Goal: Task Accomplishment & Management: Manage account settings

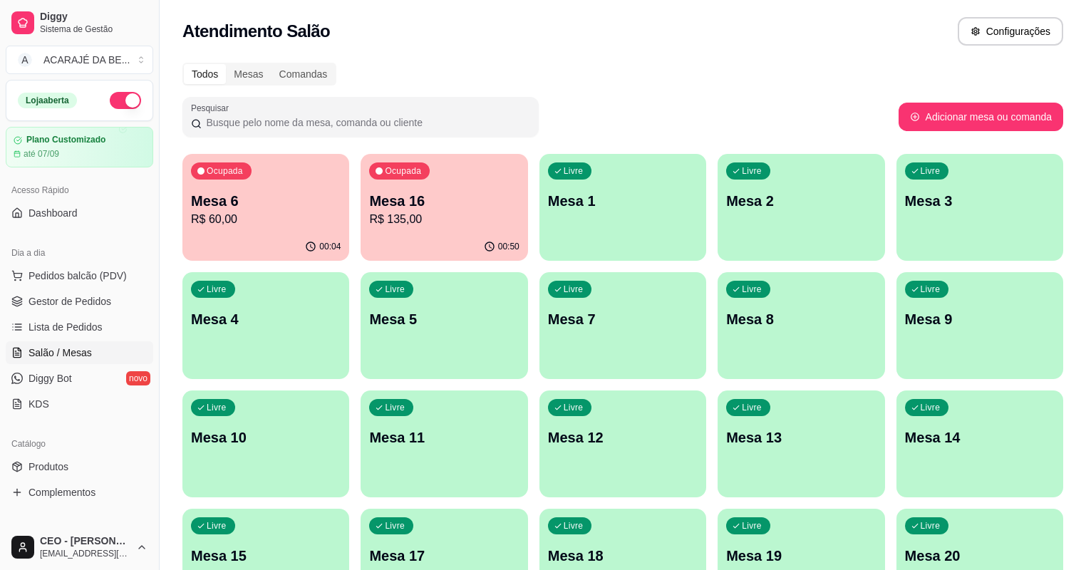
click at [212, 222] on p "R$ 60,00" at bounding box center [266, 219] width 150 height 17
click at [100, 305] on span "Gestor de Pedidos" at bounding box center [70, 301] width 83 height 14
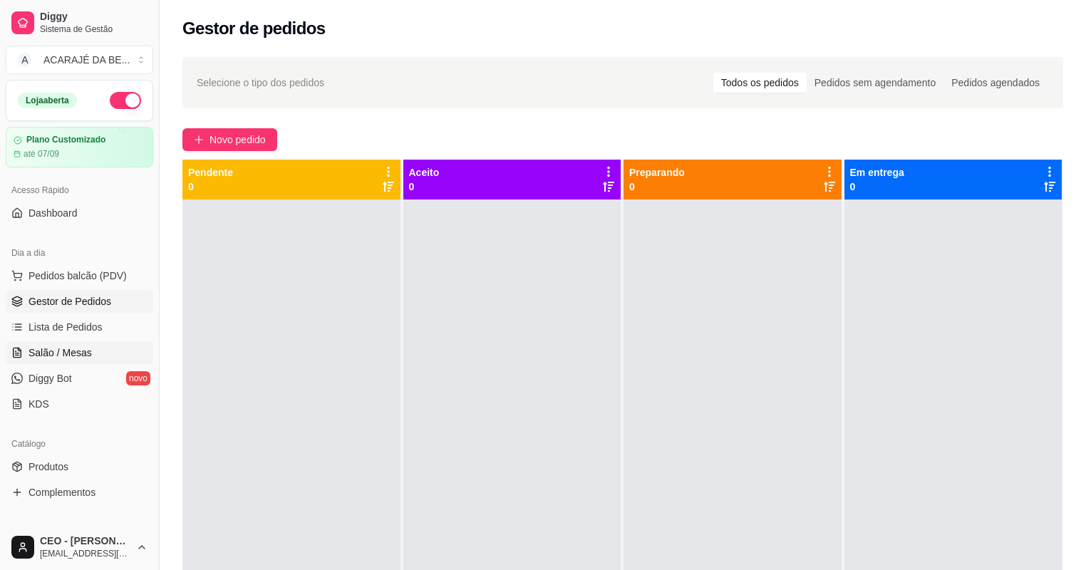
click at [45, 350] on span "Salão / Mesas" at bounding box center [60, 353] width 63 height 14
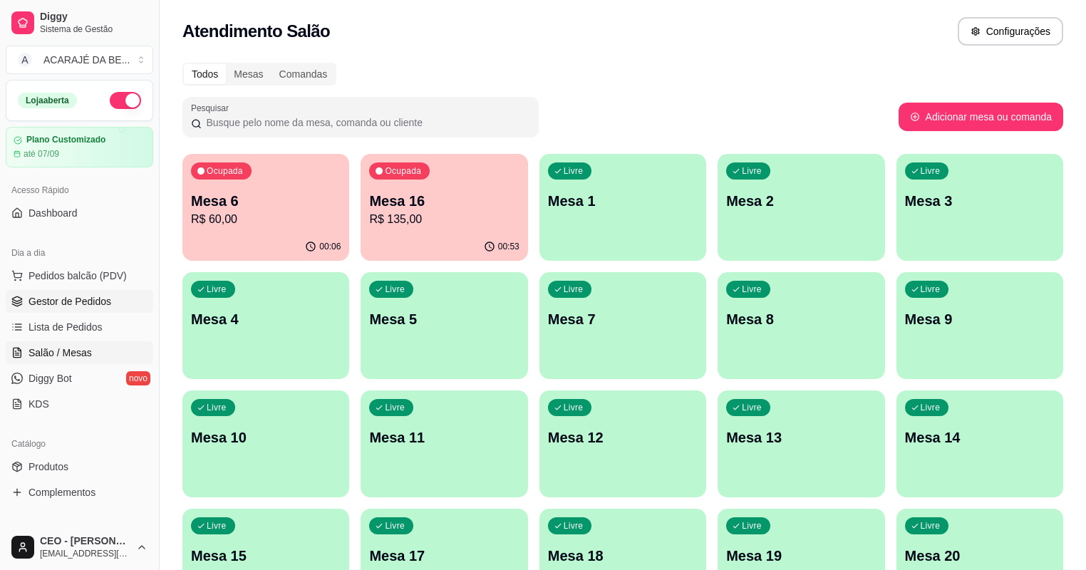
click at [75, 296] on span "Gestor de Pedidos" at bounding box center [70, 301] width 83 height 14
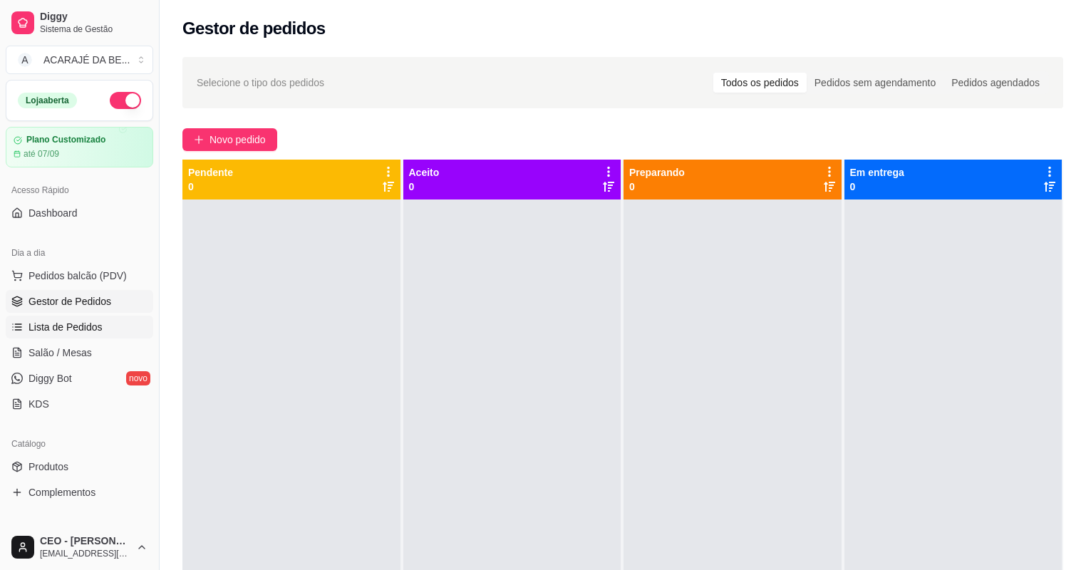
click at [59, 327] on span "Lista de Pedidos" at bounding box center [66, 327] width 74 height 14
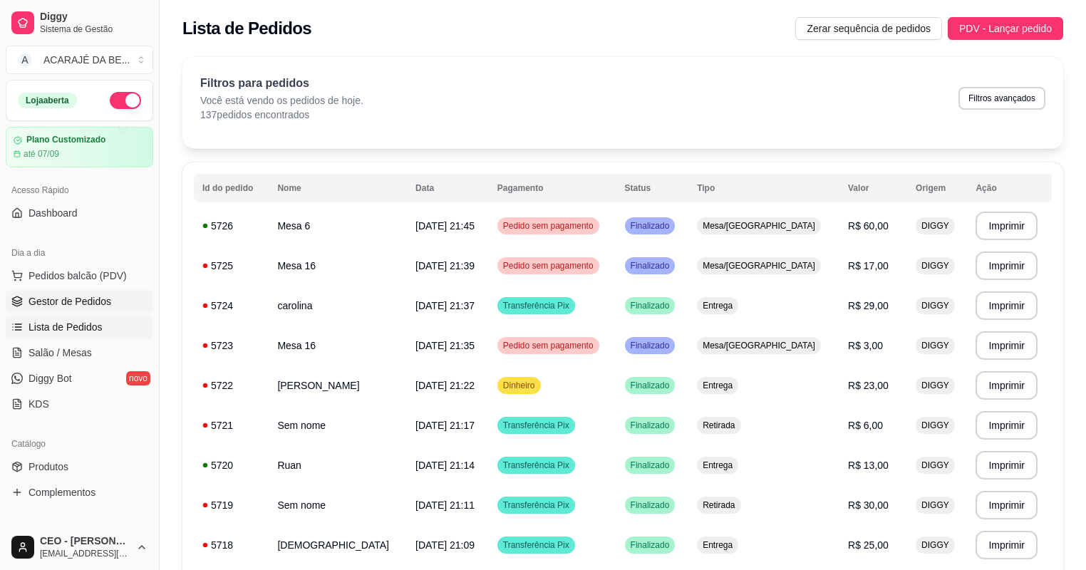
click at [85, 299] on span "Gestor de Pedidos" at bounding box center [70, 301] width 83 height 14
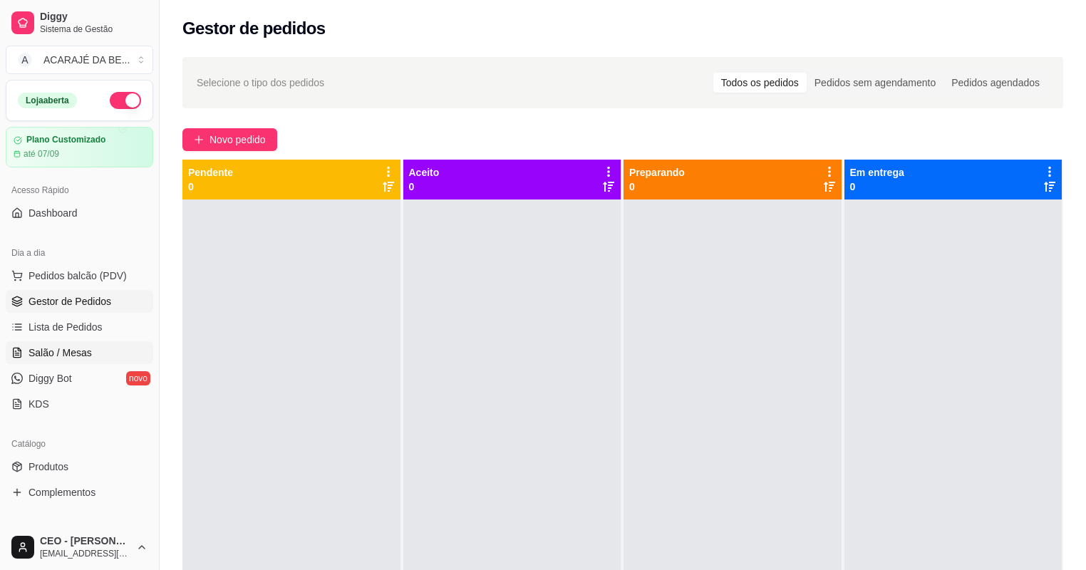
click at [96, 350] on link "Salão / Mesas" at bounding box center [80, 352] width 148 height 23
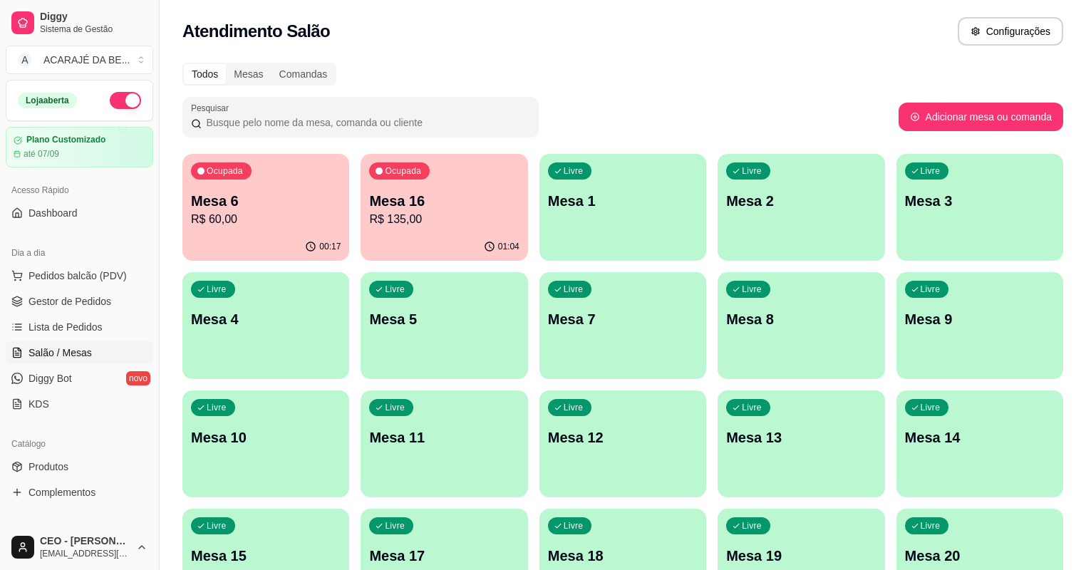
click at [369, 215] on p "R$ 135,00" at bounding box center [444, 219] width 150 height 17
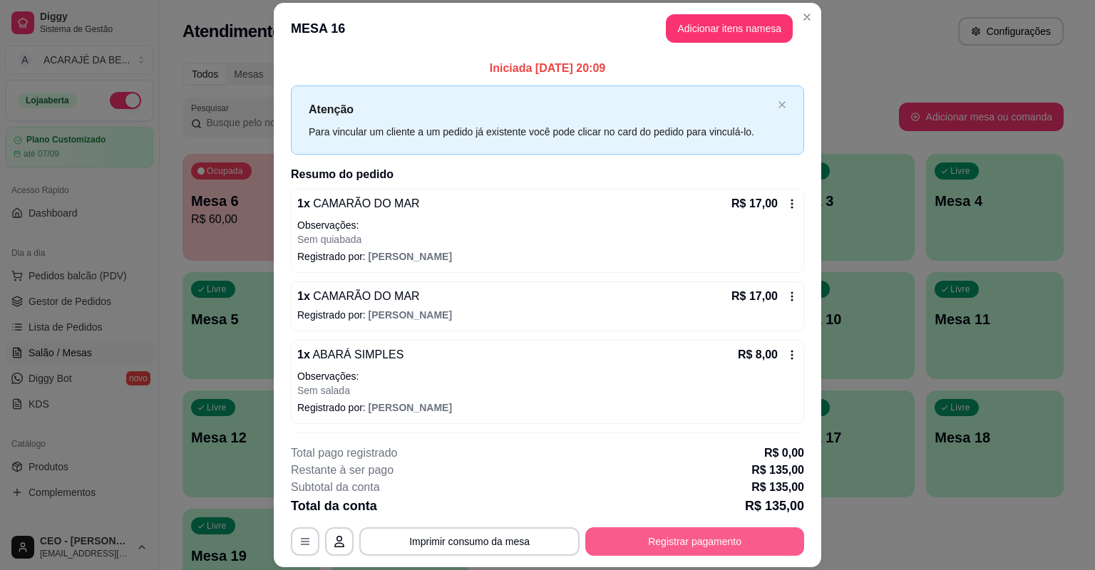
click at [701, 540] on button "Registrar pagamento" at bounding box center [694, 541] width 219 height 29
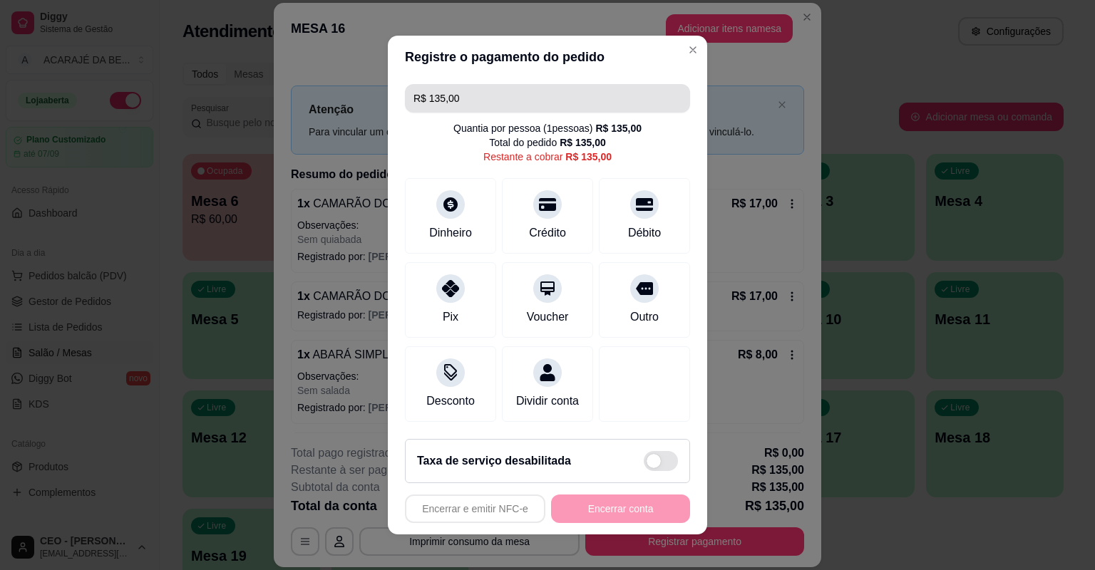
click at [481, 98] on input "R$ 135,00" at bounding box center [547, 98] width 268 height 29
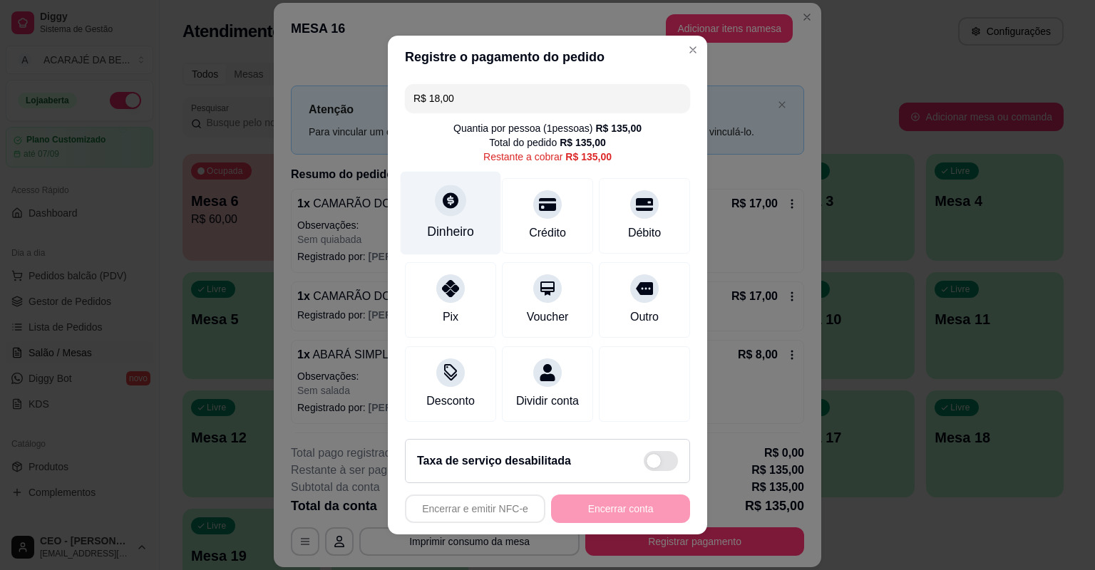
type input "R$ 18,00"
click at [475, 228] on div "Dinheiro" at bounding box center [451, 213] width 100 height 83
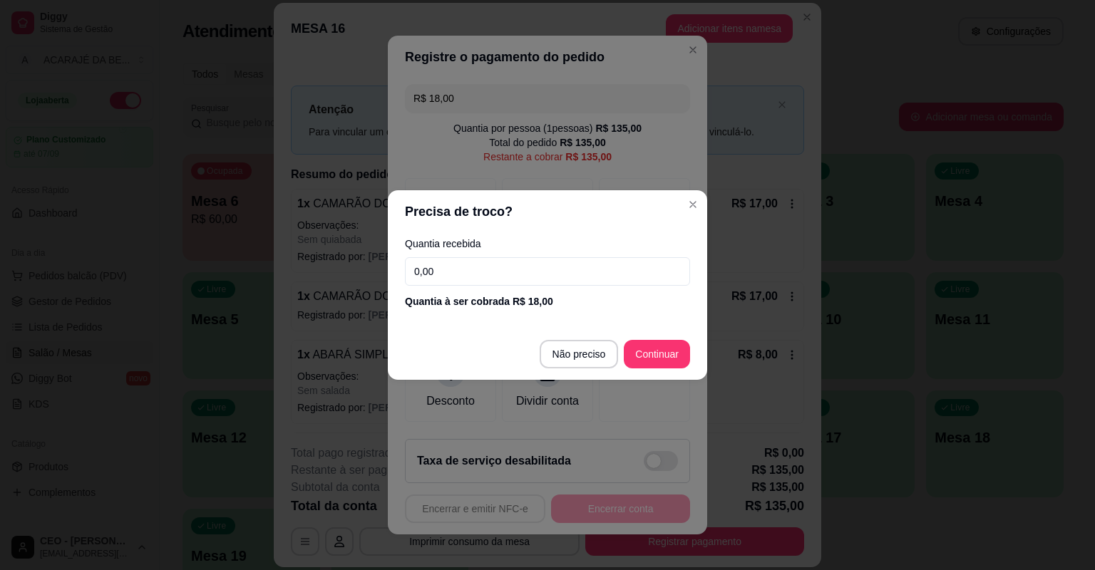
click at [520, 268] on input "0,00" at bounding box center [547, 271] width 285 height 29
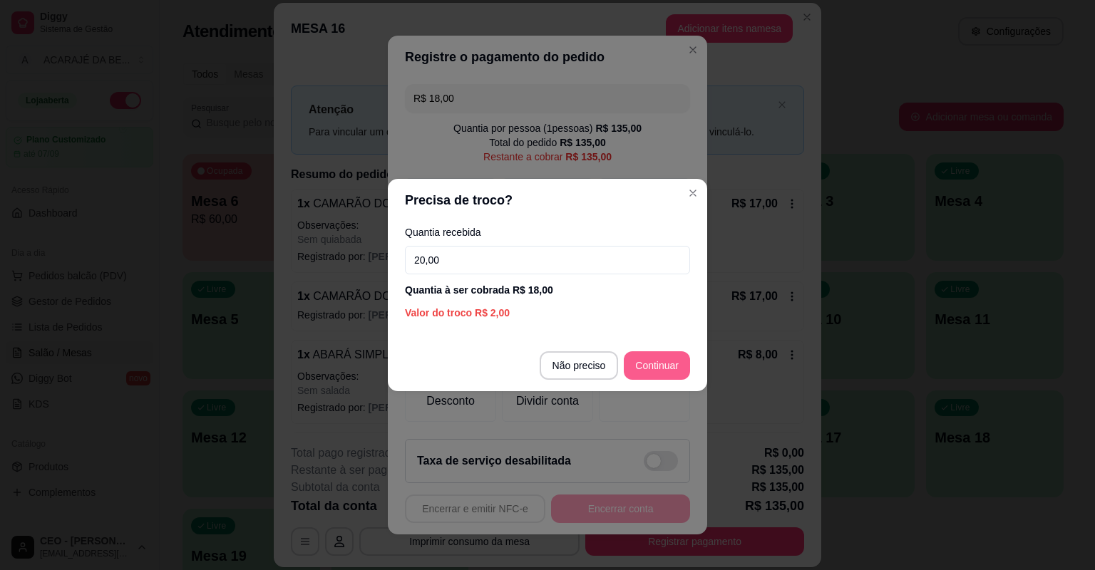
type input "20,00"
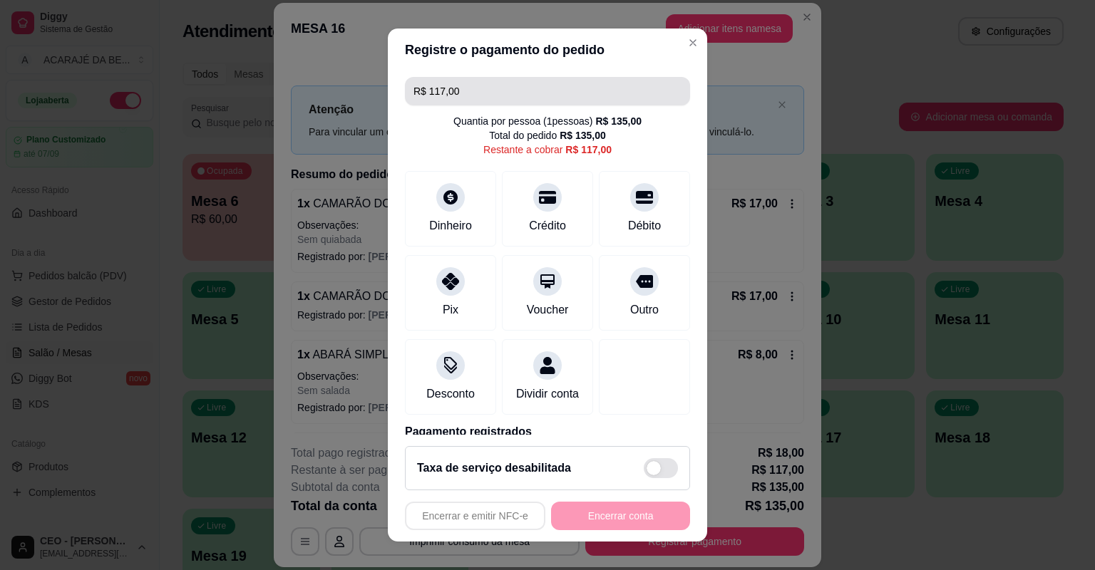
click at [461, 91] on input "R$ 117,00" at bounding box center [547, 91] width 268 height 29
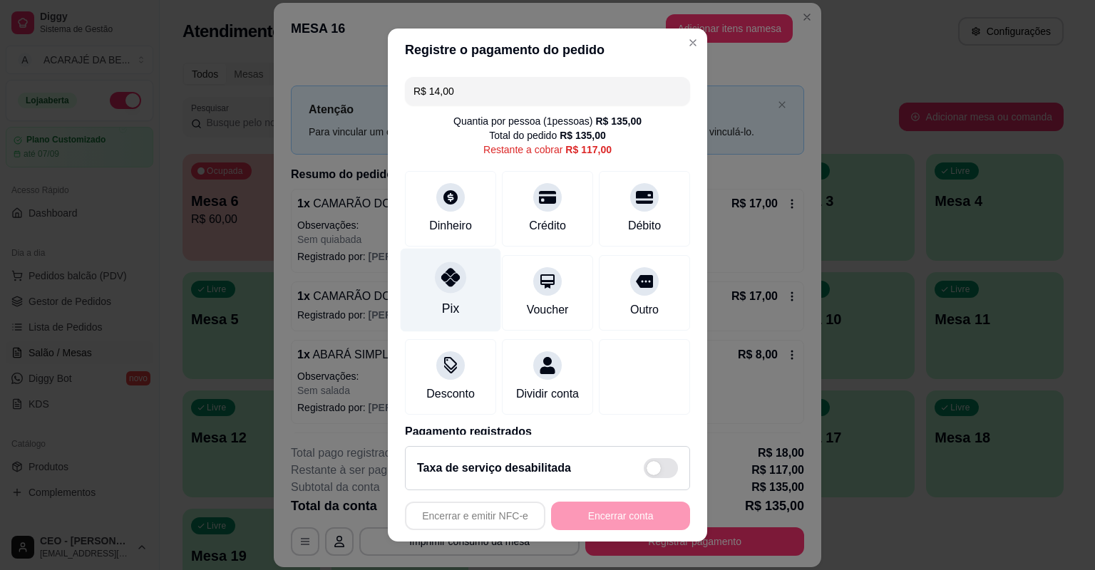
drag, startPoint x: 457, startPoint y: 296, endPoint x: 465, endPoint y: 294, distance: 8.1
click at [459, 296] on div "Pix" at bounding box center [451, 290] width 100 height 83
click at [573, 96] on input "R$ 103,00" at bounding box center [547, 91] width 268 height 29
click at [524, 97] on input "R$ 103,00" at bounding box center [547, 91] width 268 height 29
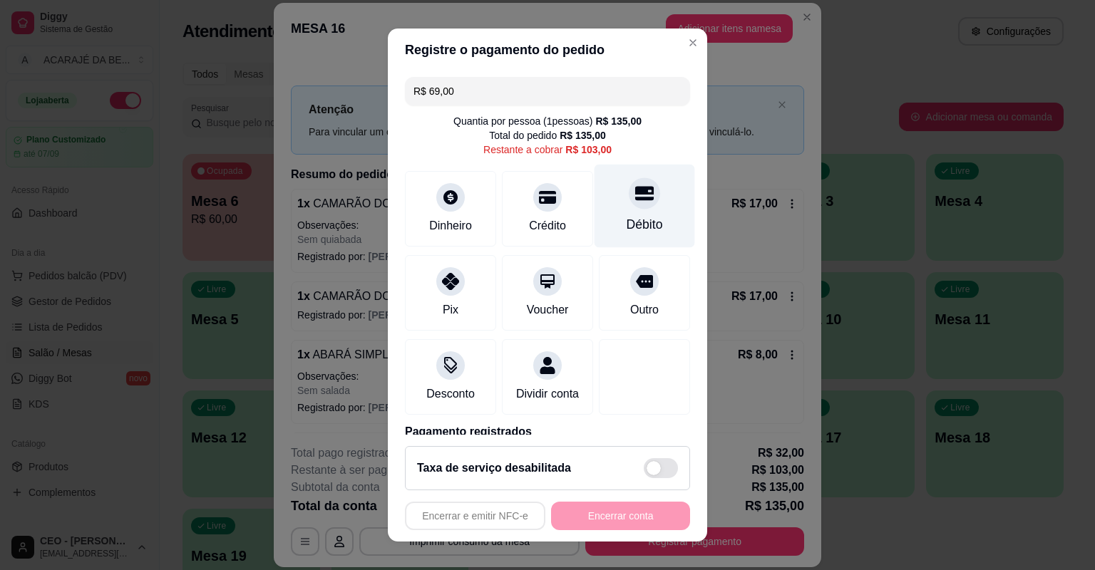
click at [653, 211] on div "Débito" at bounding box center [644, 206] width 100 height 83
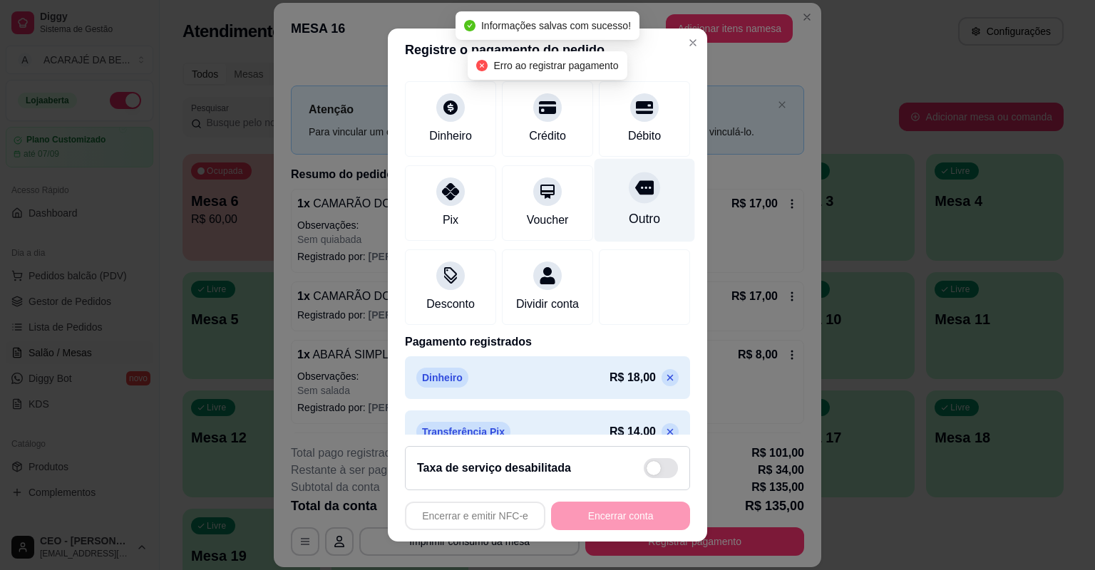
scroll to position [184, 0]
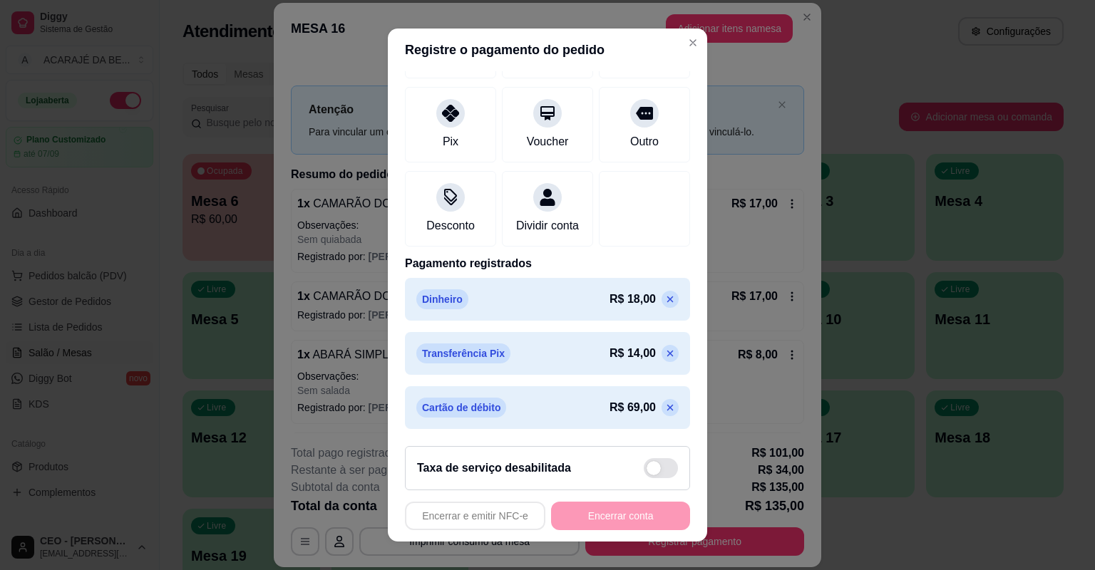
click at [667, 407] on icon at bounding box center [670, 408] width 6 height 6
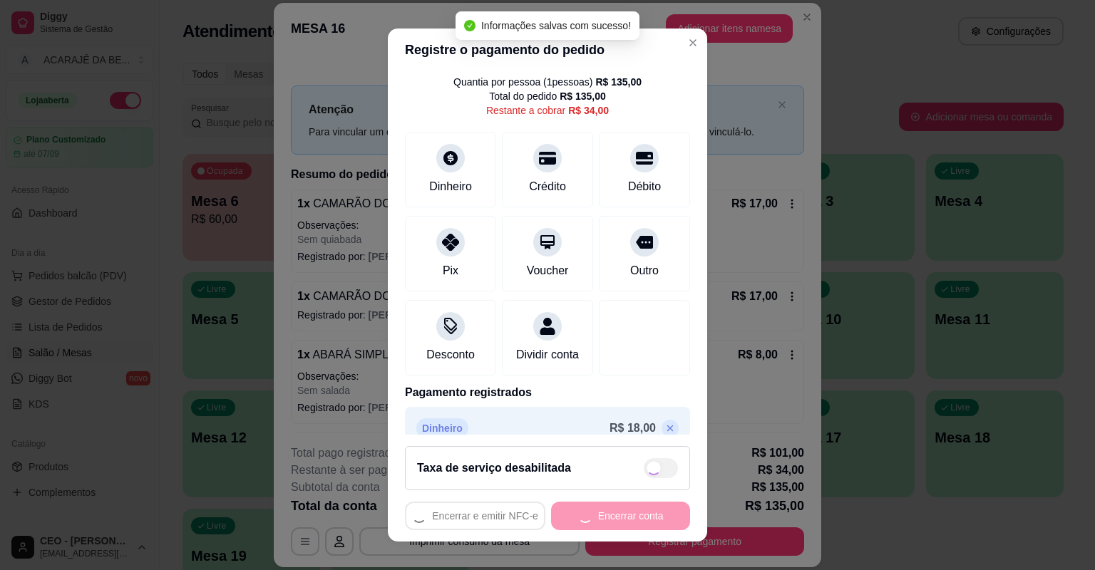
scroll to position [0, 0]
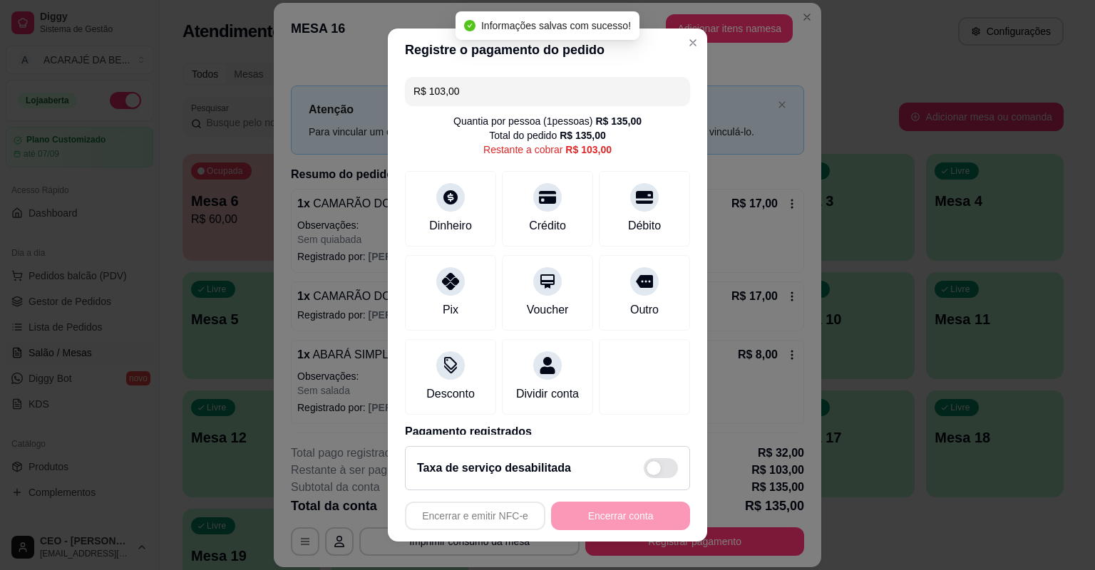
click at [594, 92] on input "R$ 103,00" at bounding box center [547, 91] width 268 height 29
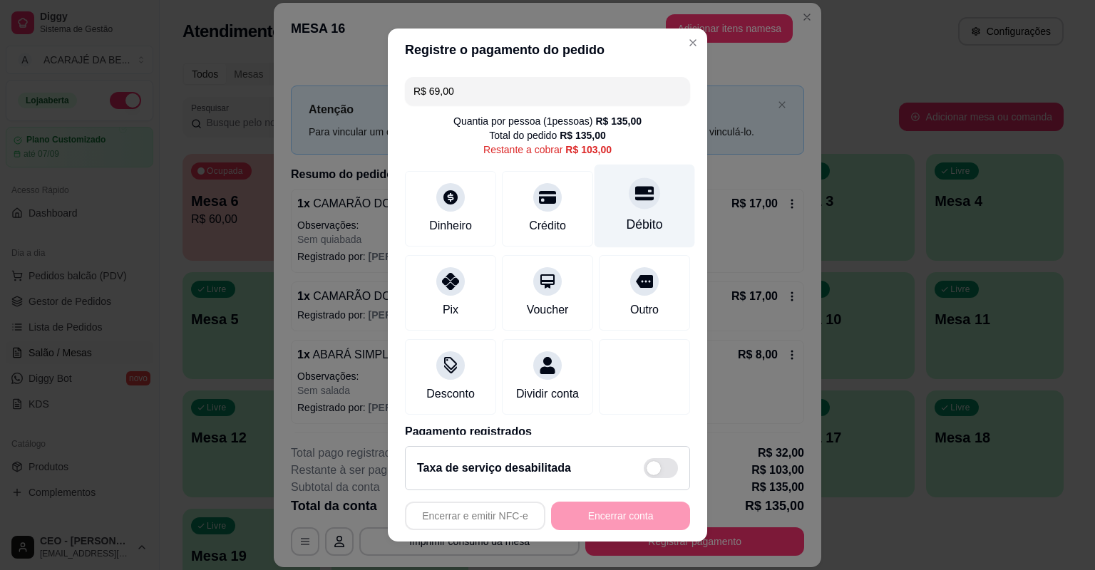
click at [629, 194] on div at bounding box center [644, 192] width 31 height 31
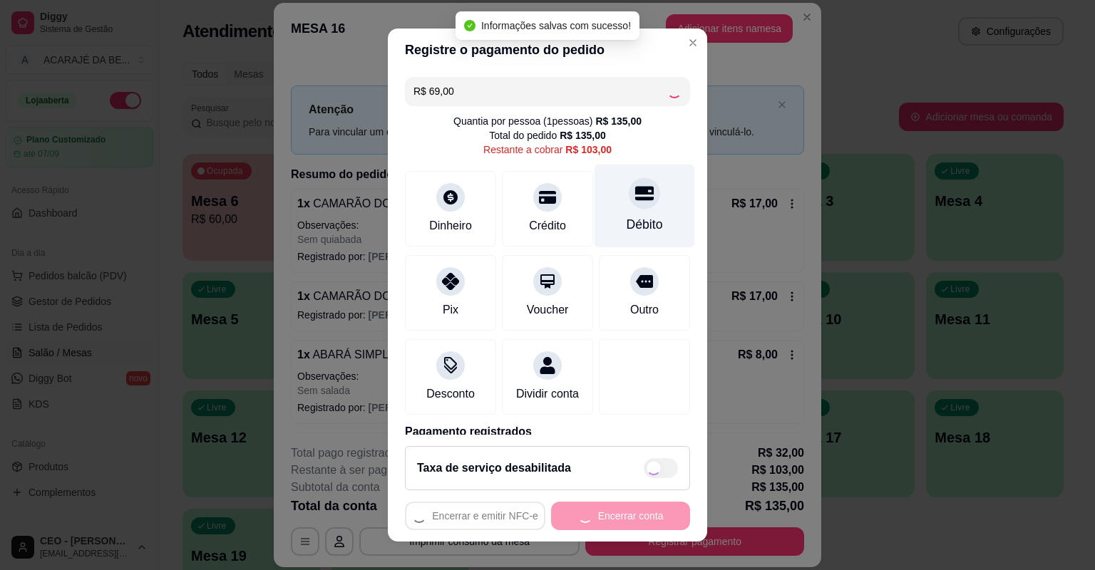
type input "R$ 34,00"
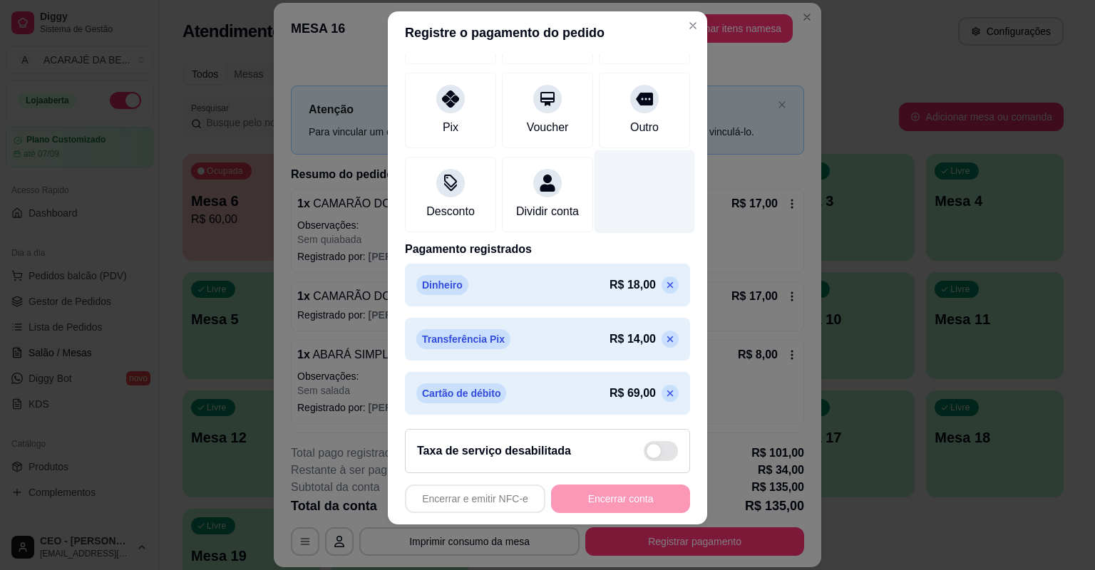
scroll to position [184, 0]
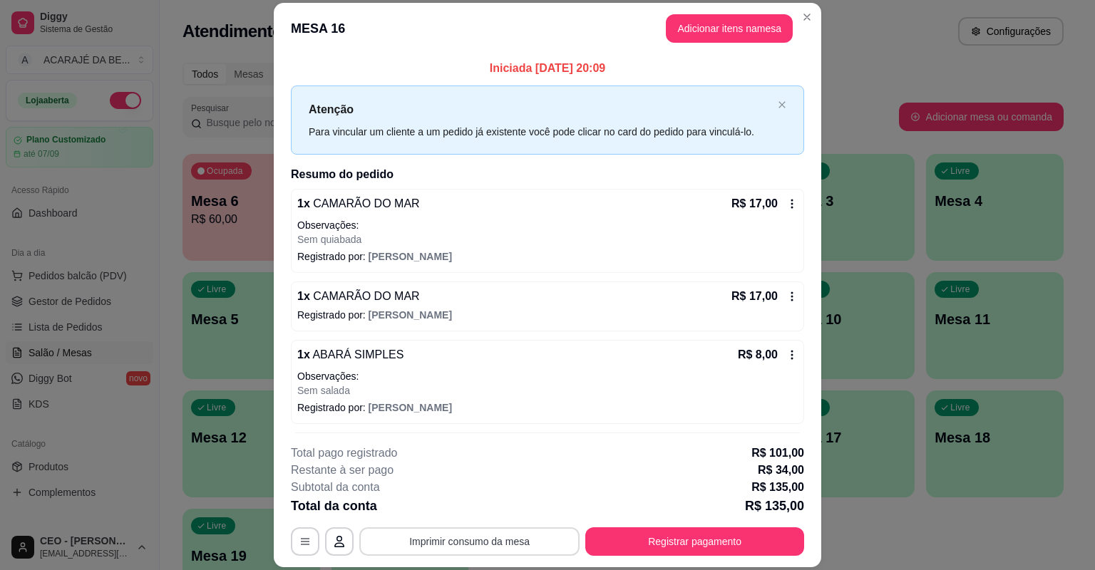
click at [505, 532] on button "Imprimir consumo da mesa" at bounding box center [469, 541] width 220 height 29
click at [505, 533] on button "Imprimir consumo da mesa" at bounding box center [469, 541] width 220 height 29
click at [722, 542] on button "Registrar pagamento" at bounding box center [694, 541] width 219 height 29
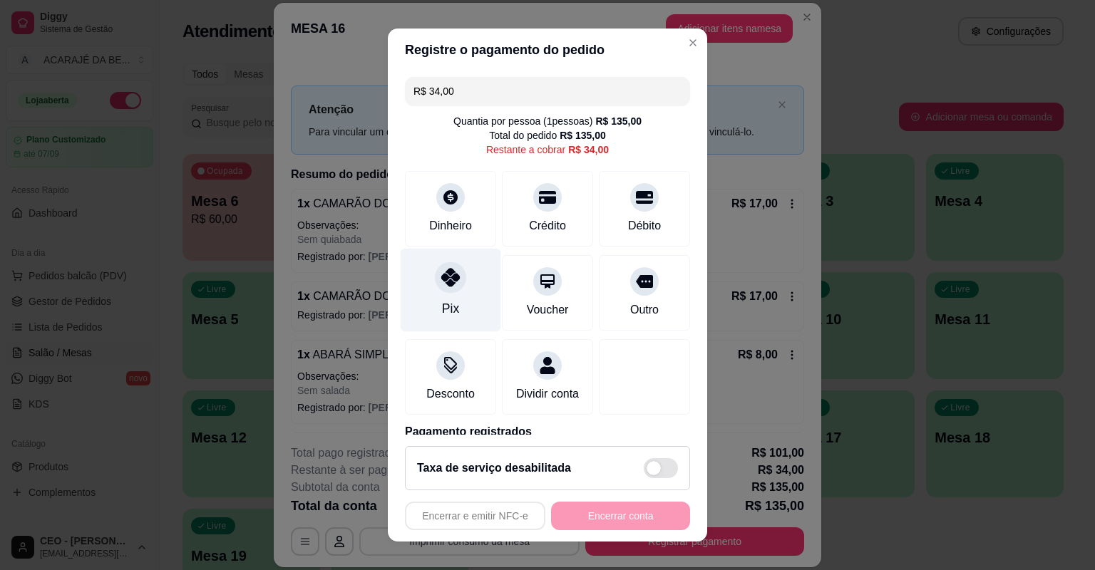
click at [453, 301] on div "Pix" at bounding box center [451, 290] width 100 height 83
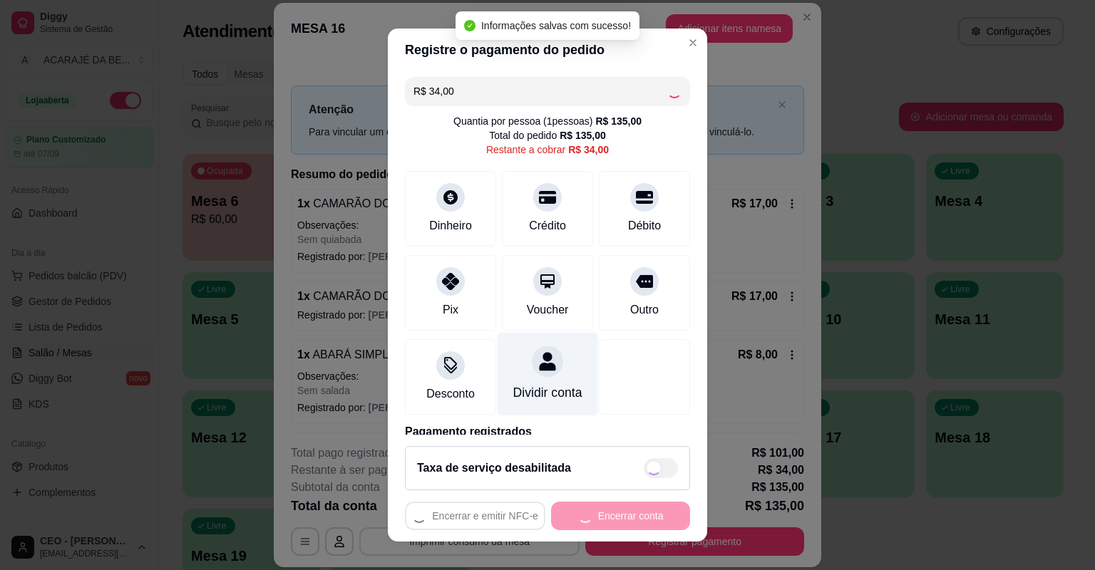
type input "R$ 0,00"
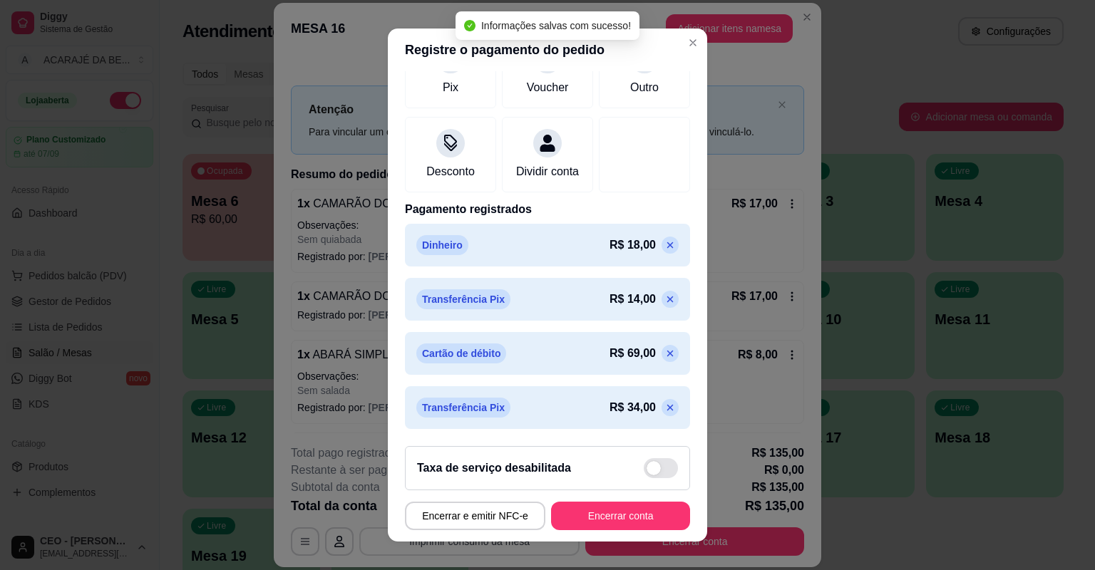
scroll to position [17, 0]
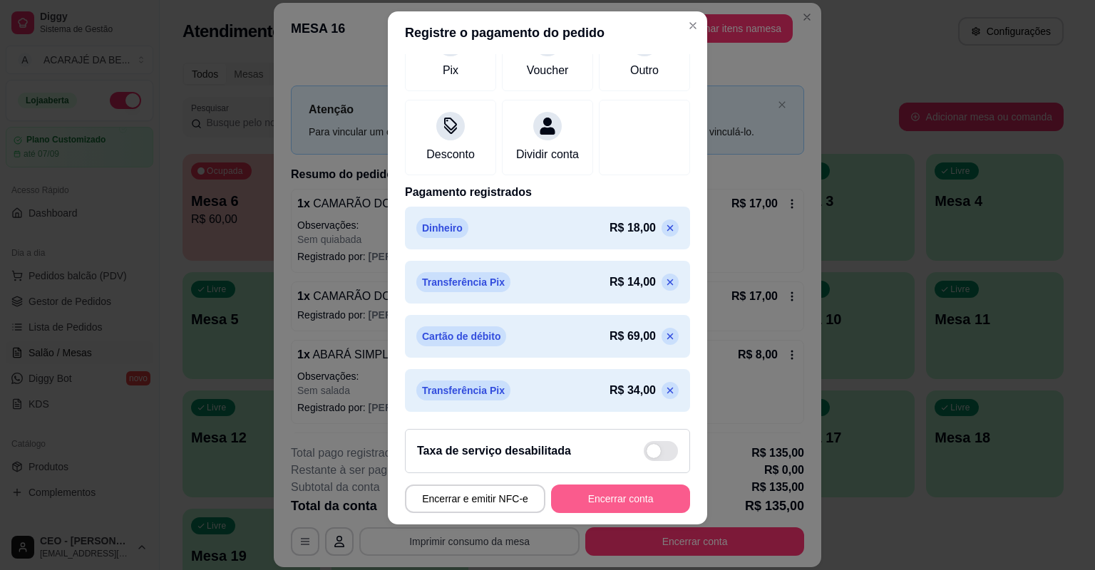
click at [636, 496] on button "Encerrar conta" at bounding box center [620, 499] width 139 height 29
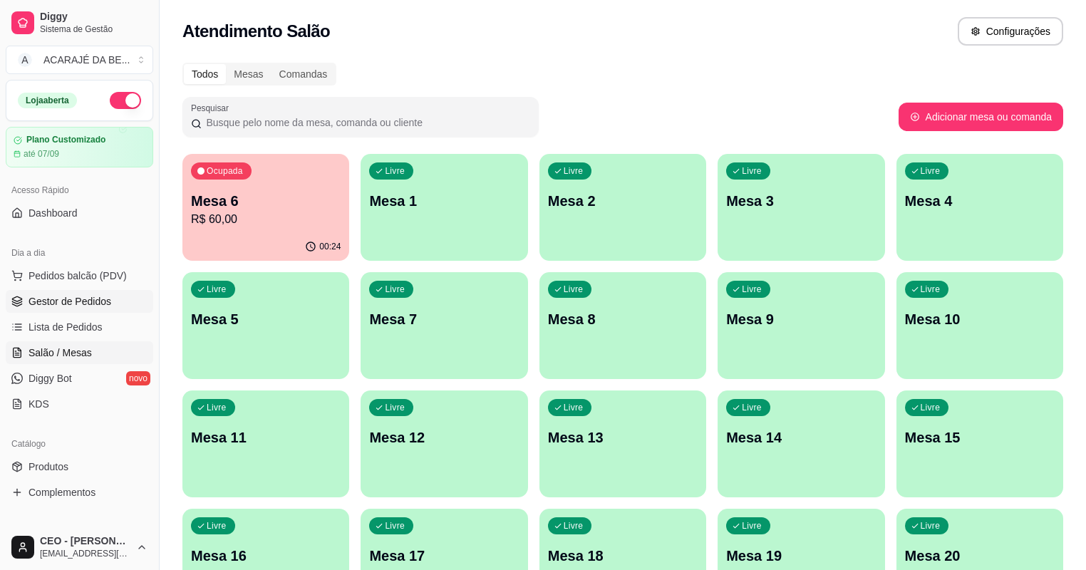
click at [107, 300] on span "Gestor de Pedidos" at bounding box center [70, 301] width 83 height 14
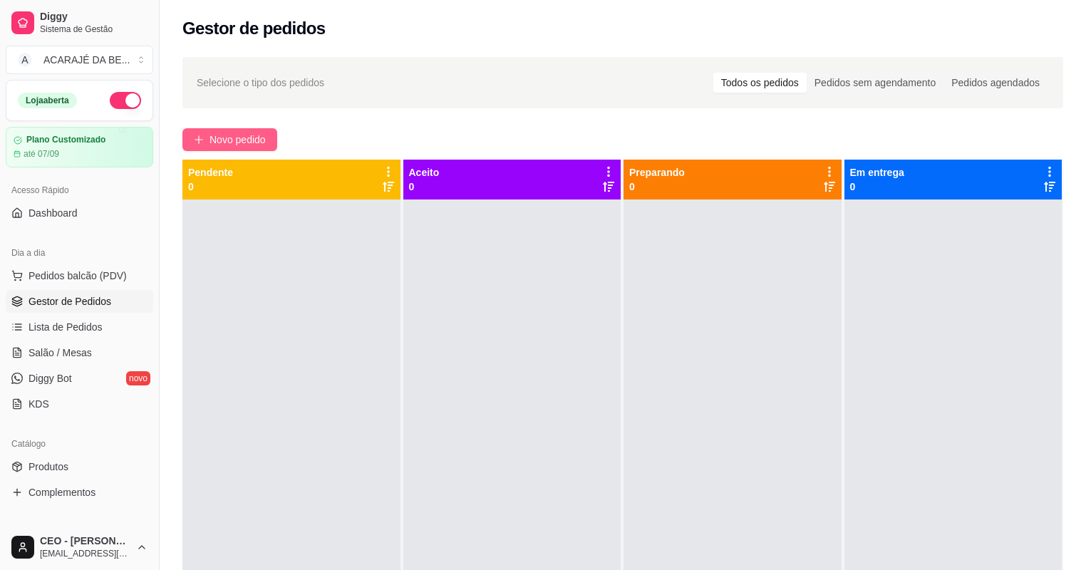
click at [262, 137] on span "Novo pedido" at bounding box center [238, 140] width 56 height 16
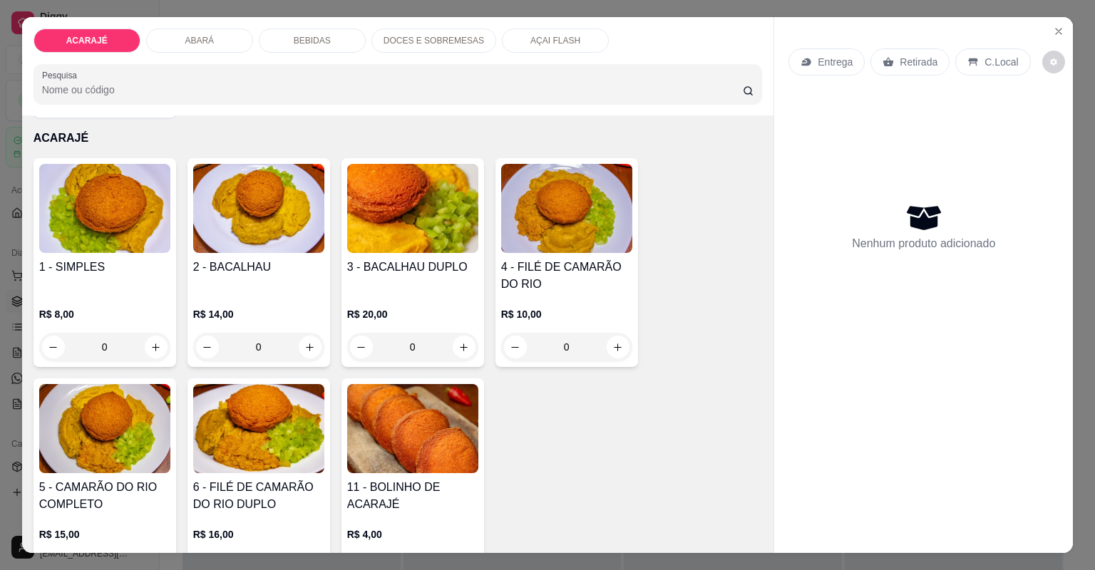
scroll to position [114, 0]
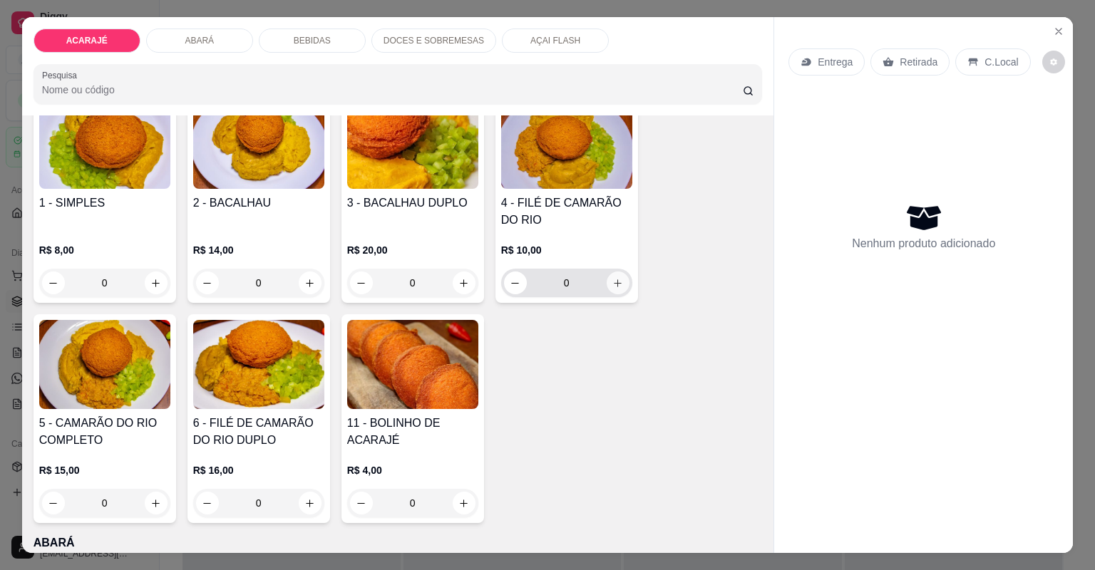
click at [614, 284] on icon "increase-product-quantity" at bounding box center [618, 283] width 8 height 8
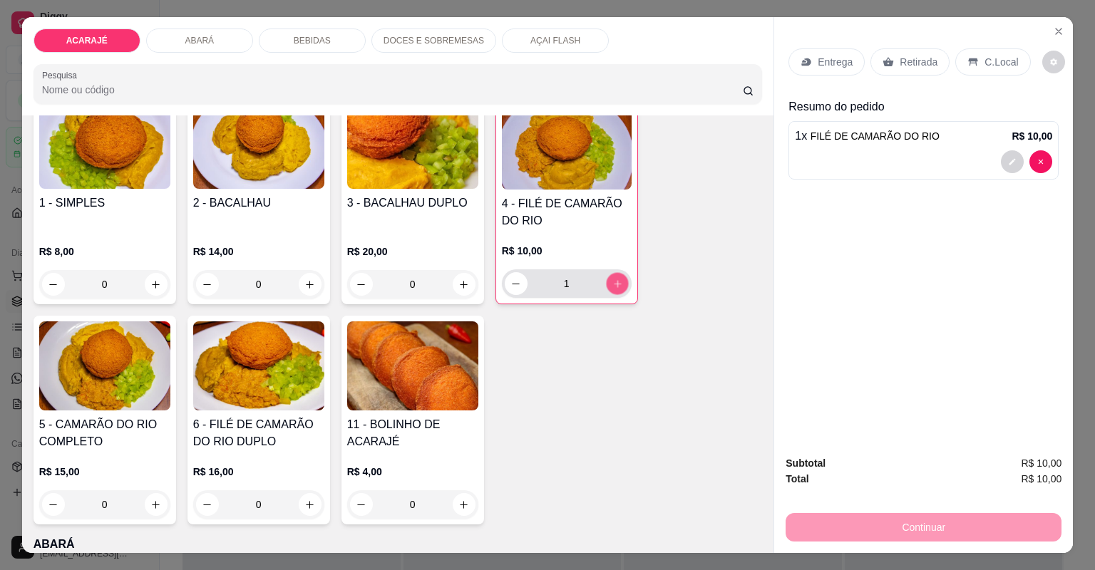
click at [617, 280] on icon "increase-product-quantity" at bounding box center [616, 284] width 11 height 11
type input "2"
click at [1013, 160] on button "decrease-product-quantity" at bounding box center [1012, 161] width 22 height 22
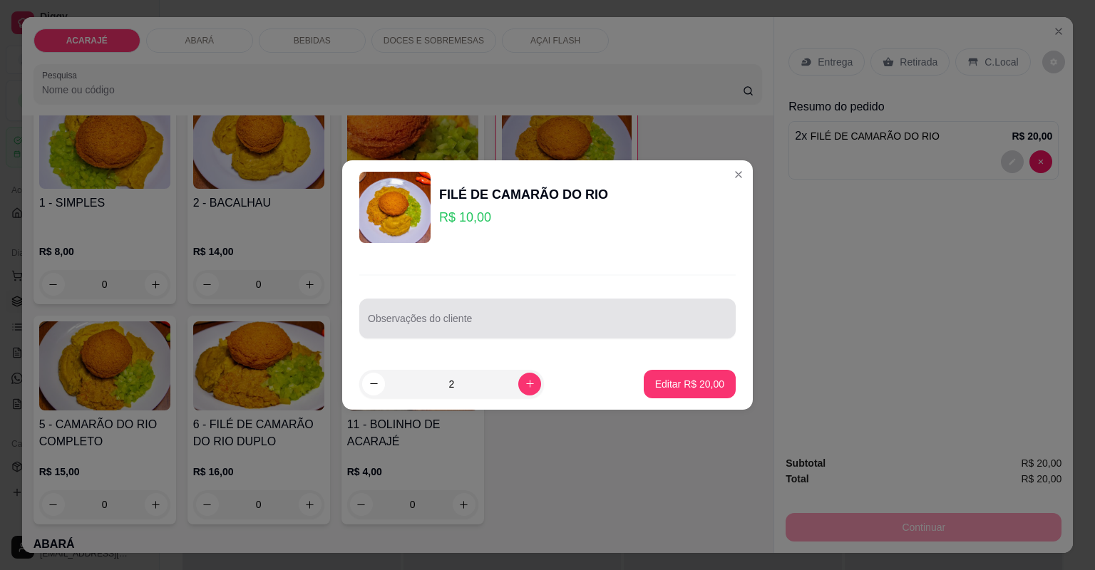
click at [649, 314] on div at bounding box center [547, 318] width 359 height 29
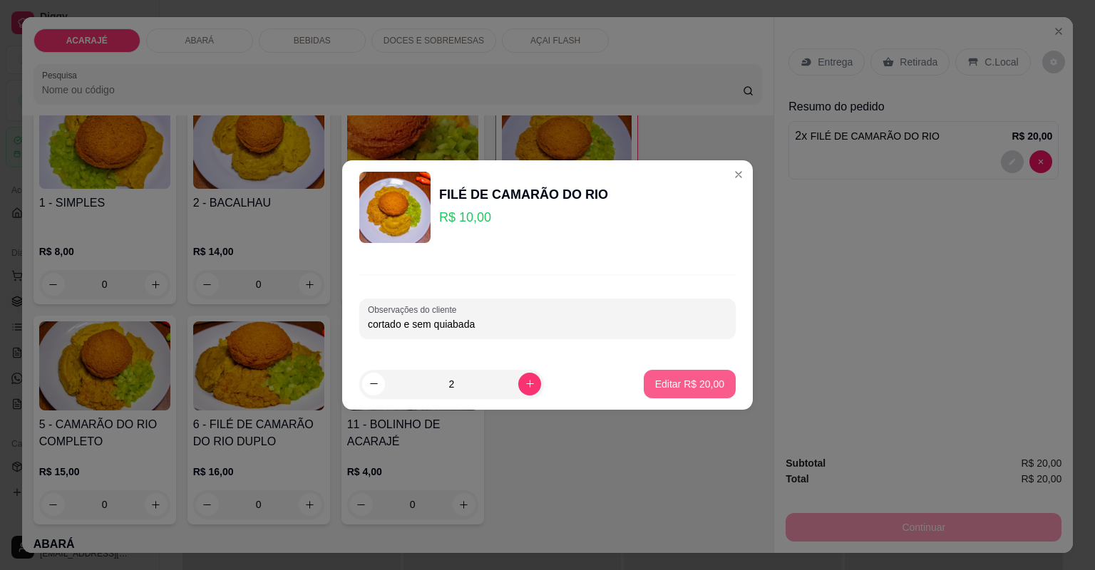
type input "cortado e sem quiabada"
click at [686, 380] on p "Editar R$ 20,00" at bounding box center [689, 384] width 67 height 14
type input "0"
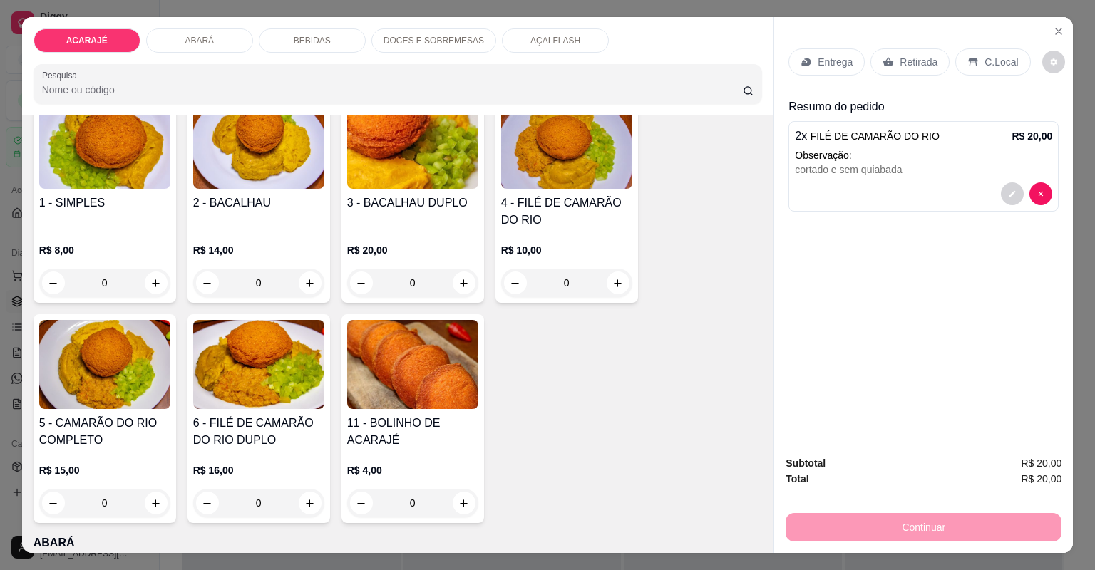
drag, startPoint x: 907, startPoint y: 63, endPoint x: 907, endPoint y: 71, distance: 7.9
click at [907, 63] on p "Retirada" at bounding box center [918, 62] width 38 height 14
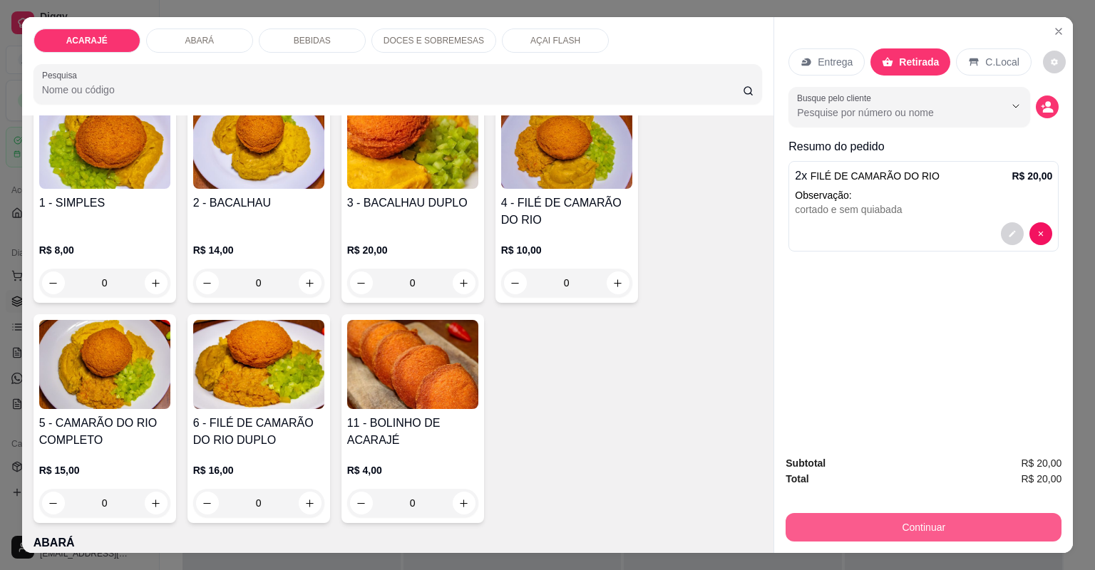
click at [830, 538] on button "Continuar" at bounding box center [923, 527] width 276 height 29
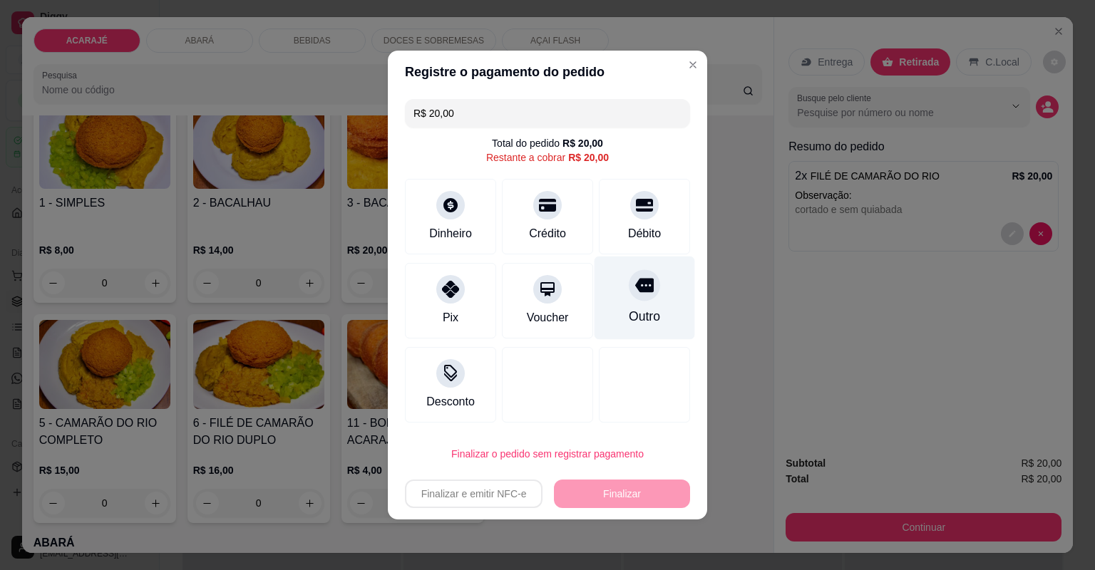
click at [636, 314] on div "Outro" at bounding box center [644, 316] width 31 height 19
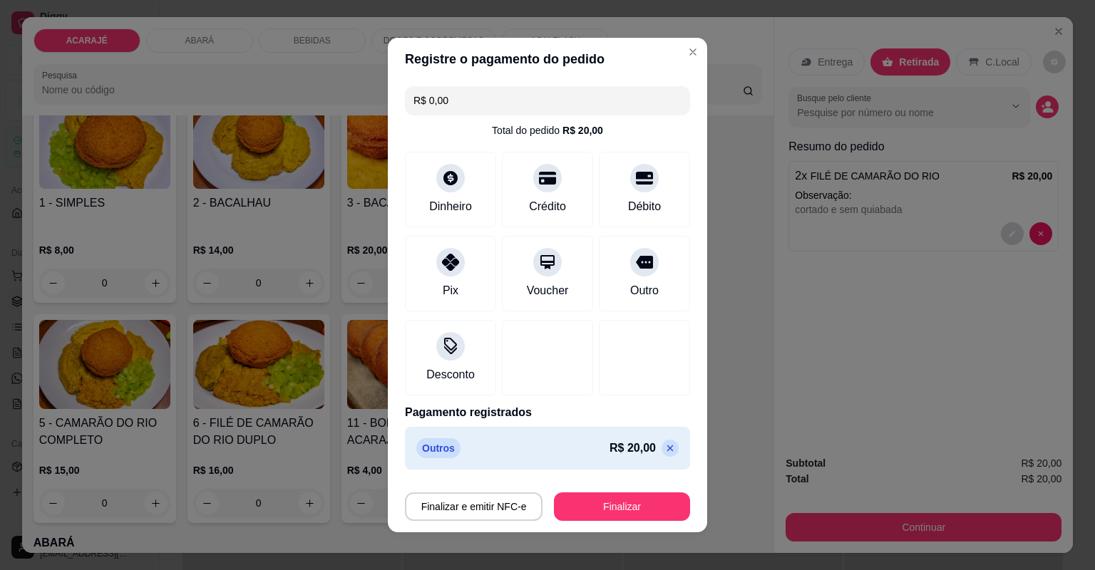
click at [664, 443] on icon at bounding box center [669, 448] width 11 height 11
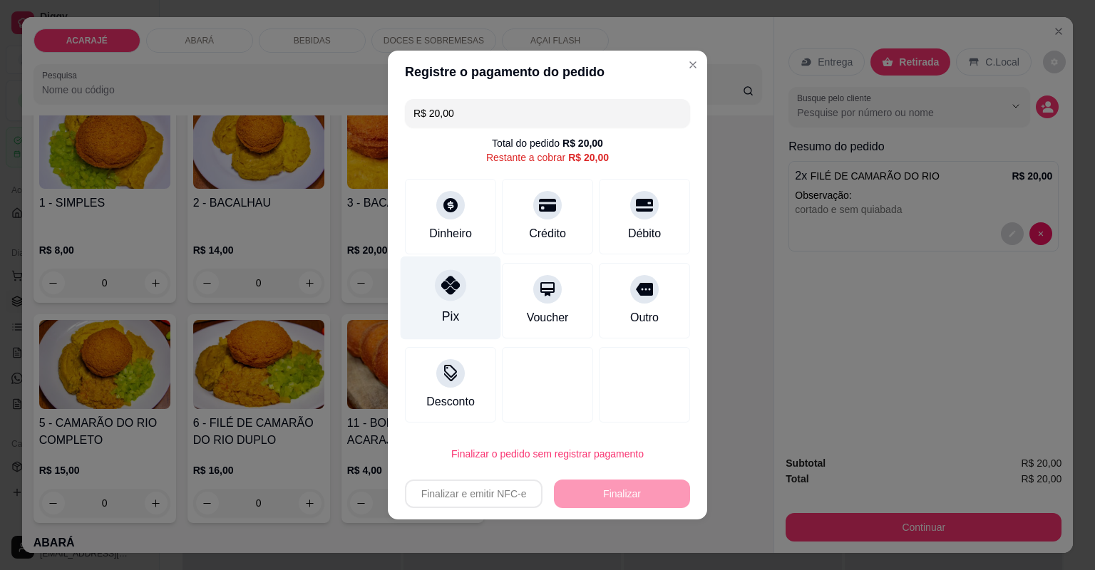
click at [447, 292] on icon at bounding box center [450, 285] width 19 height 19
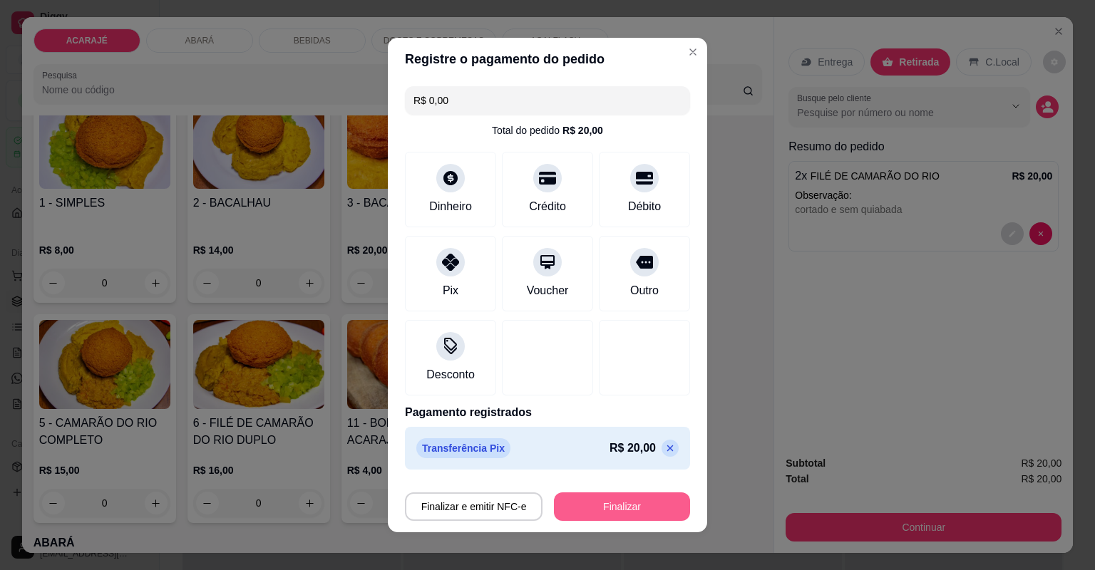
click at [573, 510] on button "Finalizar" at bounding box center [622, 506] width 136 height 29
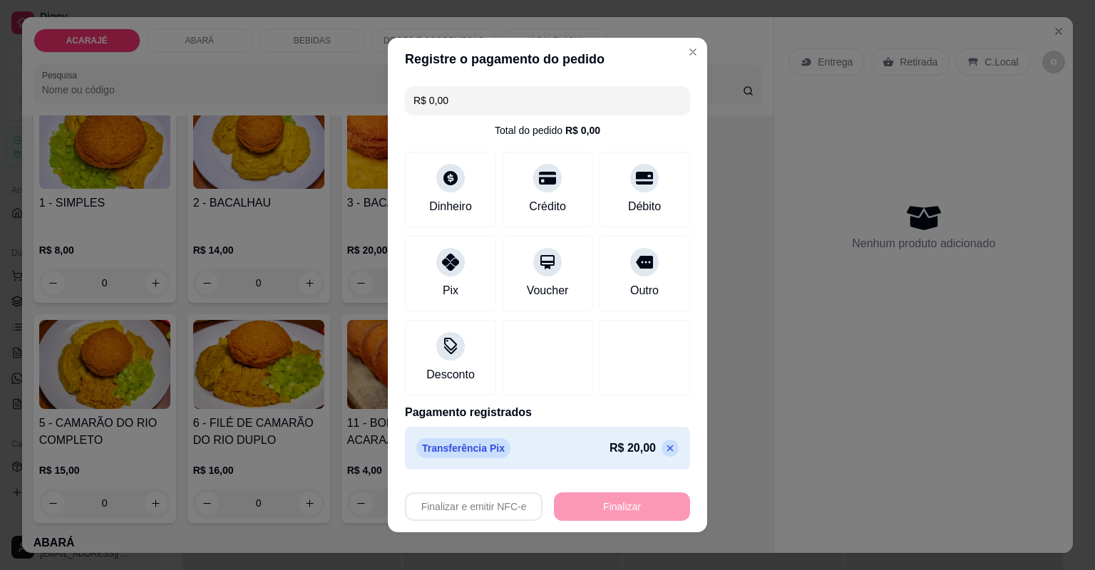
type input "-R$ 20,00"
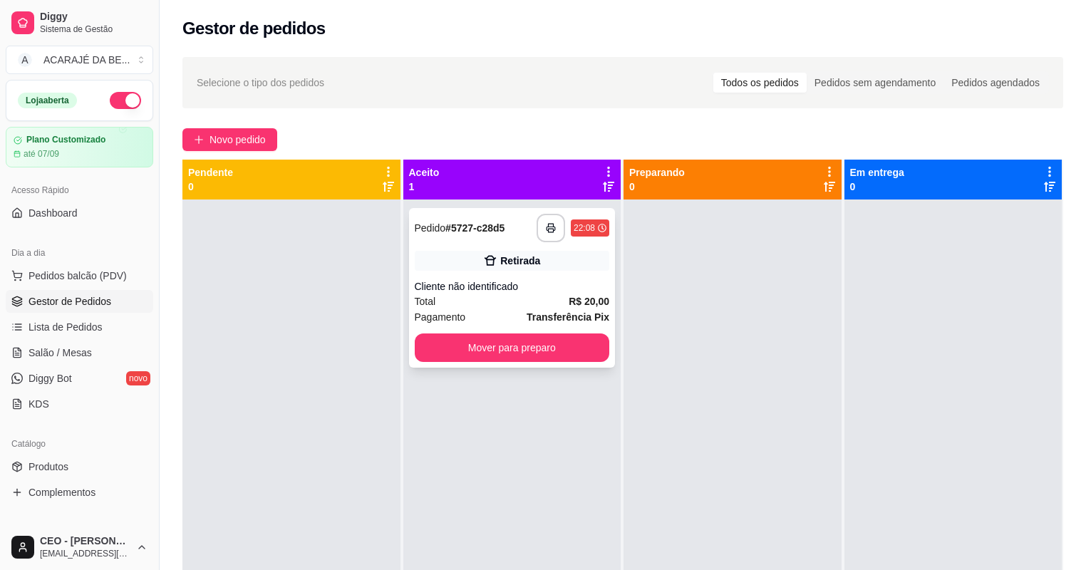
click at [564, 296] on div "Total R$ 20,00" at bounding box center [512, 302] width 195 height 16
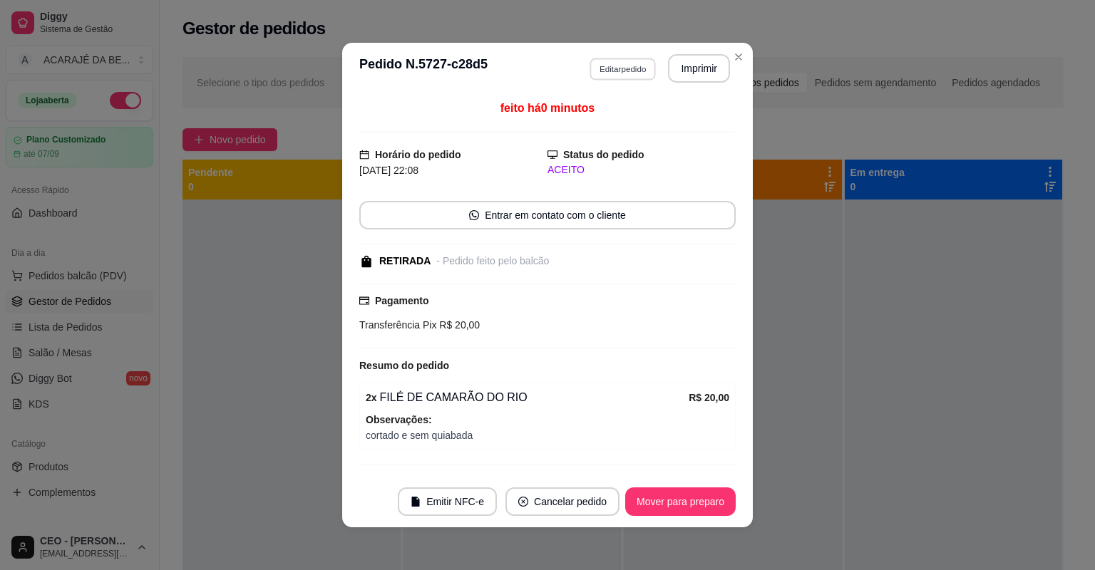
click at [607, 63] on button "Editar pedido" at bounding box center [622, 69] width 66 height 22
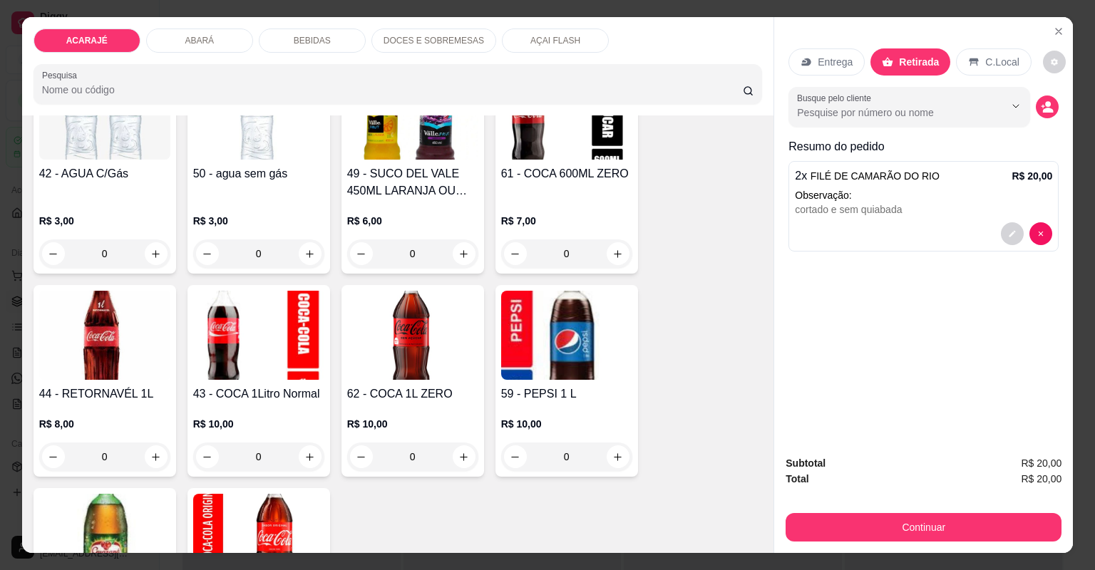
scroll to position [1767, 0]
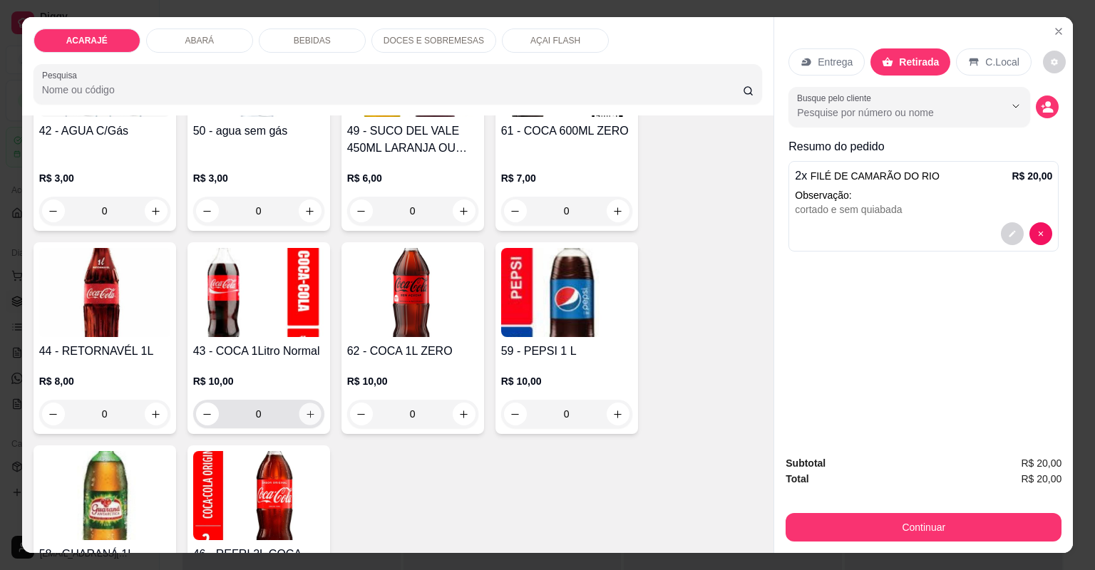
click at [308, 415] on icon "increase-product-quantity" at bounding box center [309, 414] width 11 height 11
type input "1"
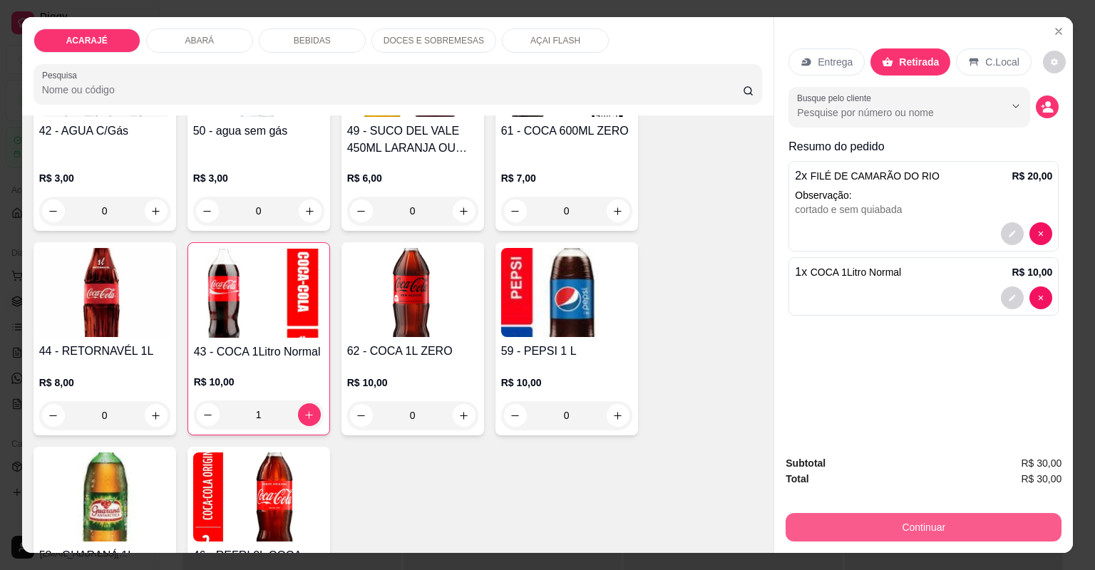
click at [850, 522] on button "Continuar" at bounding box center [923, 527] width 276 height 29
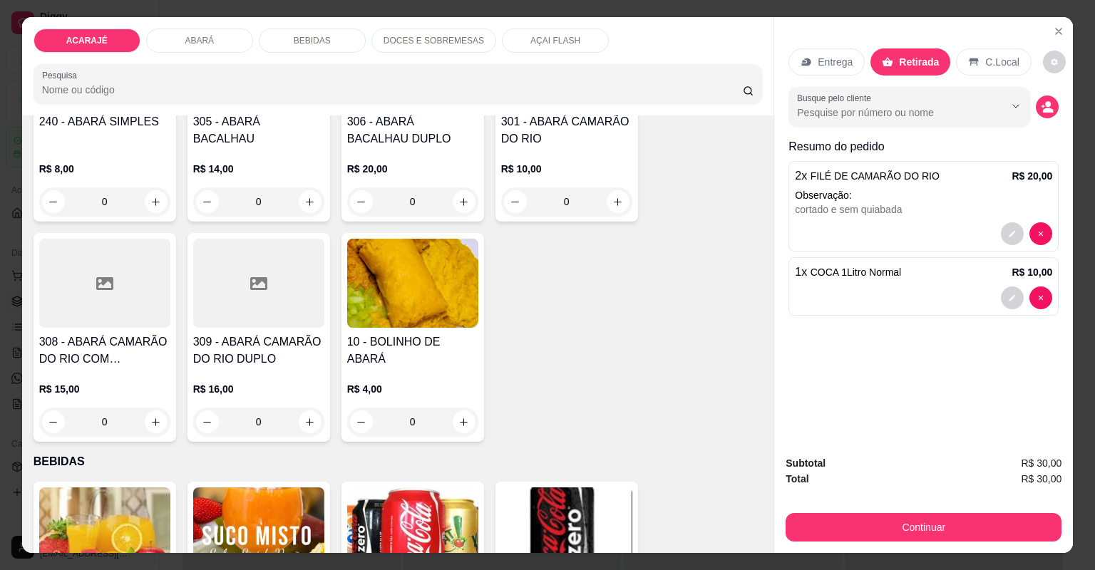
scroll to position [684, 0]
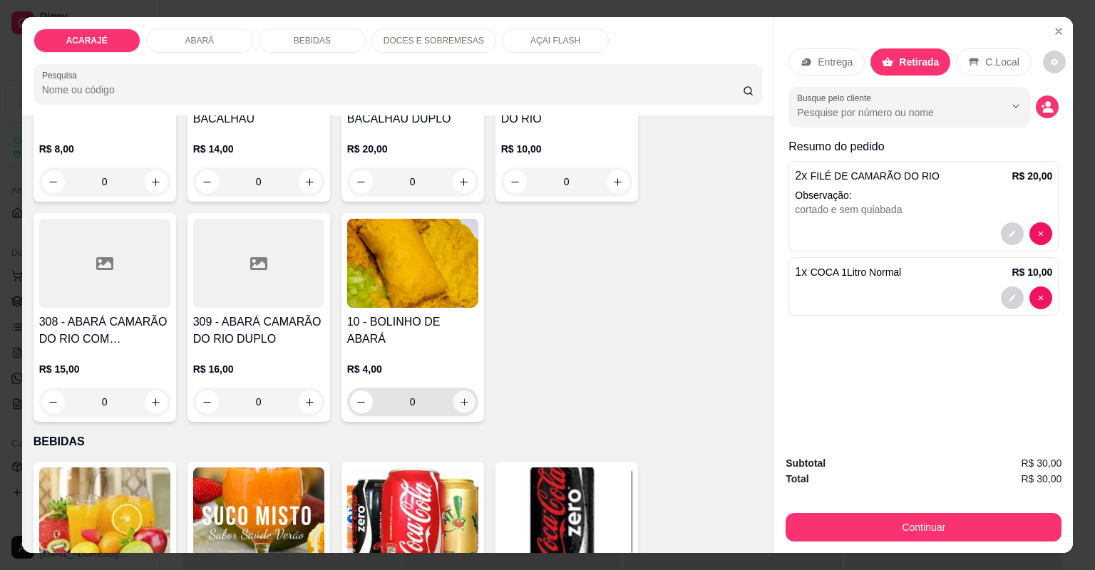
click at [467, 398] on button "increase-product-quantity" at bounding box center [464, 402] width 22 height 22
click at [468, 398] on button "increase-product-quantity" at bounding box center [464, 402] width 22 height 22
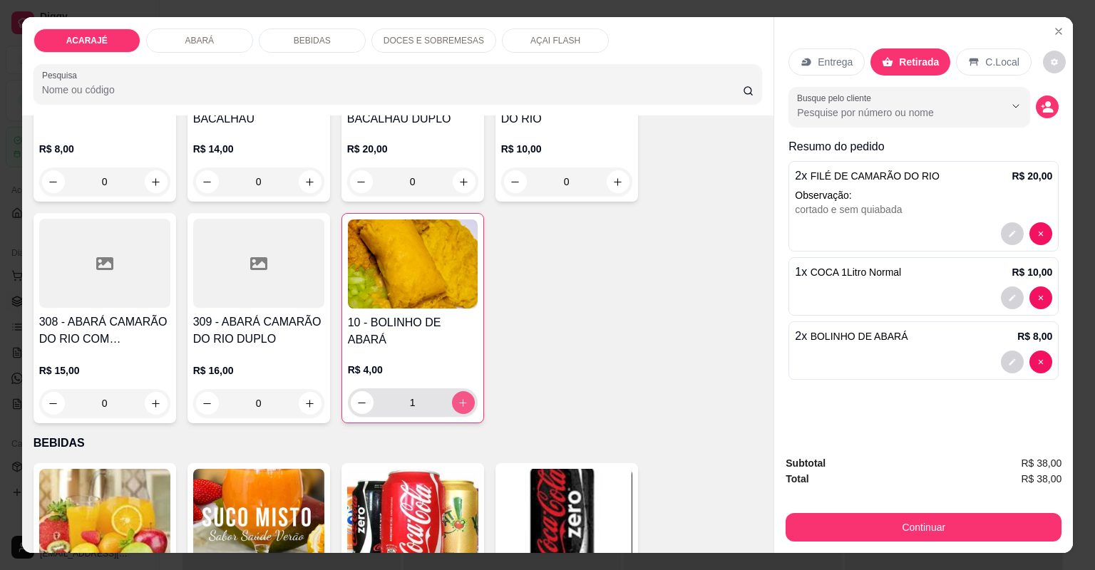
type input "2"
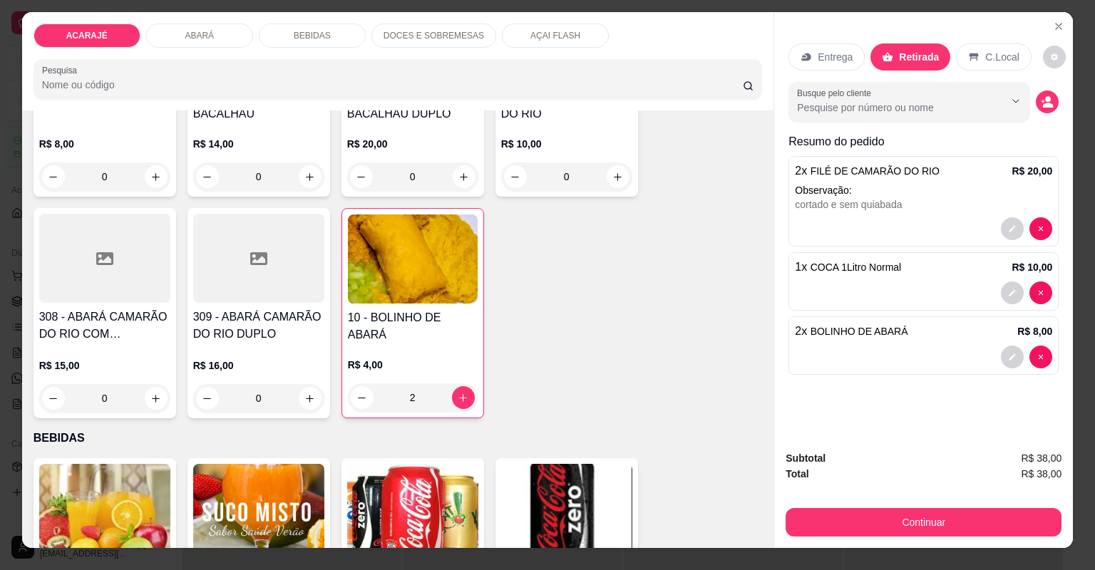
scroll to position [0, 0]
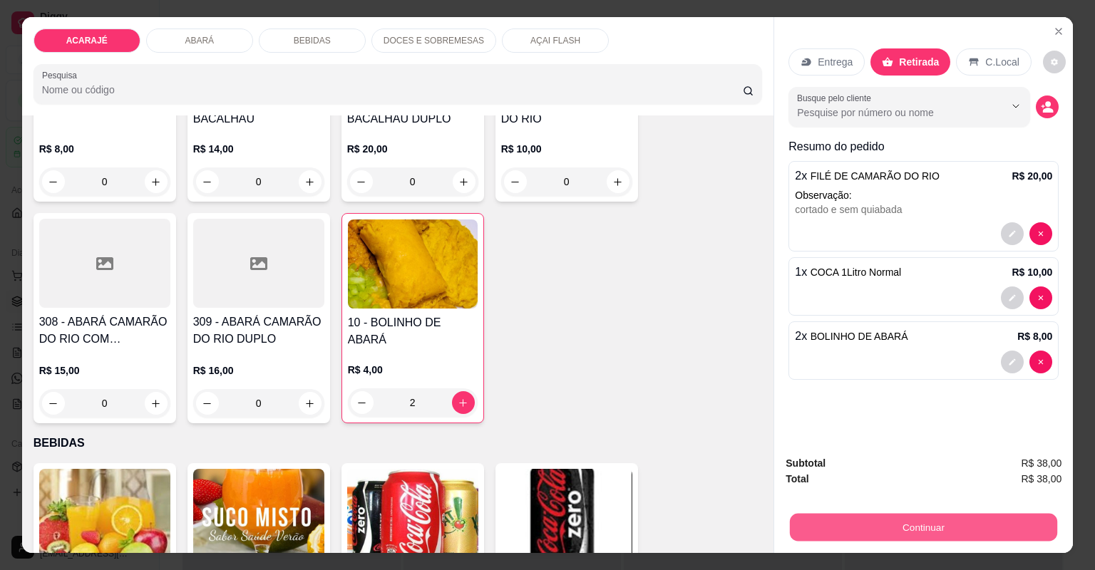
click at [790, 535] on button "Continuar" at bounding box center [923, 528] width 267 height 28
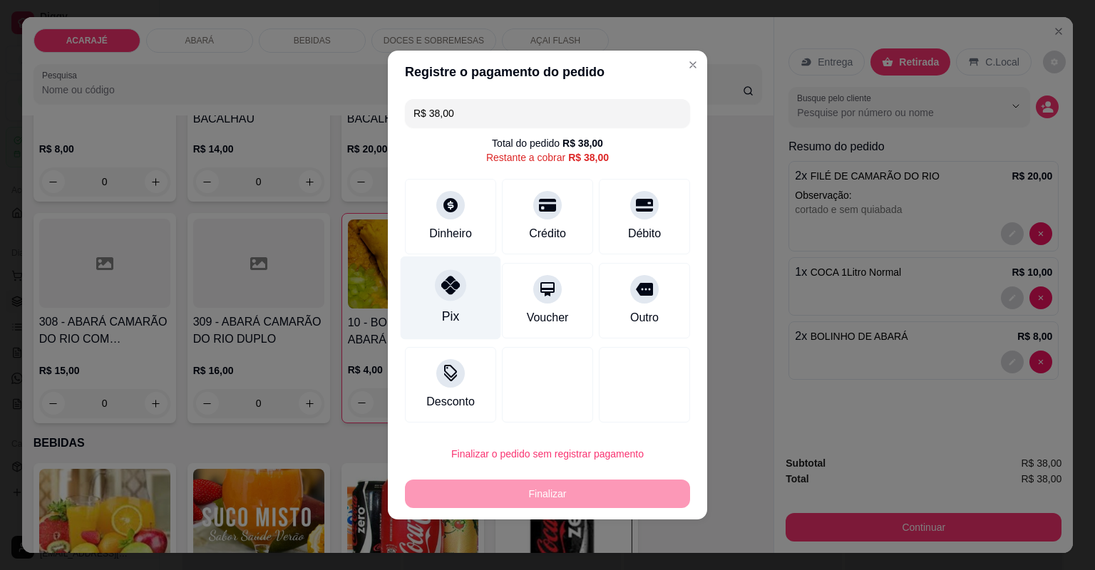
click at [449, 314] on div "Pix" at bounding box center [450, 316] width 17 height 19
type input "R$ 0,00"
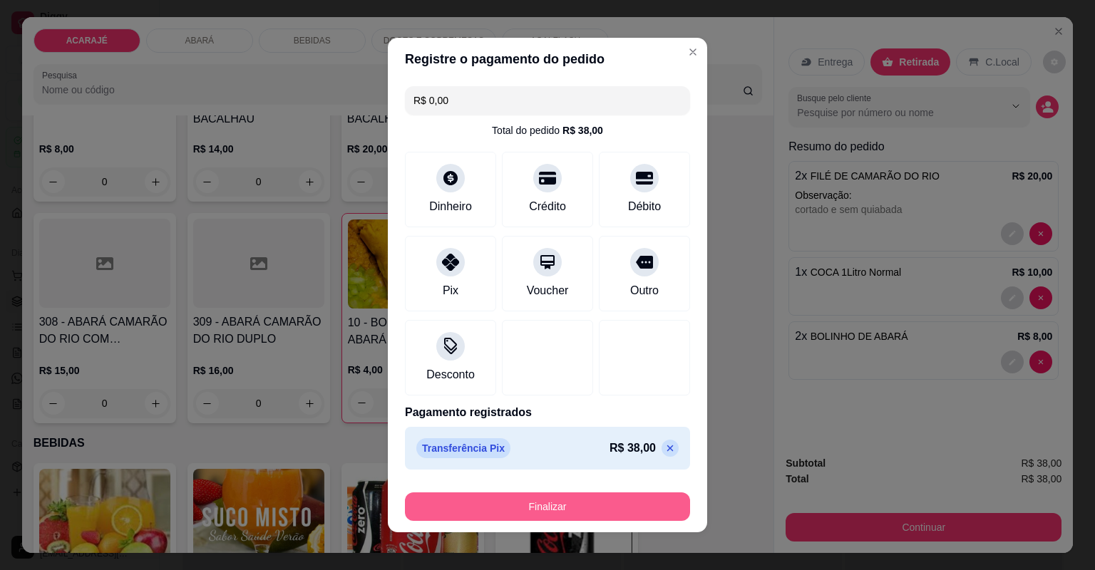
click at [609, 517] on button "Finalizar" at bounding box center [547, 506] width 285 height 29
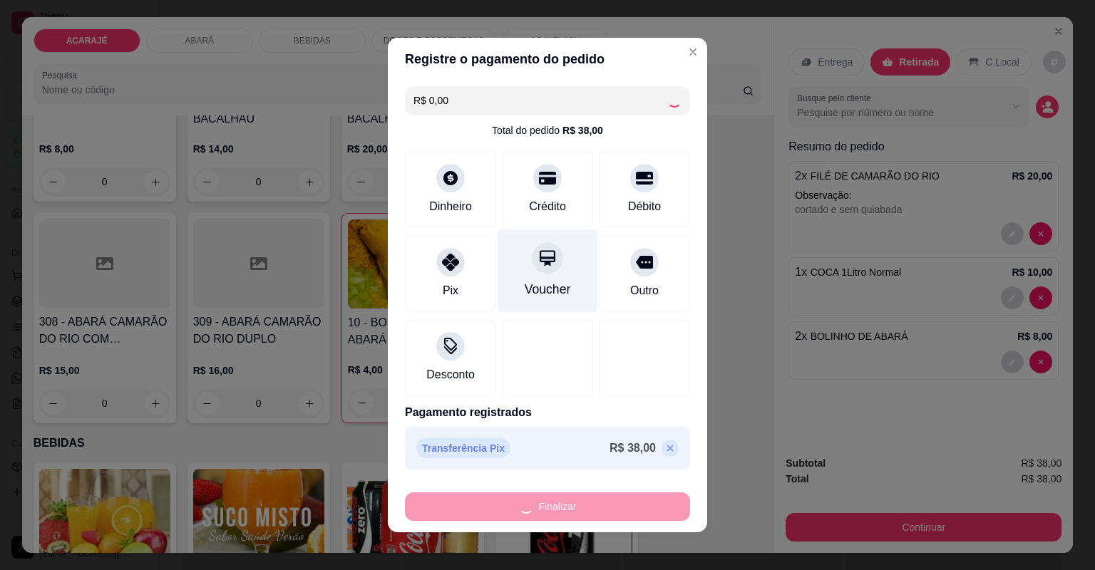
type input "0"
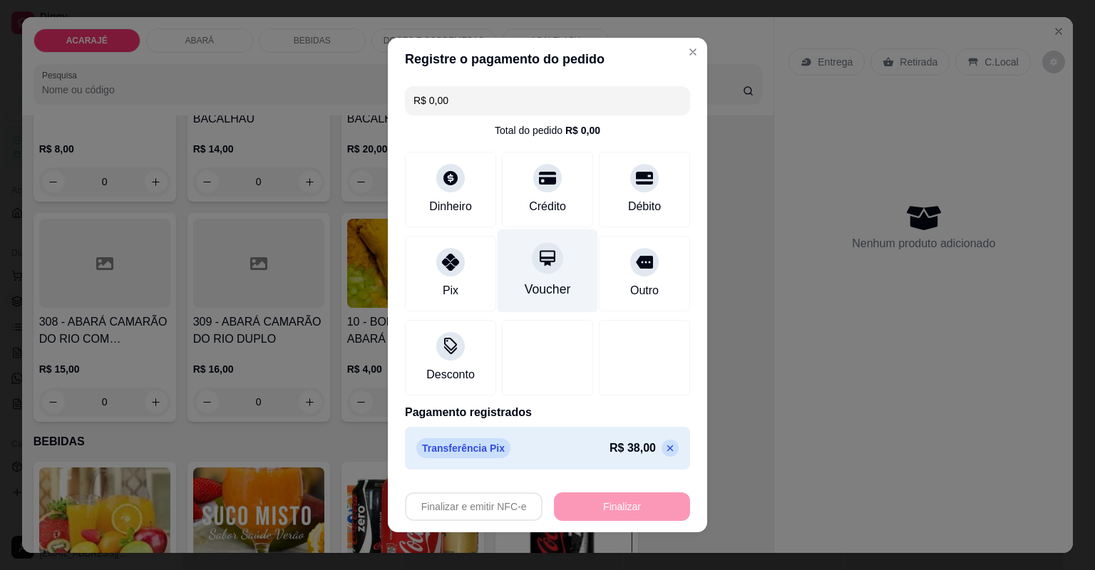
type input "-R$ 38,00"
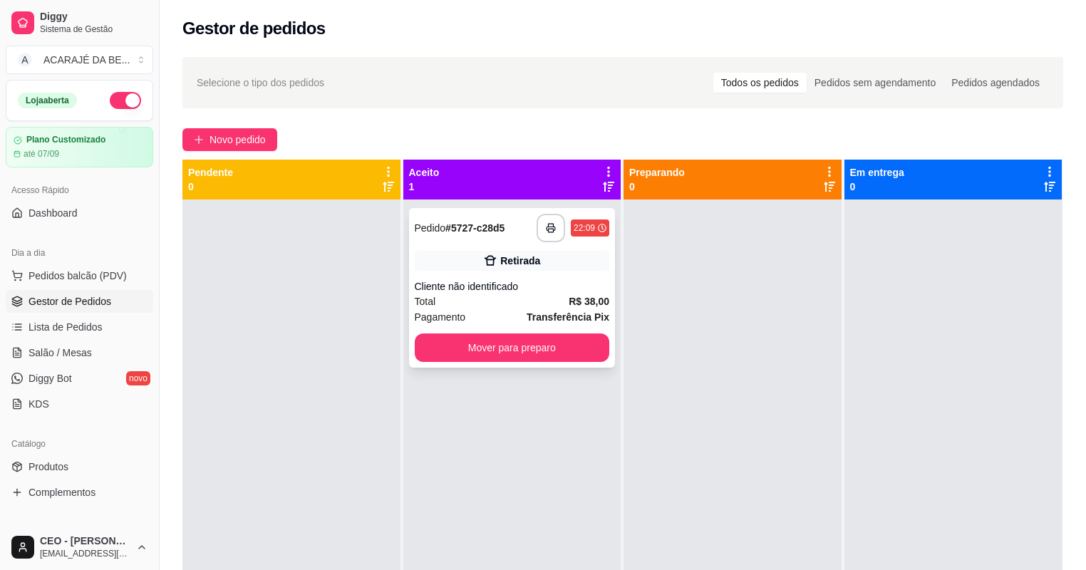
click at [558, 299] on div "Total R$ 38,00" at bounding box center [512, 302] width 195 height 16
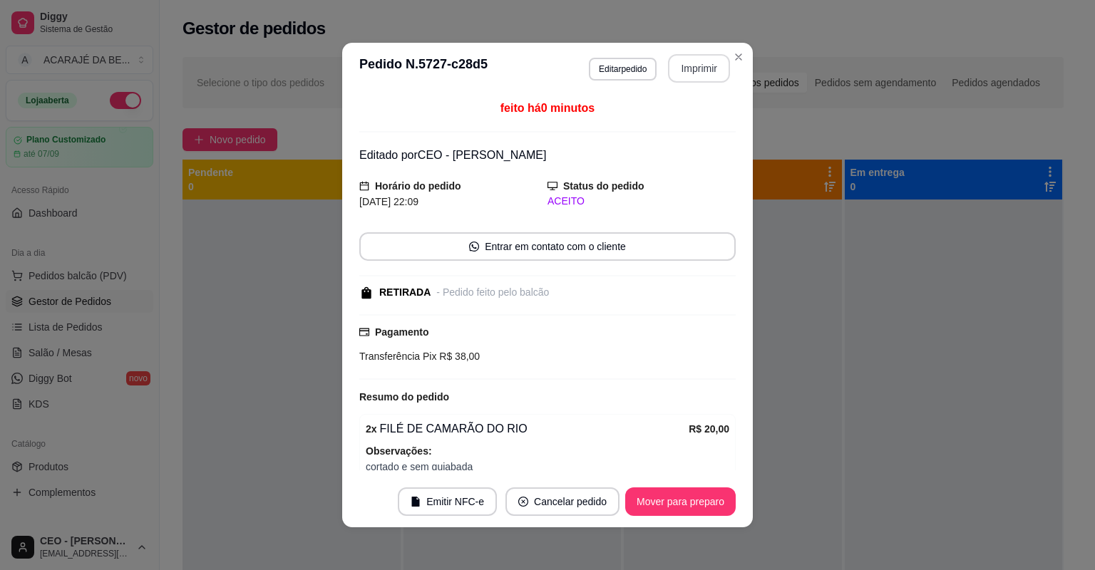
click at [699, 64] on button "Imprimir" at bounding box center [699, 68] width 62 height 29
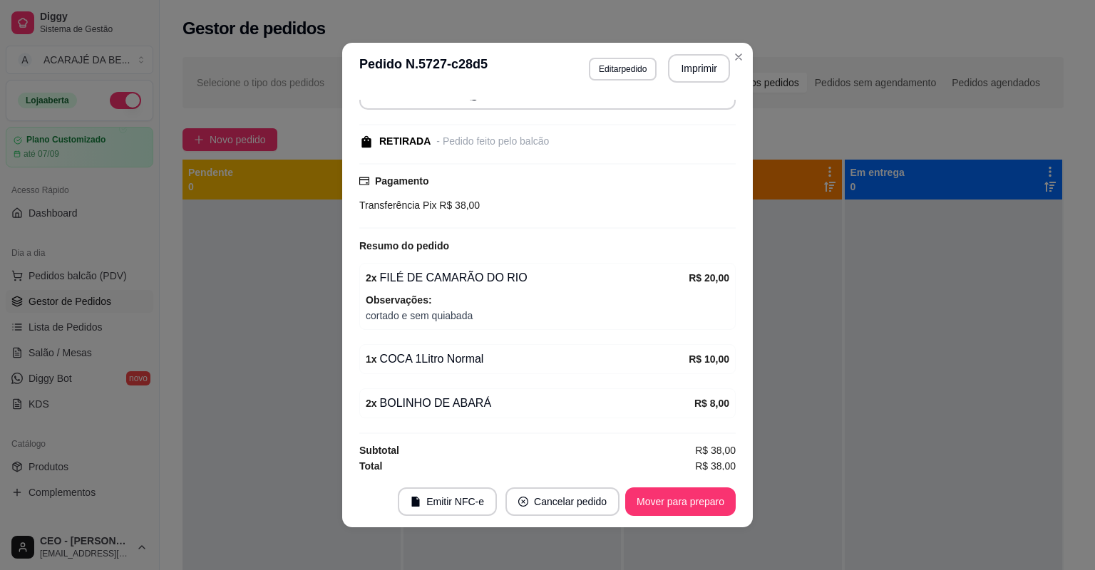
scroll to position [152, 0]
click at [686, 500] on button "Mover para preparo" at bounding box center [680, 501] width 110 height 29
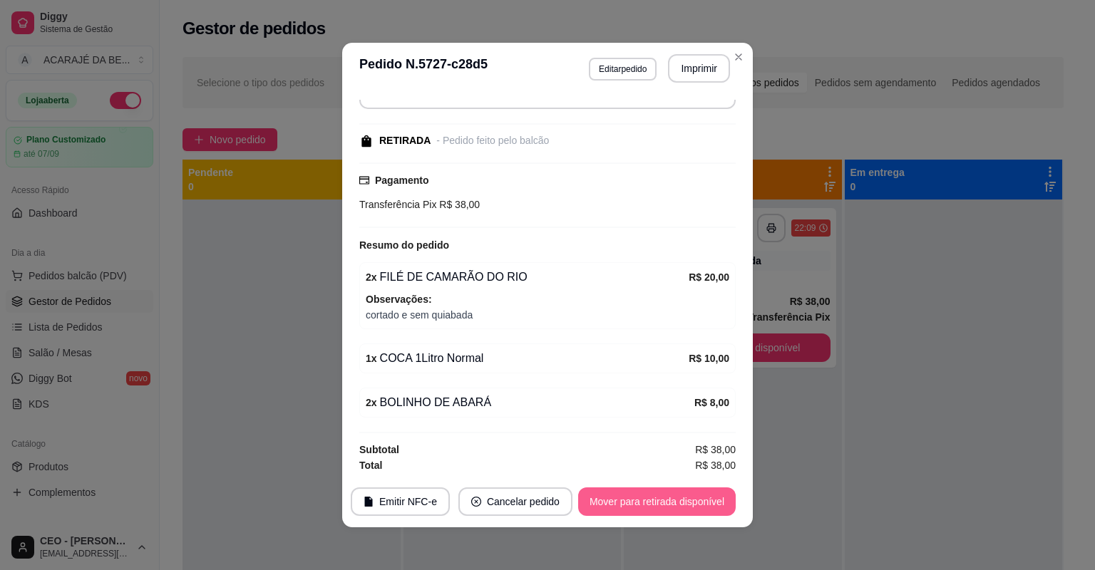
click at [690, 500] on button "Mover para retirada disponível" at bounding box center [657, 501] width 158 height 29
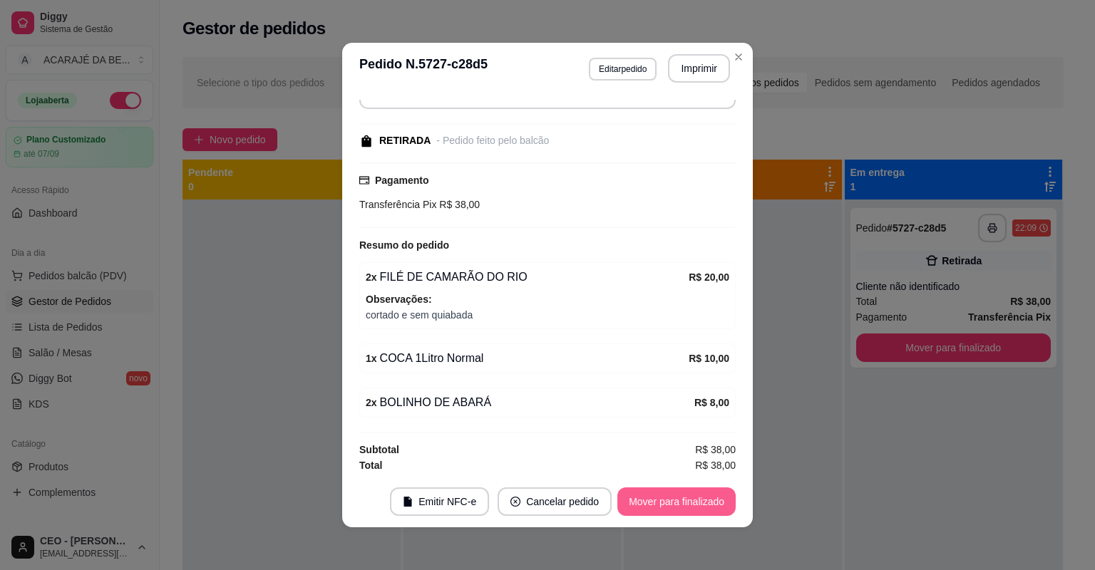
click at [694, 512] on button "Mover para finalizado" at bounding box center [676, 501] width 118 height 29
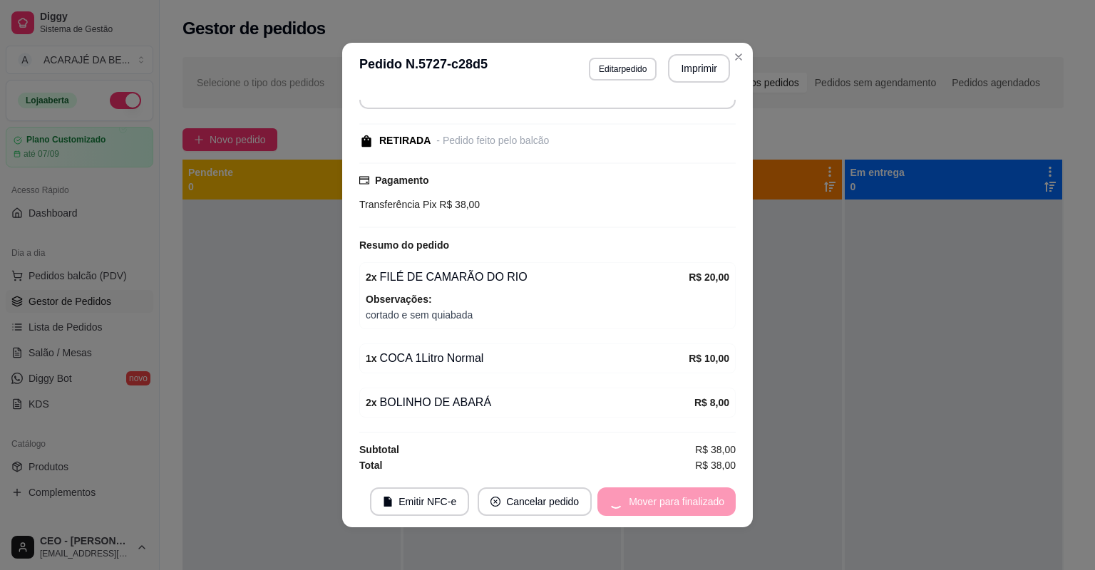
scroll to position [77, 0]
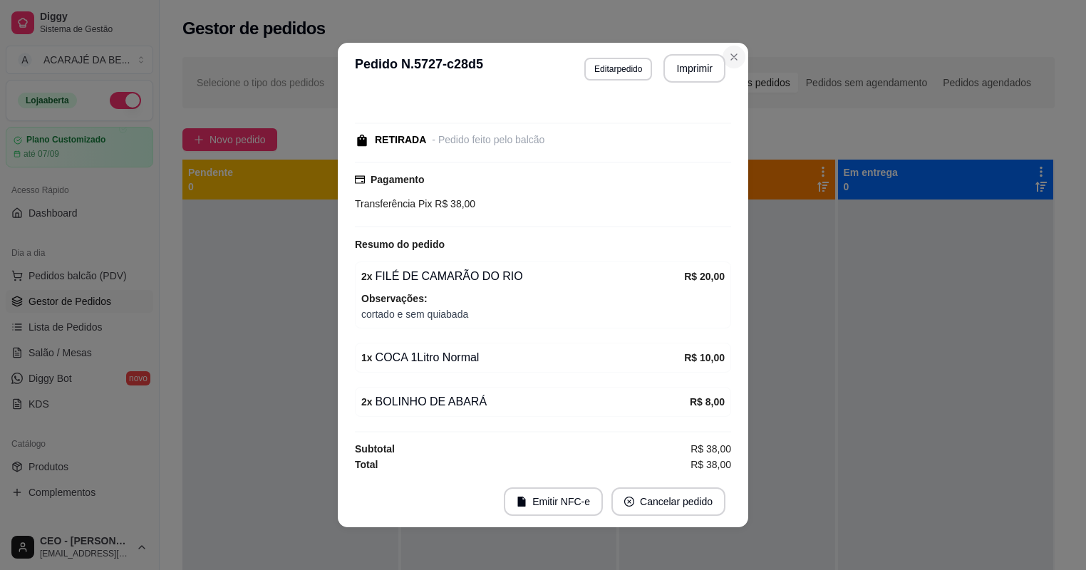
click at [740, 54] on div "Selecione o tipo dos pedidos Todos os pedidos Pedidos sem agendamento Pedidos a…" at bounding box center [619, 397] width 918 height 698
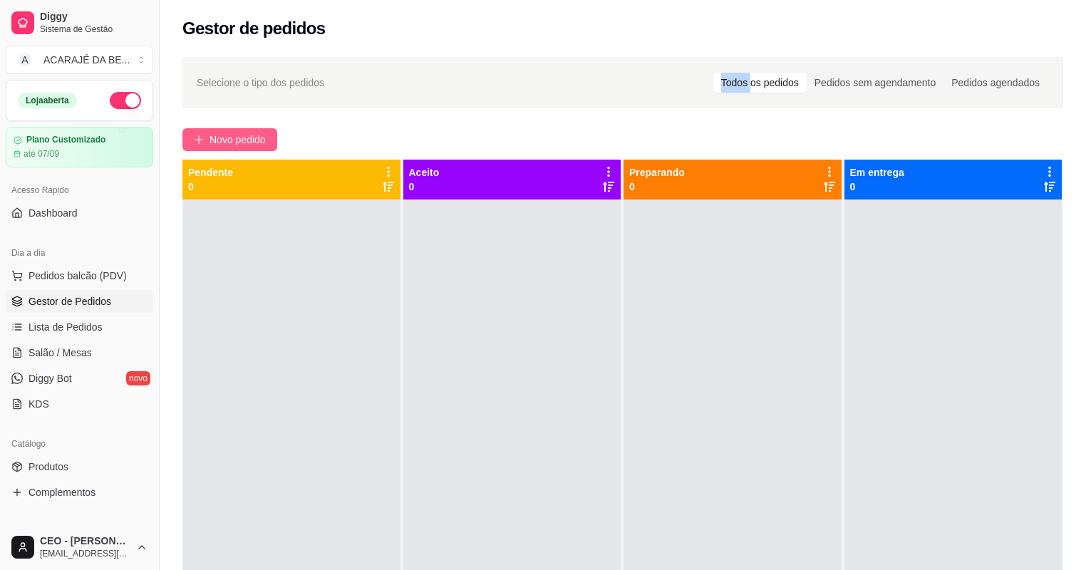
click at [269, 145] on button "Novo pedido" at bounding box center [229, 139] width 95 height 23
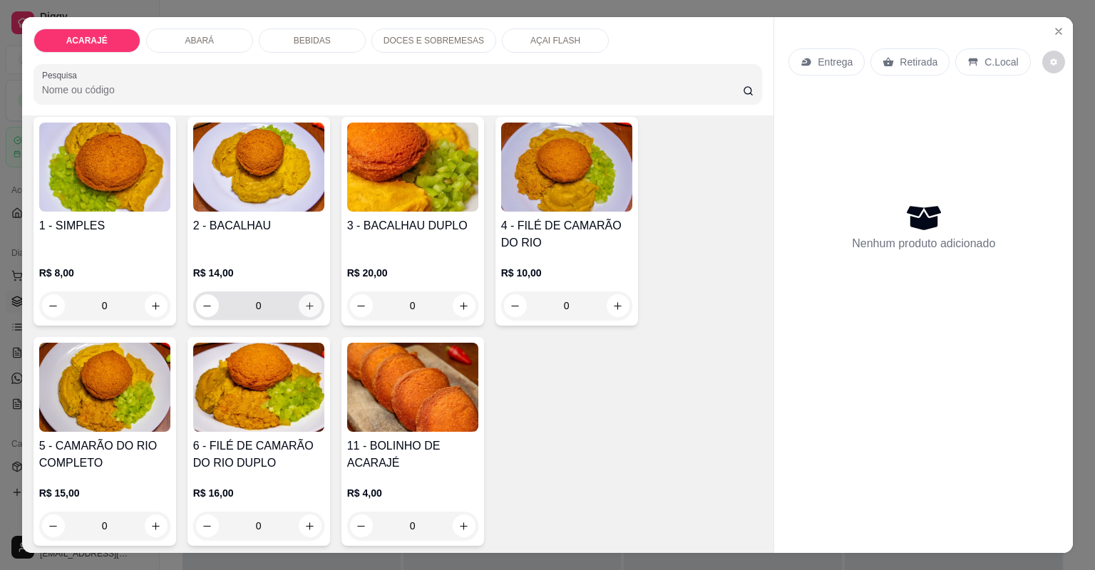
scroll to position [114, 0]
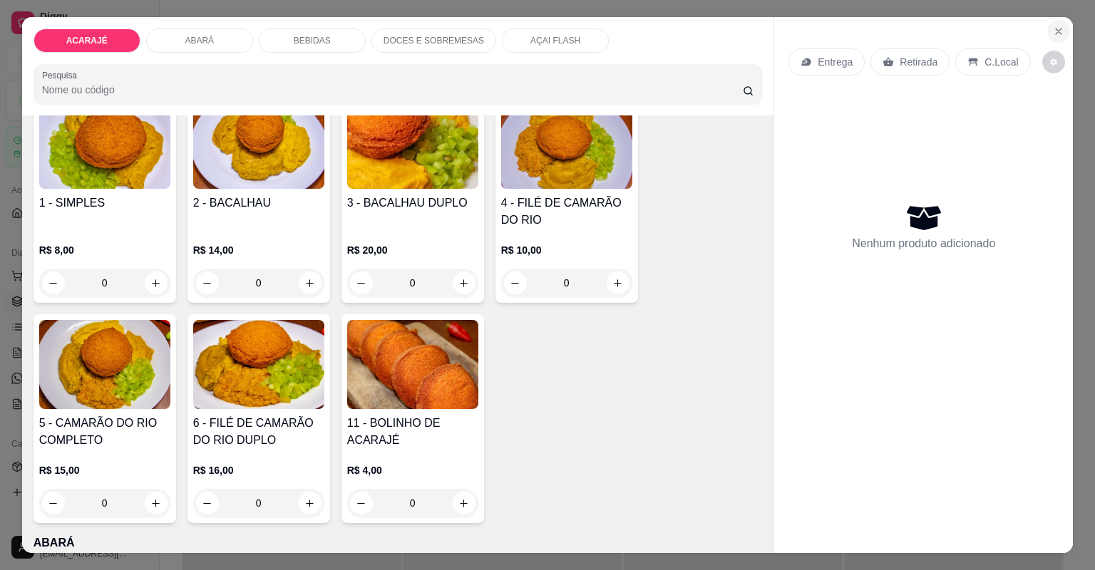
click at [1053, 26] on icon "Close" at bounding box center [1058, 31] width 11 height 11
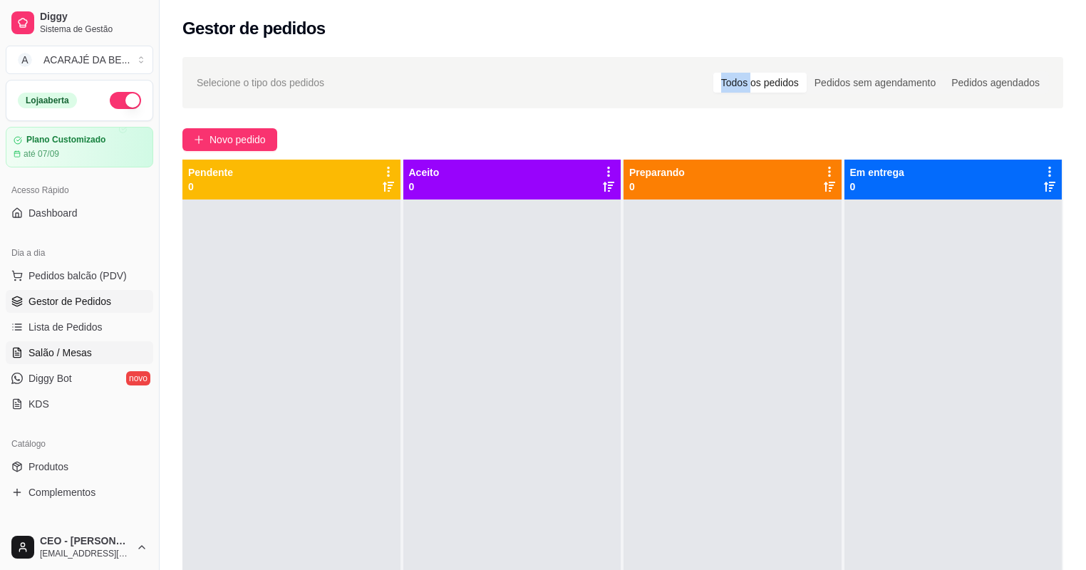
click at [57, 349] on span "Salão / Mesas" at bounding box center [60, 353] width 63 height 14
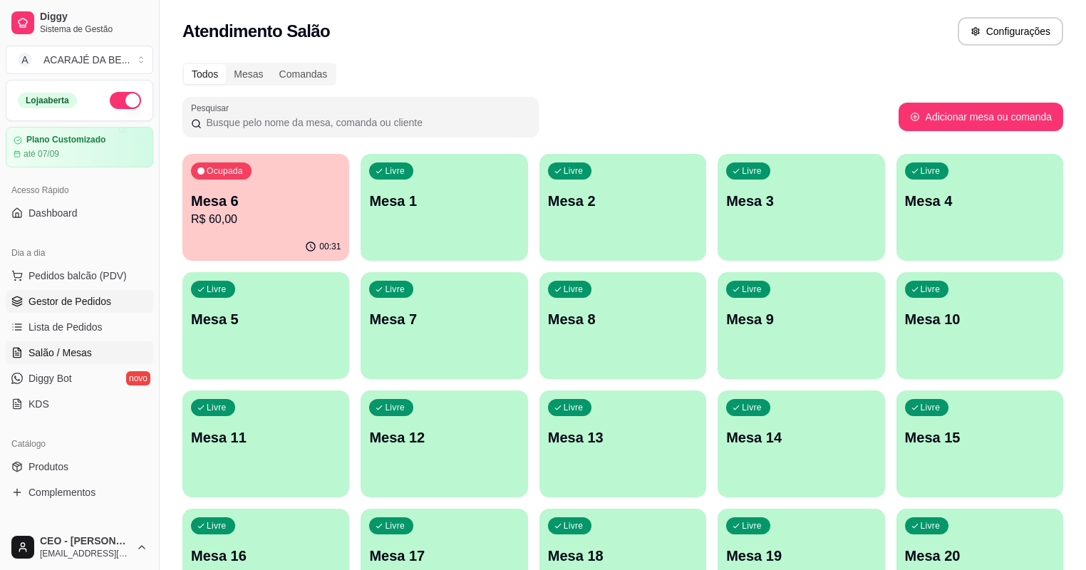
click at [81, 294] on span "Gestor de Pedidos" at bounding box center [70, 301] width 83 height 14
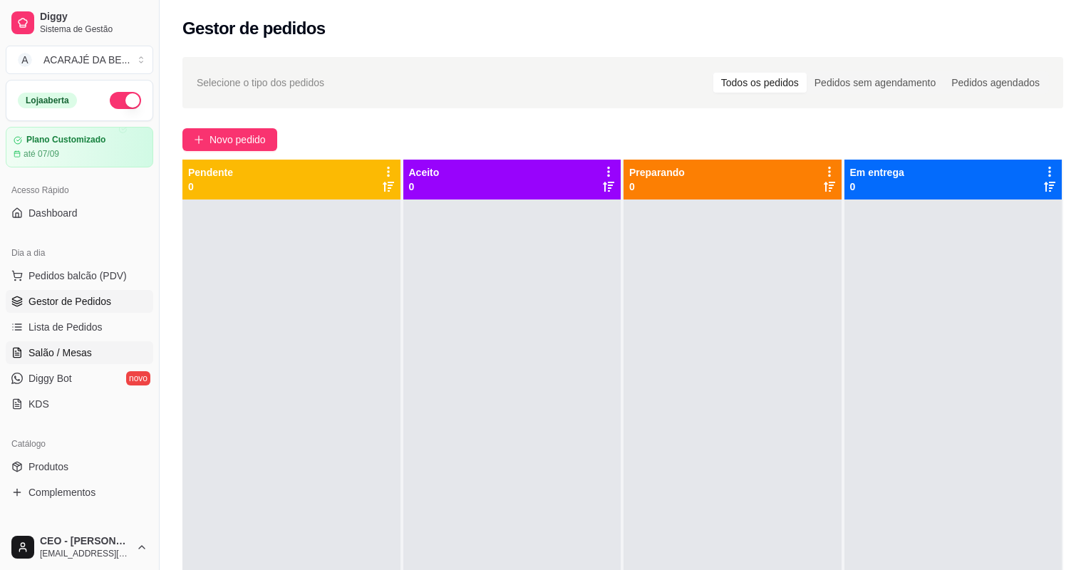
click at [86, 348] on span "Salão / Mesas" at bounding box center [60, 353] width 63 height 14
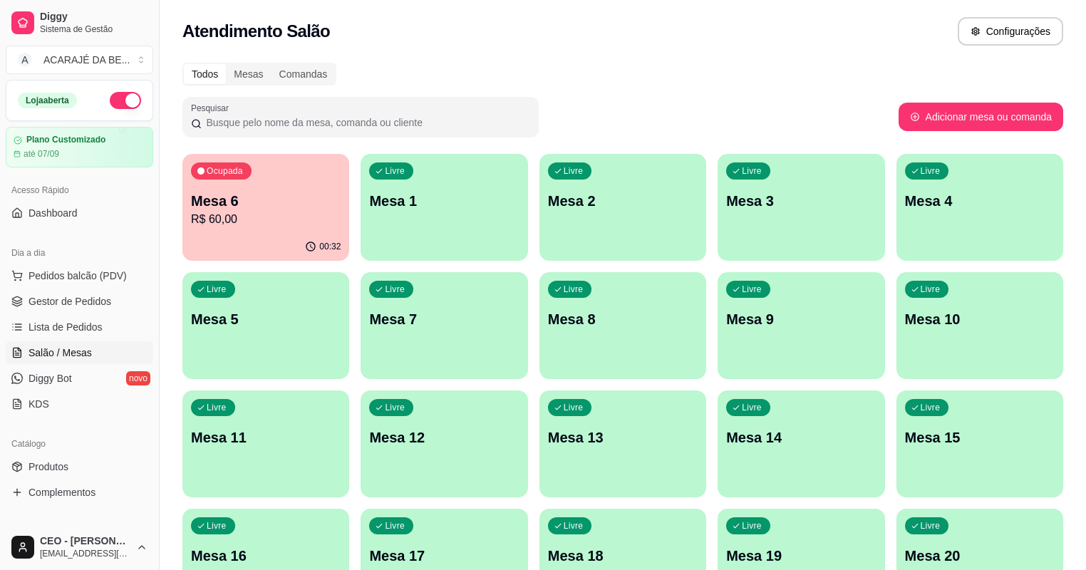
click at [233, 220] on p "R$ 60,00" at bounding box center [266, 219] width 150 height 17
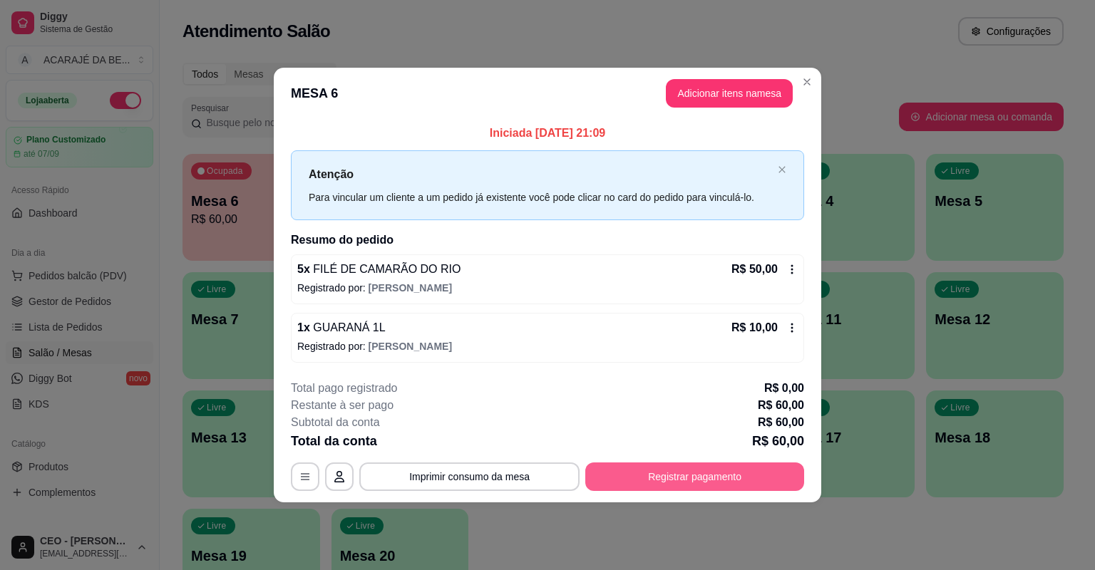
click at [634, 479] on button "Registrar pagamento" at bounding box center [694, 477] width 219 height 29
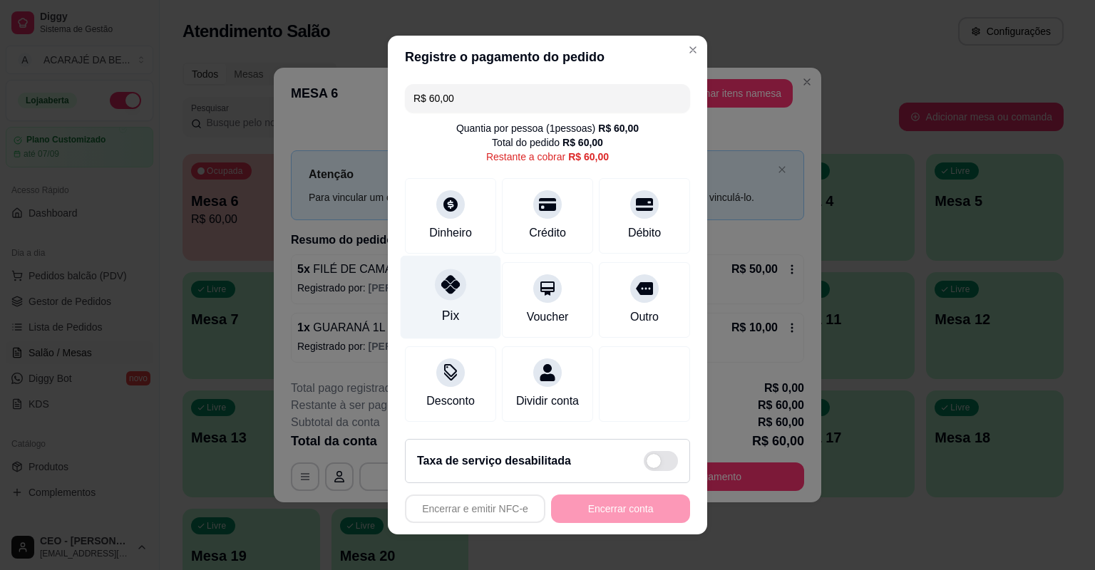
click at [430, 301] on div "Pix" at bounding box center [451, 297] width 100 height 83
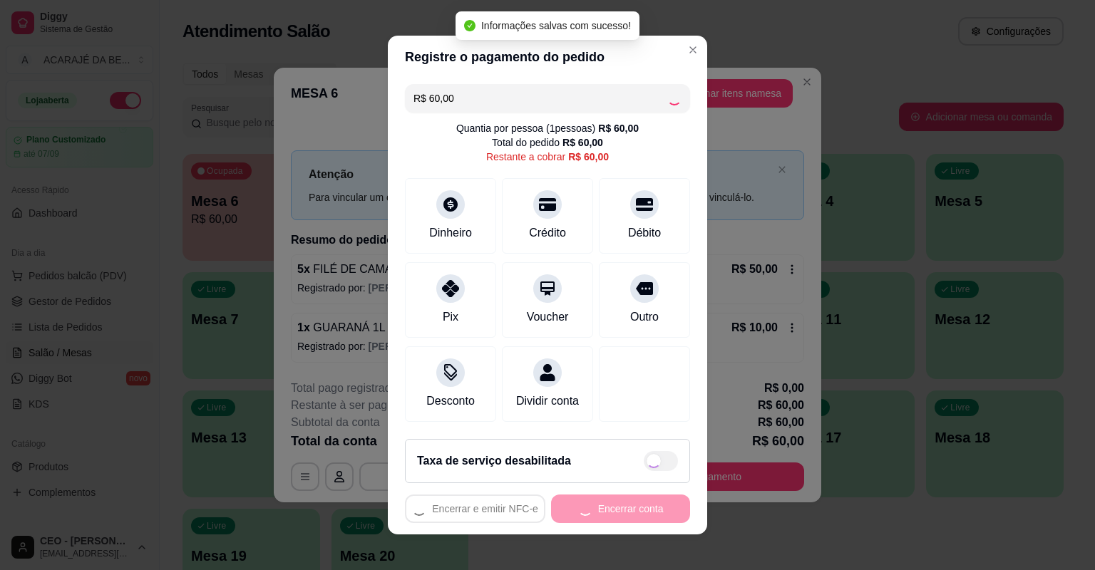
type input "R$ 0,00"
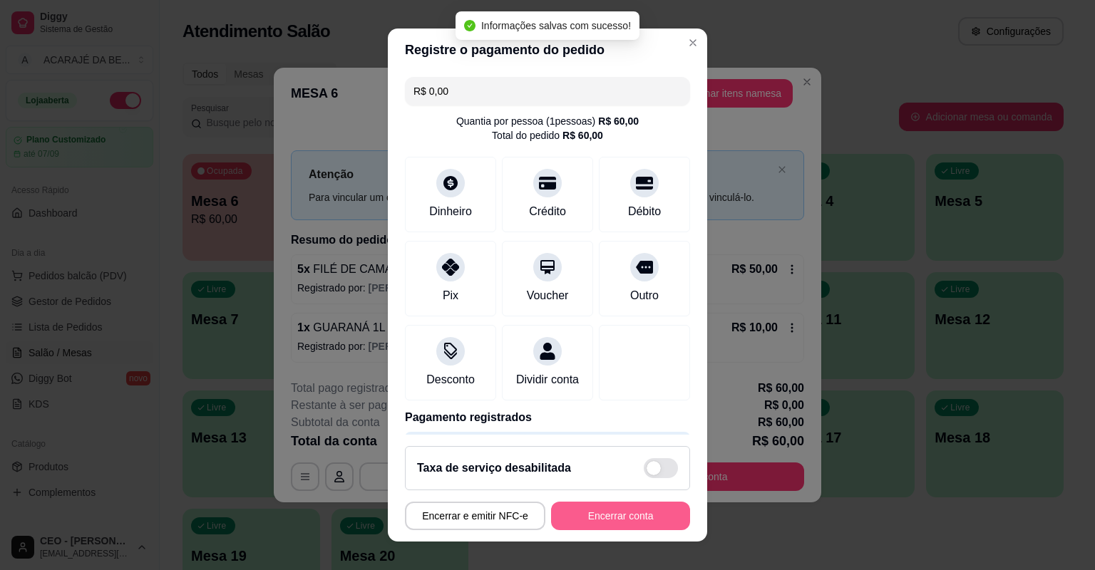
click at [579, 515] on button "Encerrar conta" at bounding box center [620, 516] width 139 height 29
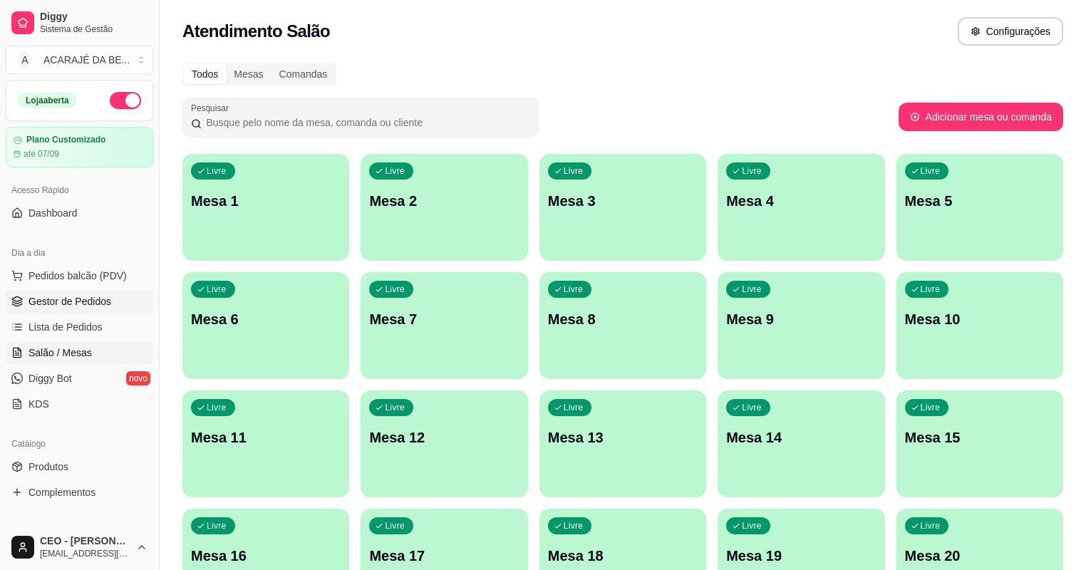
click at [102, 304] on span "Gestor de Pedidos" at bounding box center [70, 301] width 83 height 14
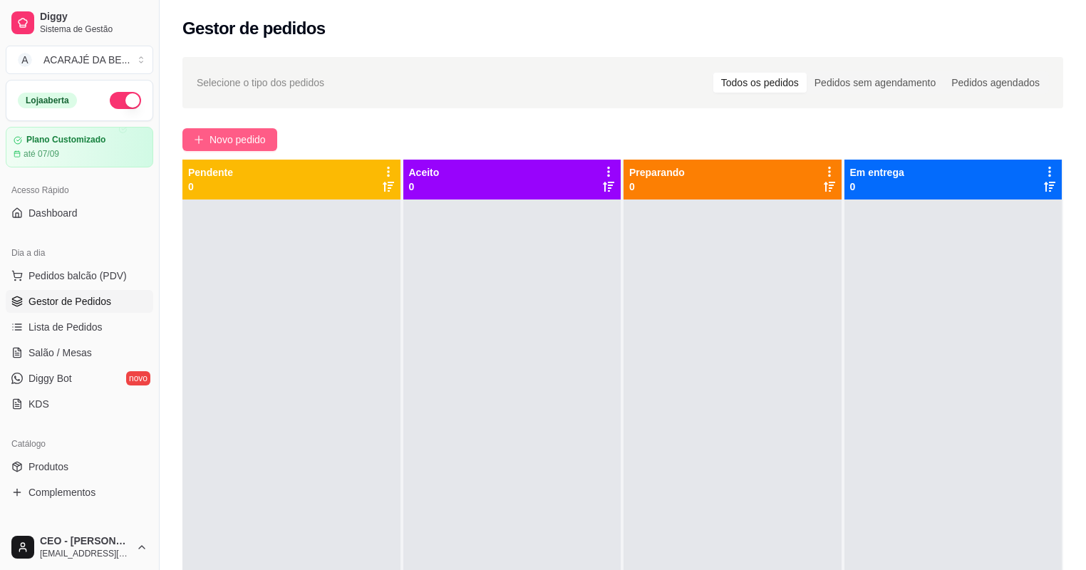
click at [264, 140] on span "Novo pedido" at bounding box center [238, 140] width 56 height 16
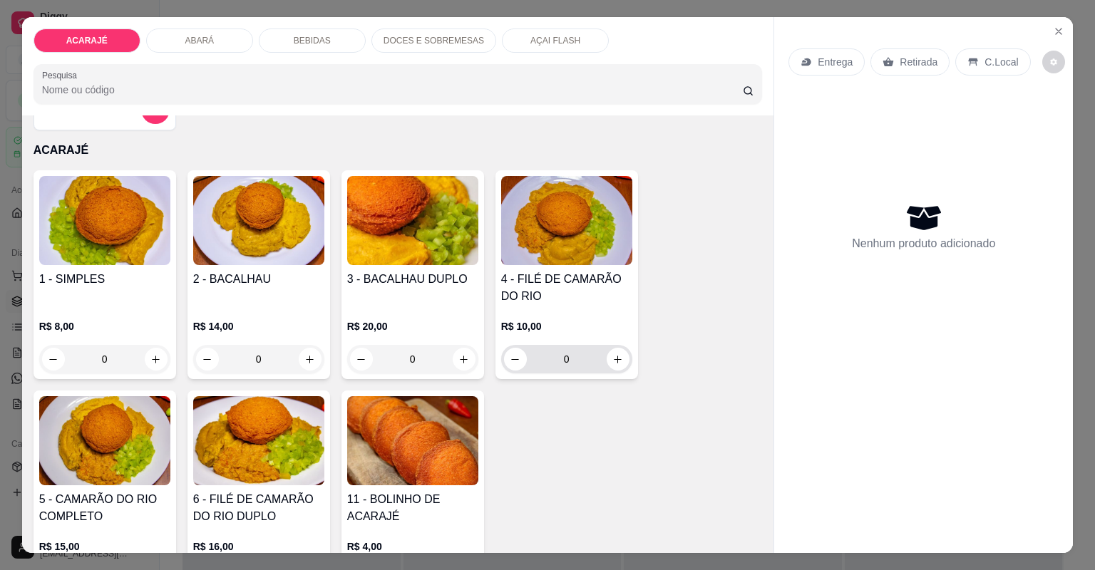
scroll to position [57, 0]
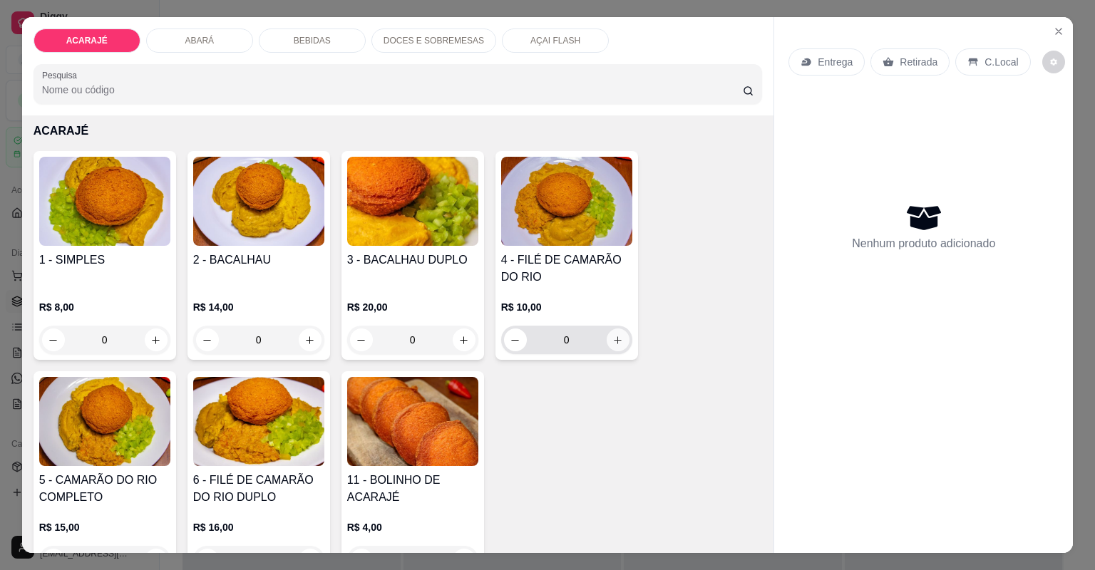
click at [613, 346] on button "increase-product-quantity" at bounding box center [618, 340] width 23 height 23
type input "1"
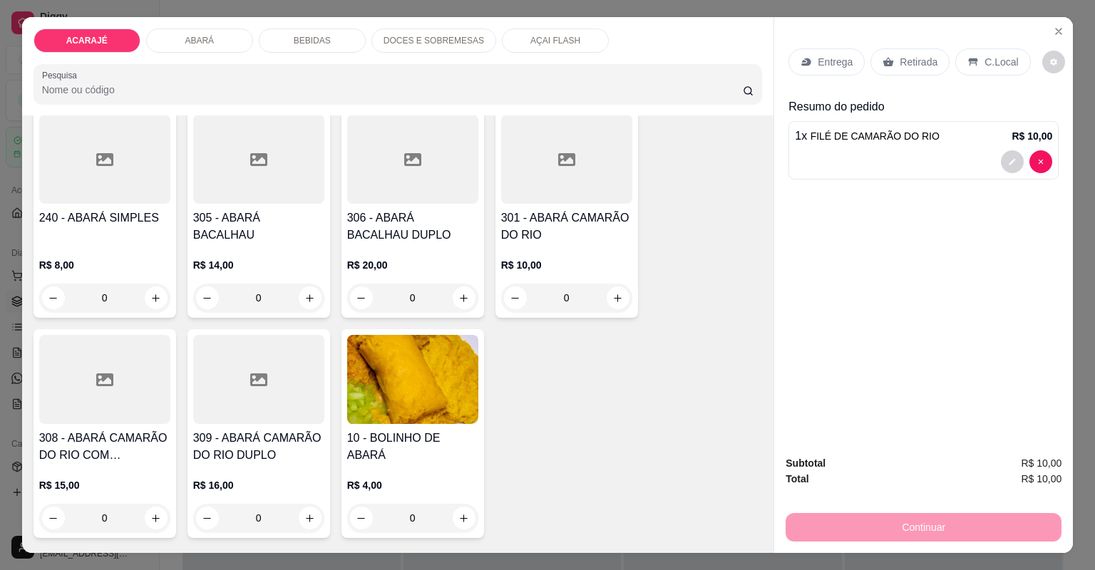
scroll to position [570, 0]
click at [612, 296] on icon "increase-product-quantity" at bounding box center [617, 297] width 11 height 11
click at [614, 296] on icon "increase-product-quantity" at bounding box center [618, 298] width 8 height 8
type input "2"
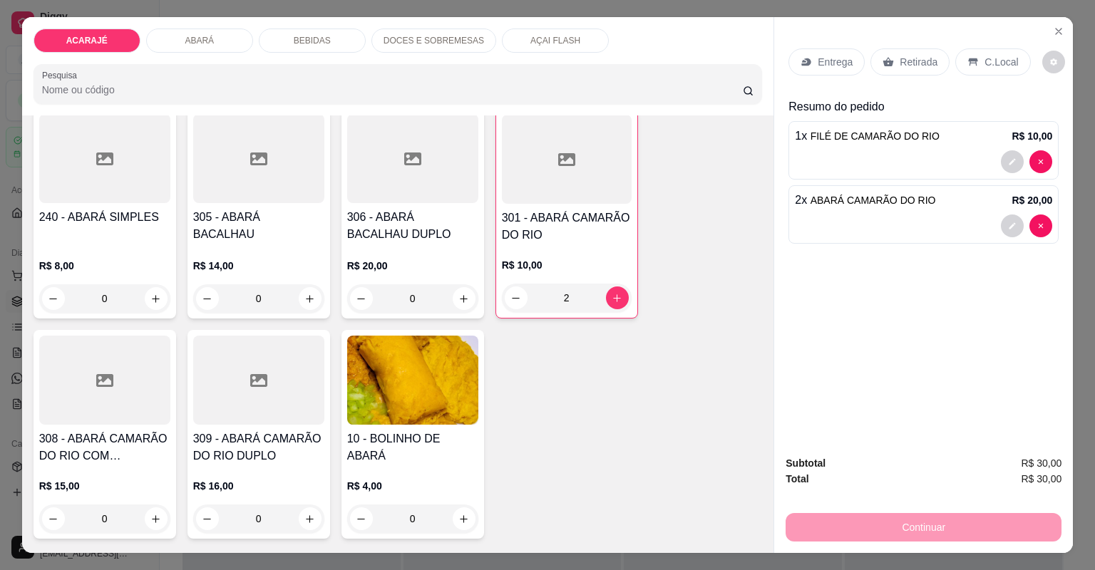
click at [892, 61] on div "Retirada" at bounding box center [909, 61] width 79 height 27
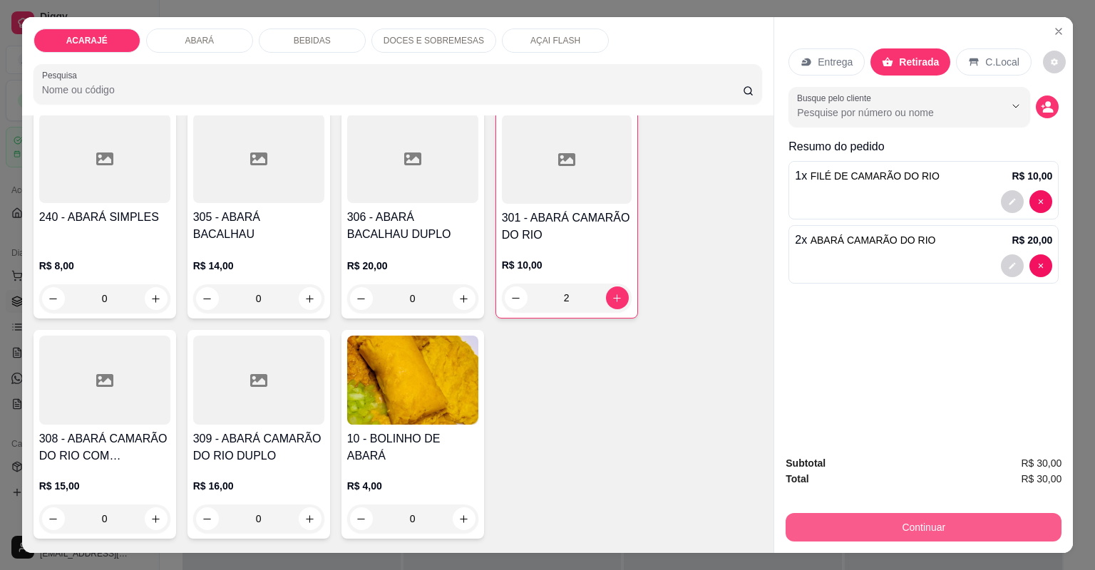
click at [818, 522] on button "Continuar" at bounding box center [923, 527] width 276 height 29
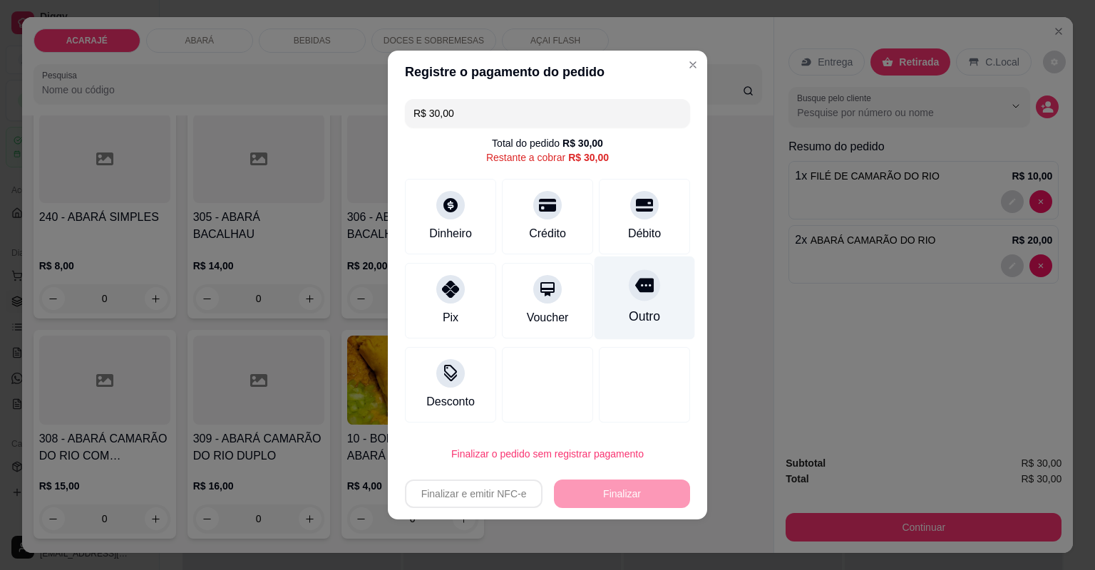
click at [638, 306] on div "Outro" at bounding box center [644, 298] width 100 height 83
type input "R$ 0,00"
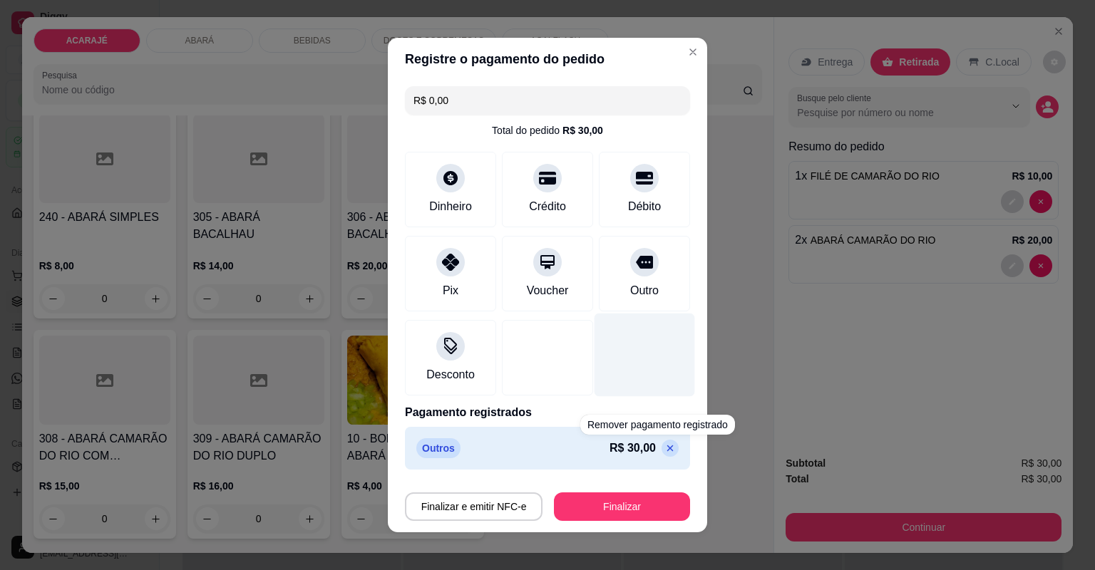
scroll to position [7, 0]
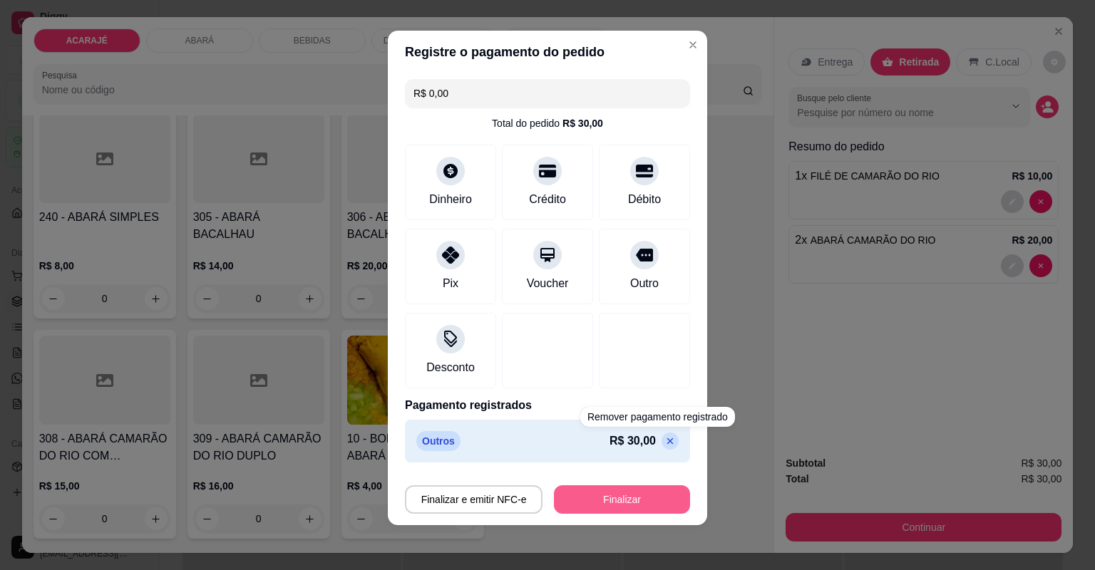
click at [658, 499] on button "Finalizar" at bounding box center [622, 499] width 136 height 29
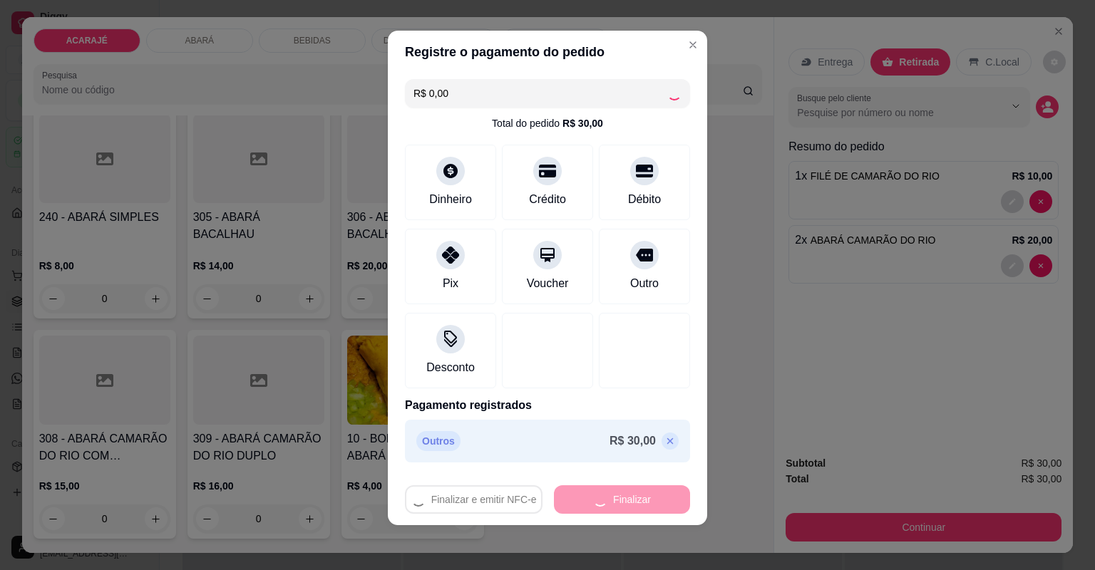
type input "0"
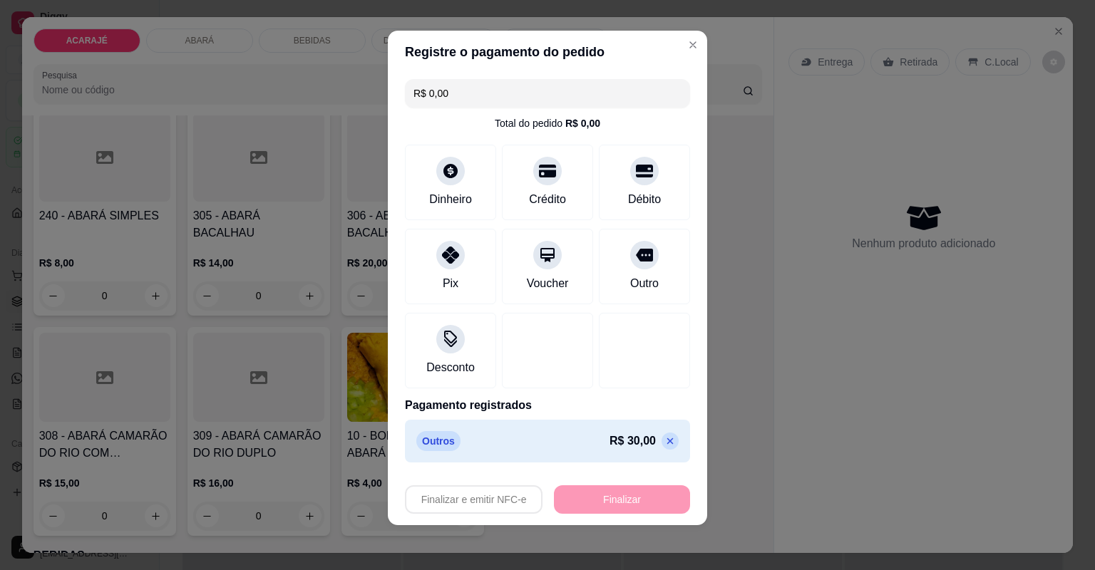
type input "-R$ 30,00"
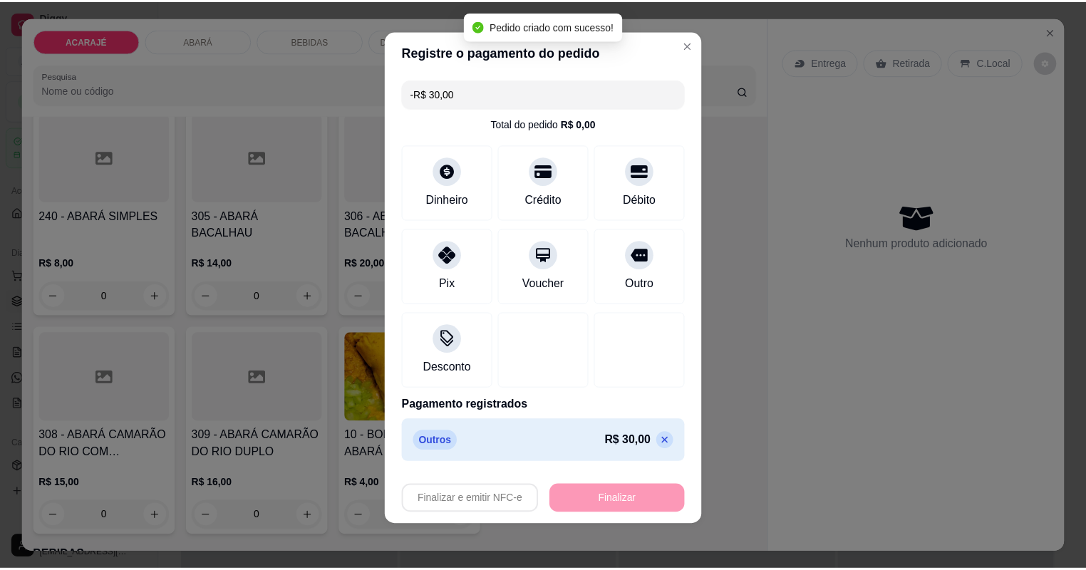
scroll to position [569, 0]
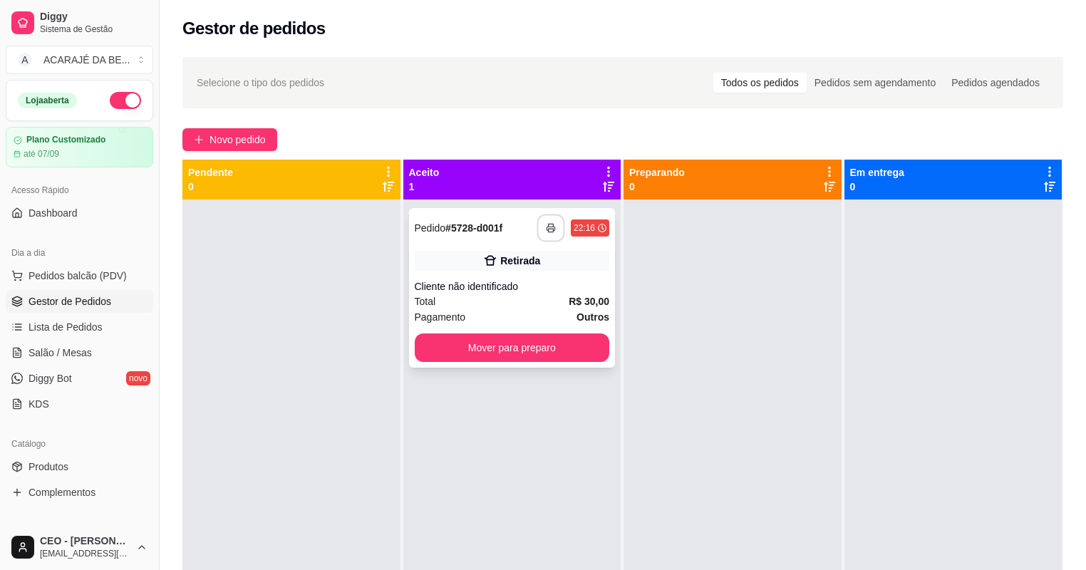
click at [537, 225] on button "button" at bounding box center [551, 229] width 28 height 28
click at [491, 349] on button "Mover para preparo" at bounding box center [512, 348] width 195 height 29
click at [491, 349] on div "Mover para preparo" at bounding box center [512, 348] width 195 height 29
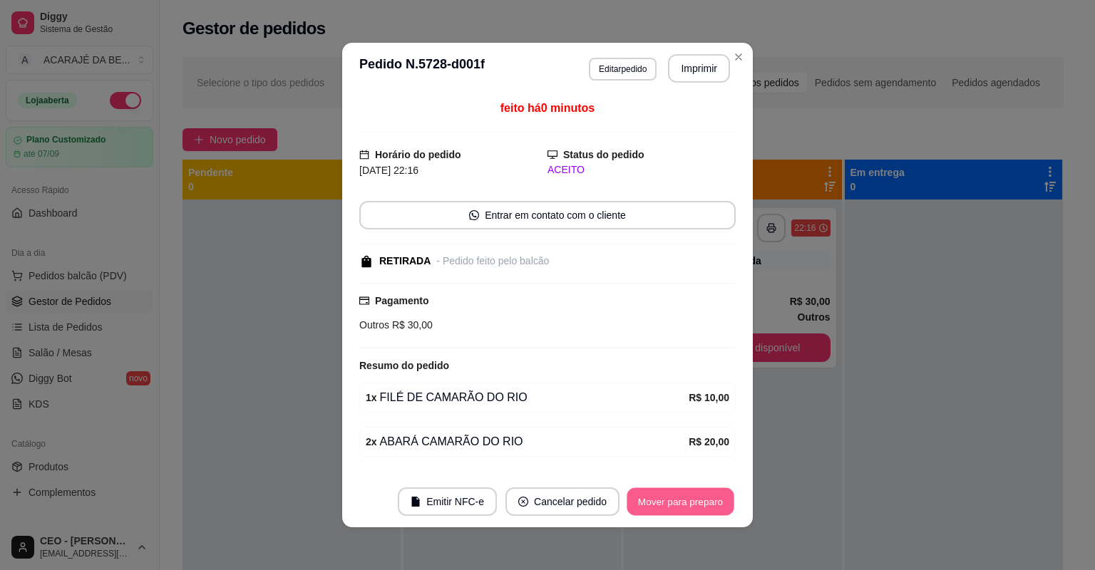
click at [719, 502] on button "Mover para preparo" at bounding box center [679, 502] width 107 height 28
click at [700, 499] on button "Mover para retirada disponível" at bounding box center [656, 502] width 153 height 28
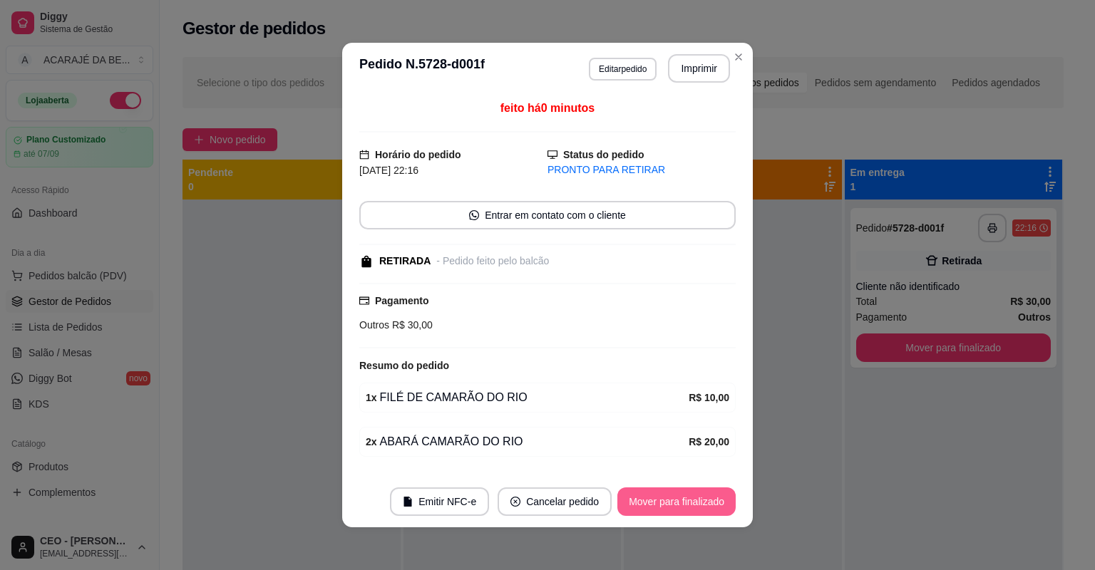
click at [686, 496] on button "Mover para finalizado" at bounding box center [676, 501] width 118 height 29
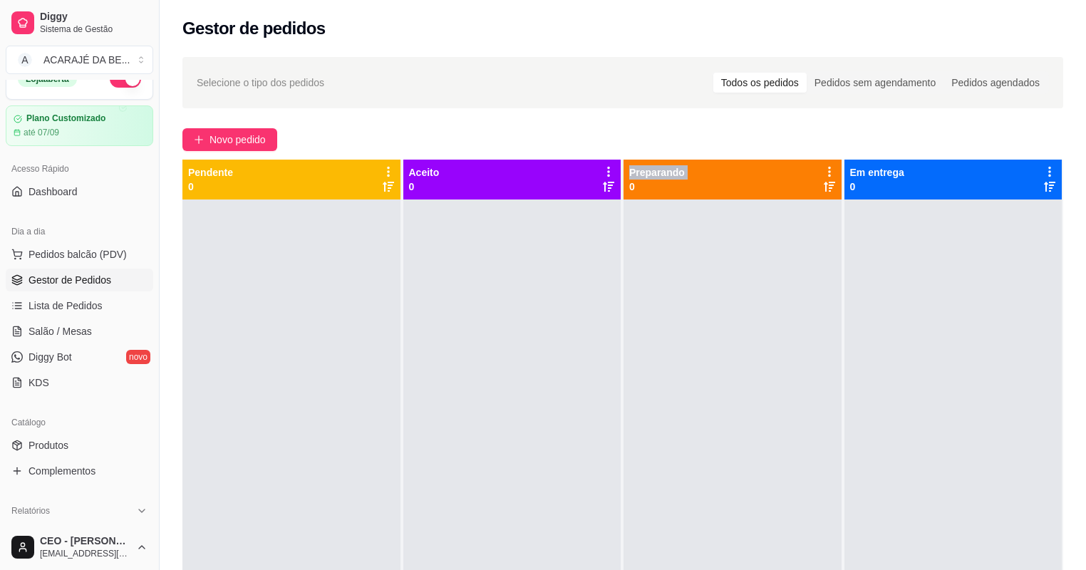
scroll to position [57, 0]
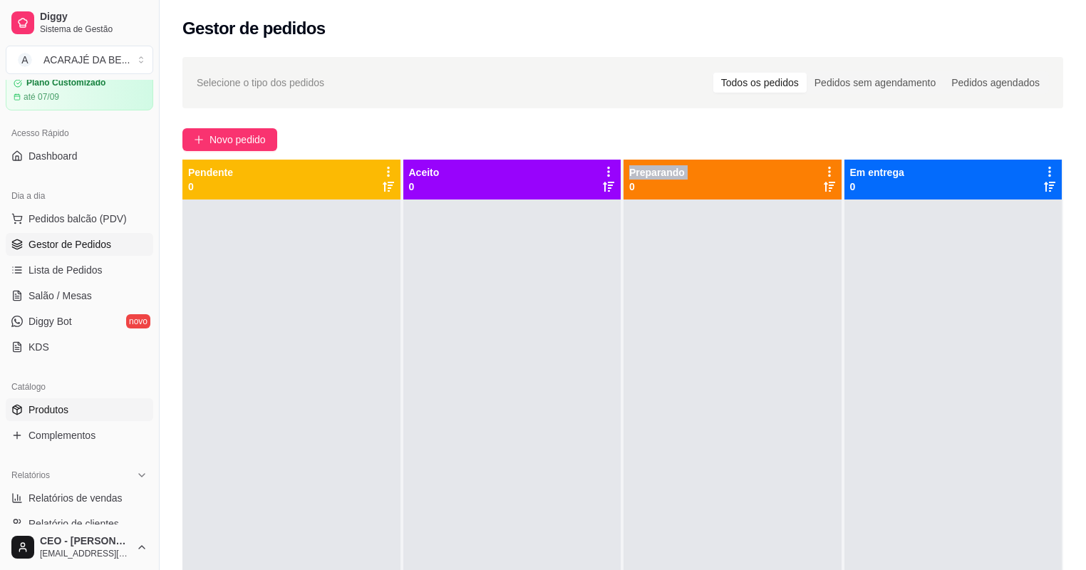
click at [38, 416] on link "Produtos" at bounding box center [80, 409] width 148 height 23
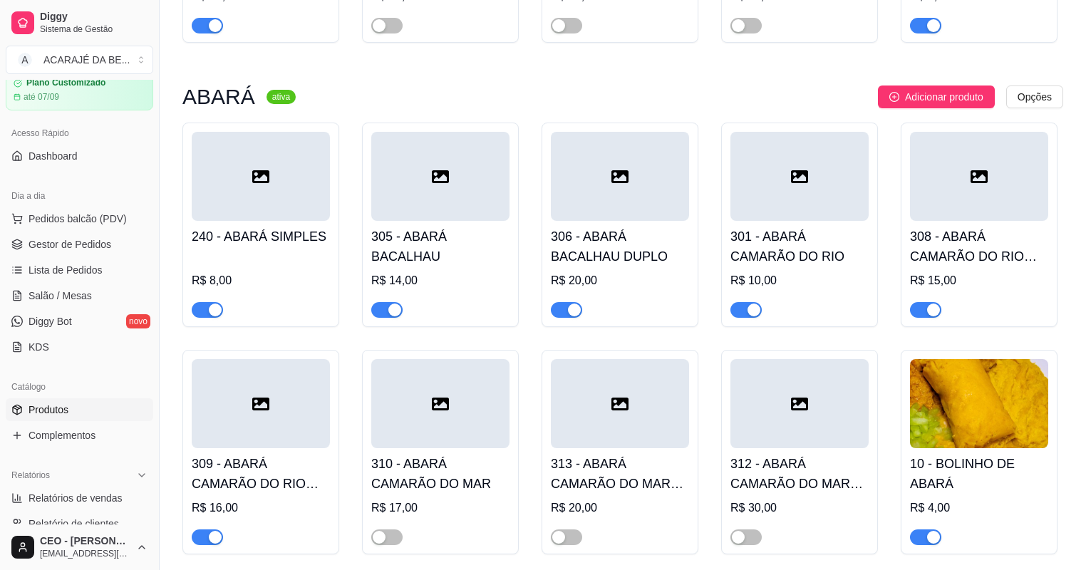
scroll to position [570, 0]
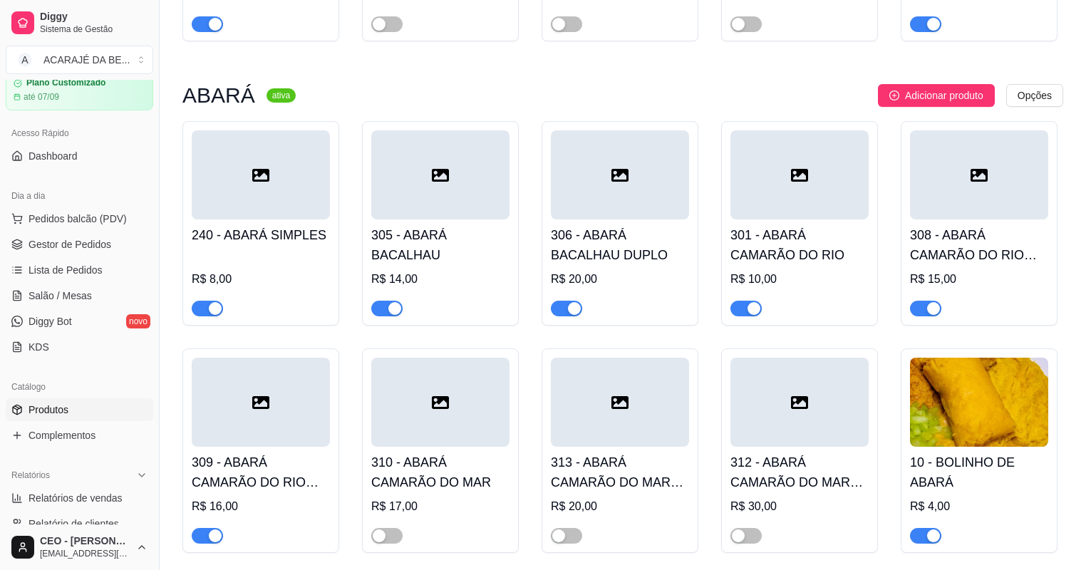
click at [210, 536] on div "button" at bounding box center [215, 536] width 13 height 13
click at [214, 309] on div "button" at bounding box center [215, 308] width 13 height 13
click at [390, 311] on div "button" at bounding box center [394, 308] width 13 height 13
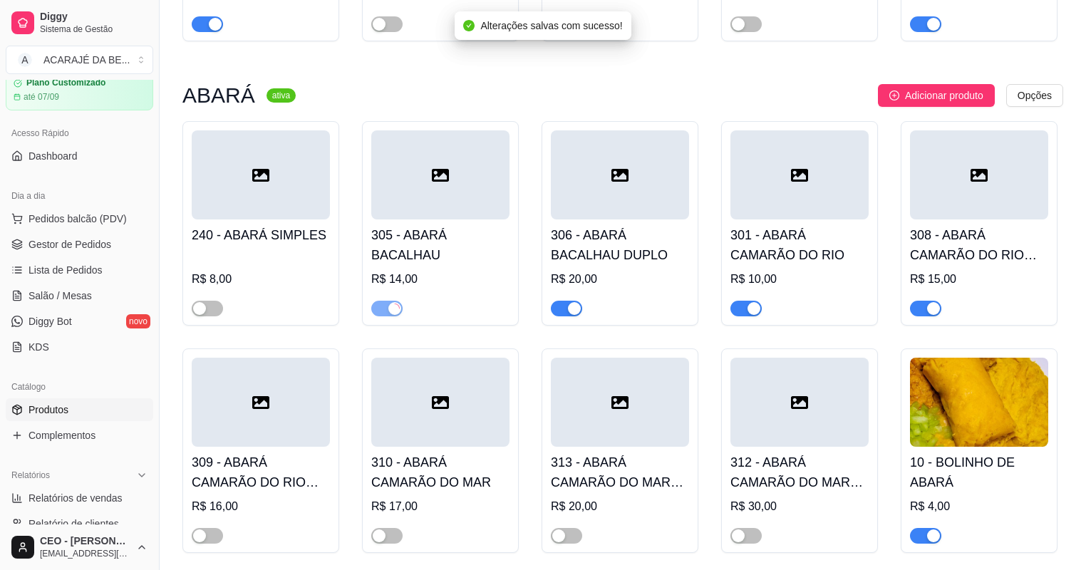
click at [563, 312] on span "button" at bounding box center [566, 309] width 31 height 16
click at [758, 314] on div "button" at bounding box center [754, 308] width 13 height 13
click at [920, 308] on span "button" at bounding box center [925, 309] width 31 height 16
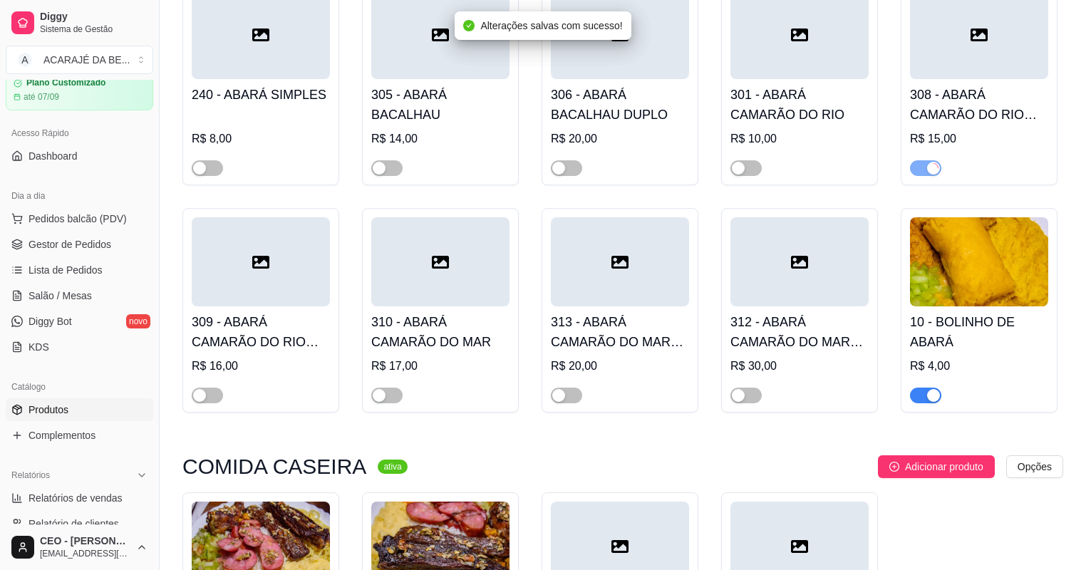
scroll to position [741, 0]
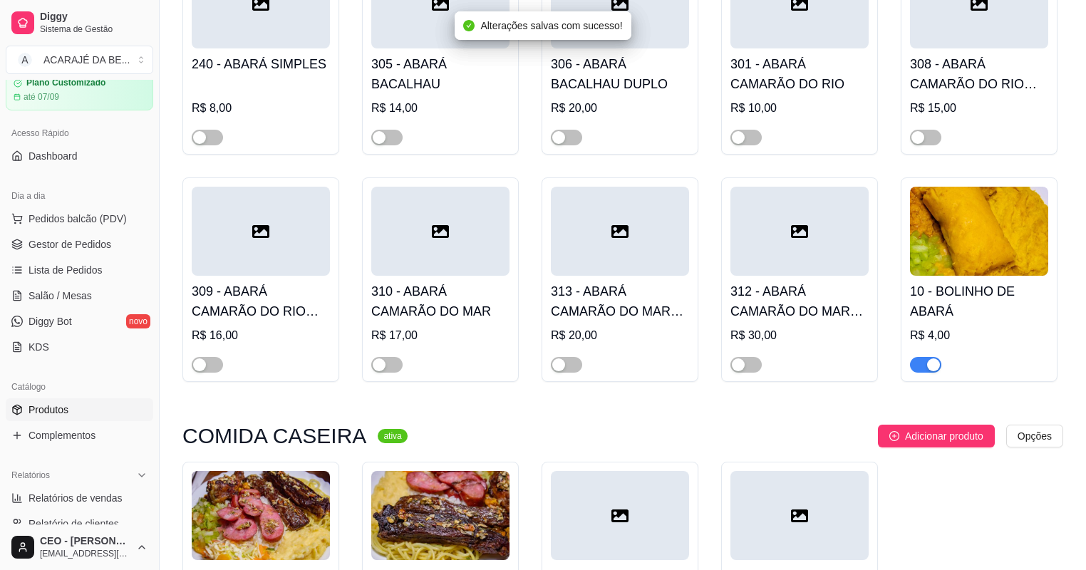
click at [918, 371] on span "button" at bounding box center [925, 365] width 31 height 16
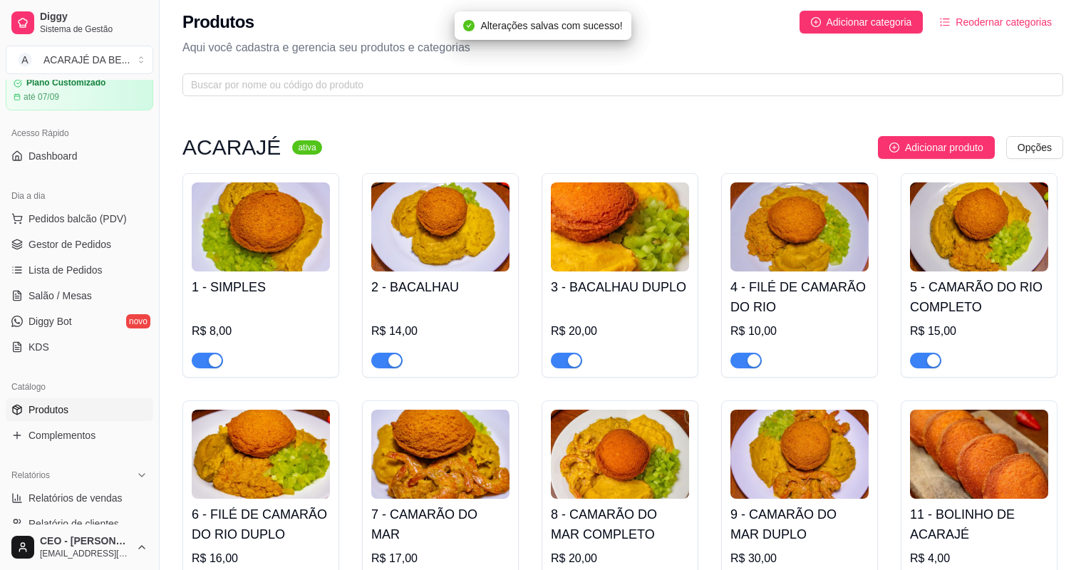
scroll to position [0, 0]
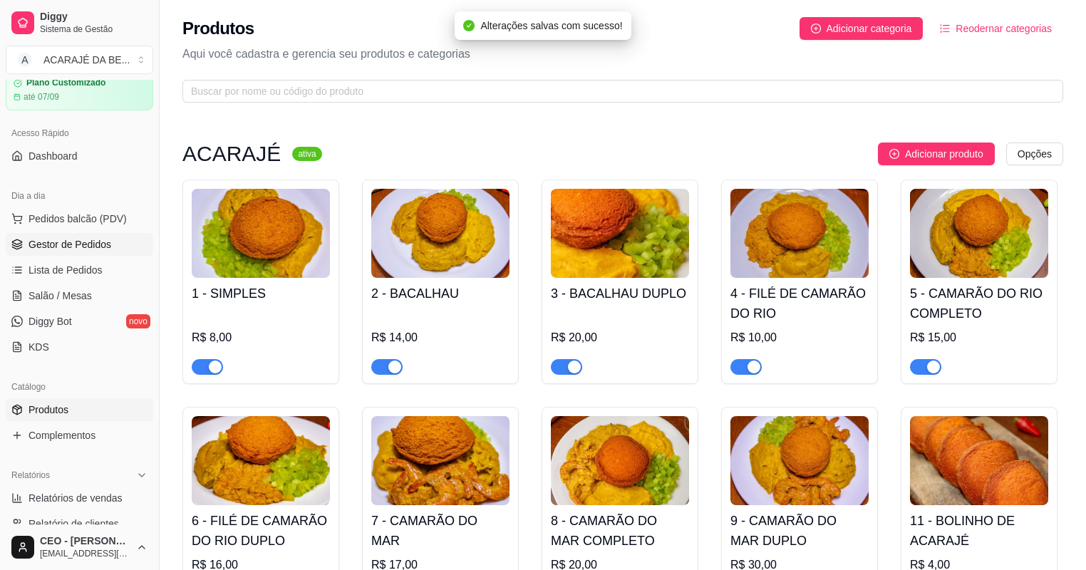
click at [58, 246] on span "Gestor de Pedidos" at bounding box center [70, 244] width 83 height 14
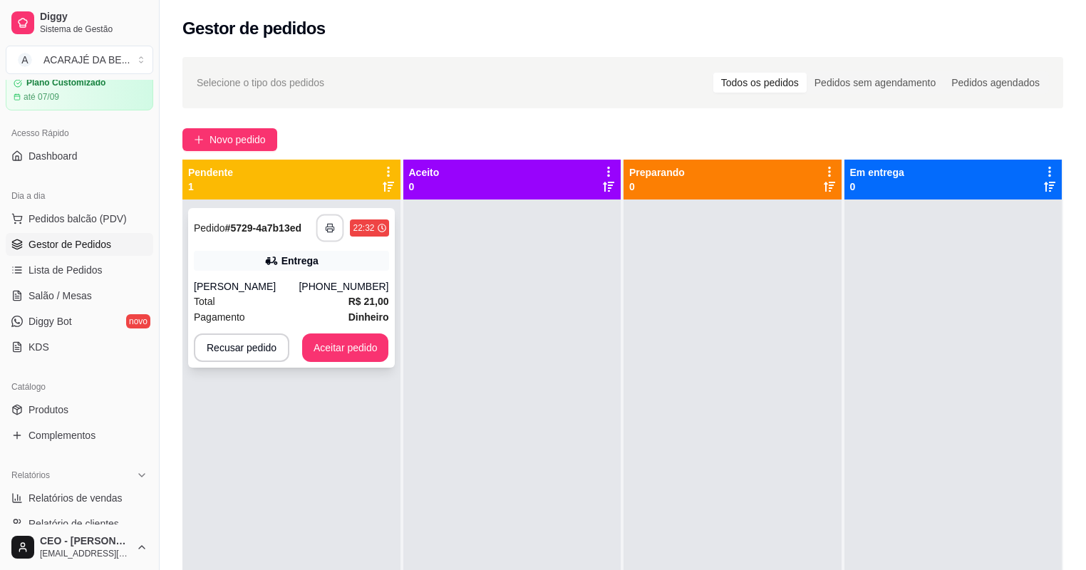
click at [336, 220] on button "button" at bounding box center [330, 229] width 28 height 28
click at [368, 354] on button "Aceitar pedido" at bounding box center [345, 348] width 87 height 29
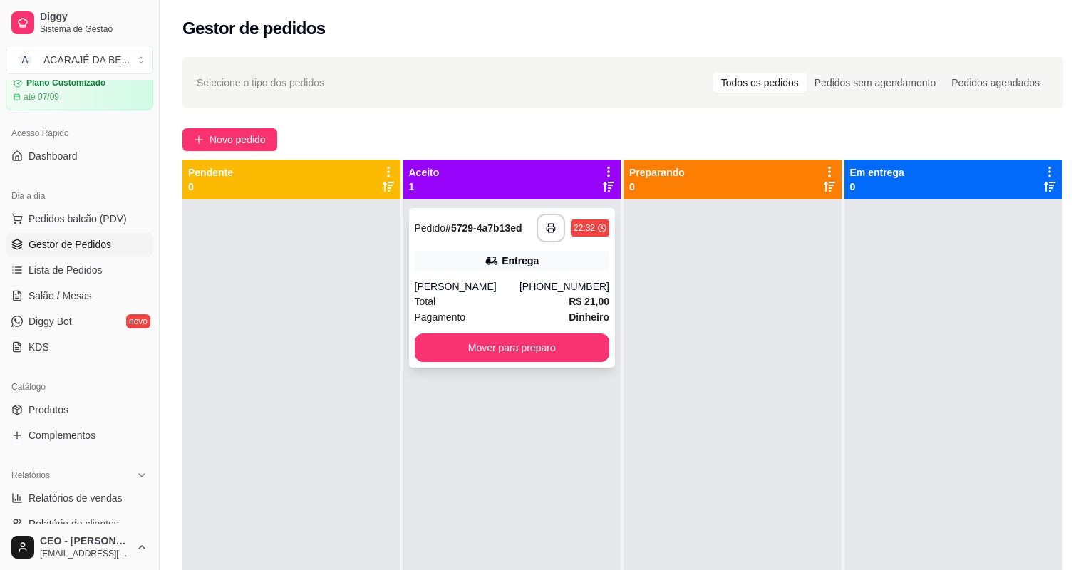
click at [569, 362] on div "**********" at bounding box center [512, 288] width 207 height 160
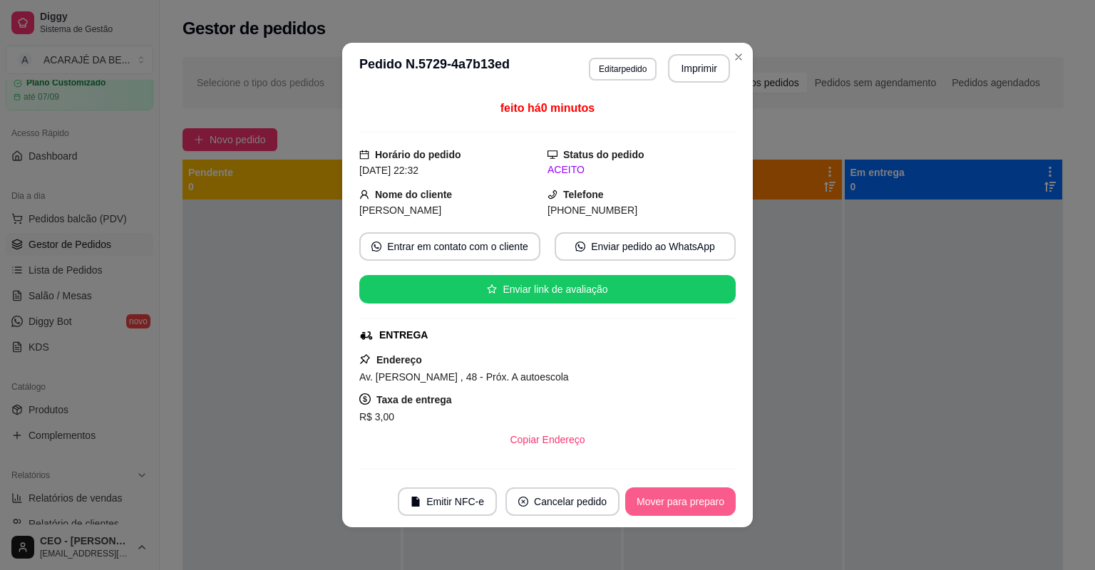
click at [659, 497] on button "Mover para preparo" at bounding box center [680, 501] width 110 height 29
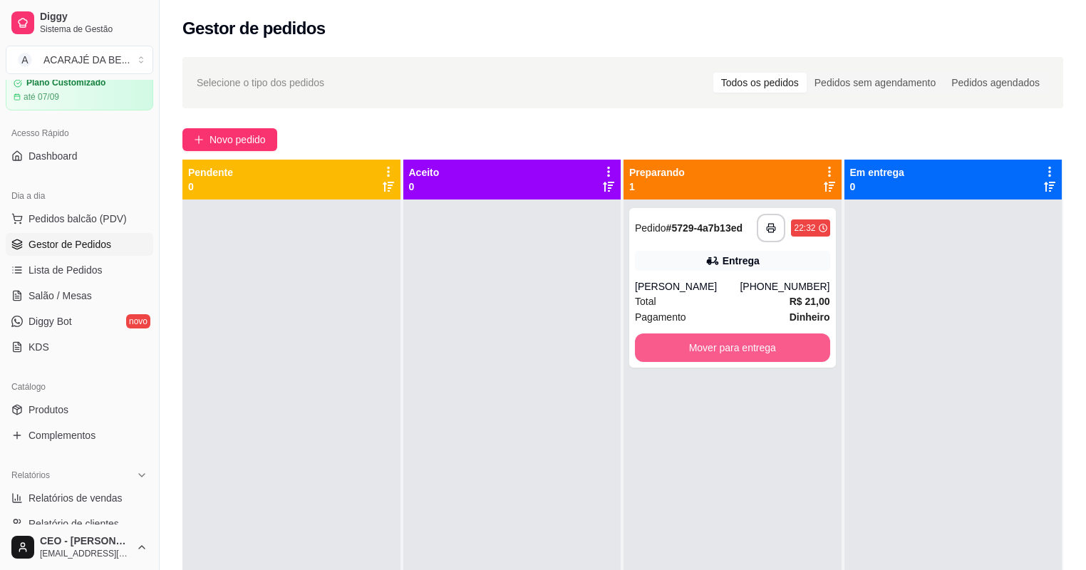
click at [799, 351] on button "Mover para entrega" at bounding box center [732, 348] width 195 height 29
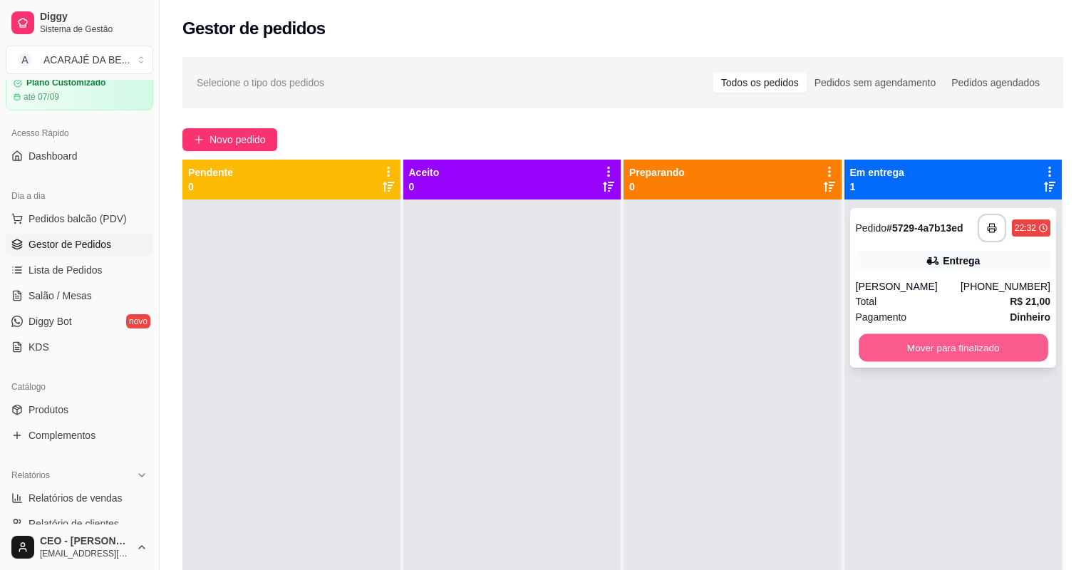
click at [894, 352] on button "Mover para finalizado" at bounding box center [953, 348] width 189 height 28
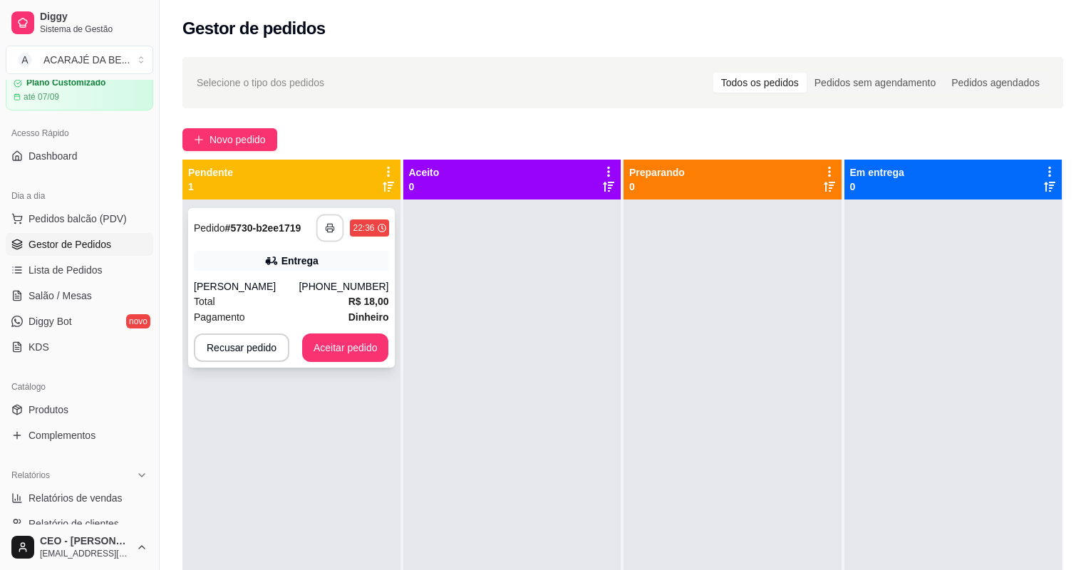
click at [332, 219] on button "button" at bounding box center [330, 229] width 28 height 28
click at [321, 349] on button "Aceitar pedido" at bounding box center [346, 348] width 84 height 28
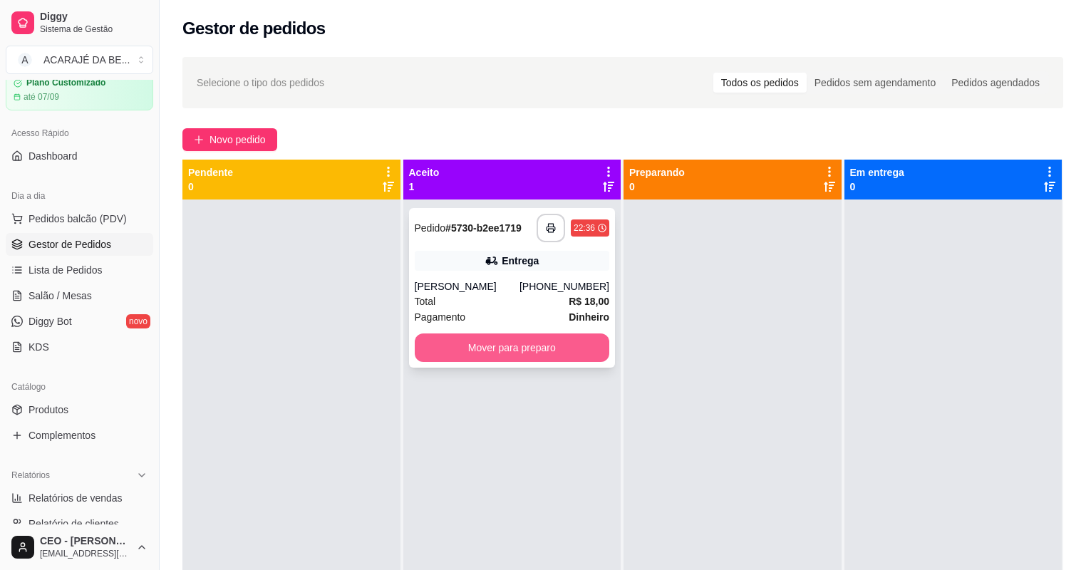
click at [522, 356] on button "Mover para preparo" at bounding box center [512, 348] width 195 height 29
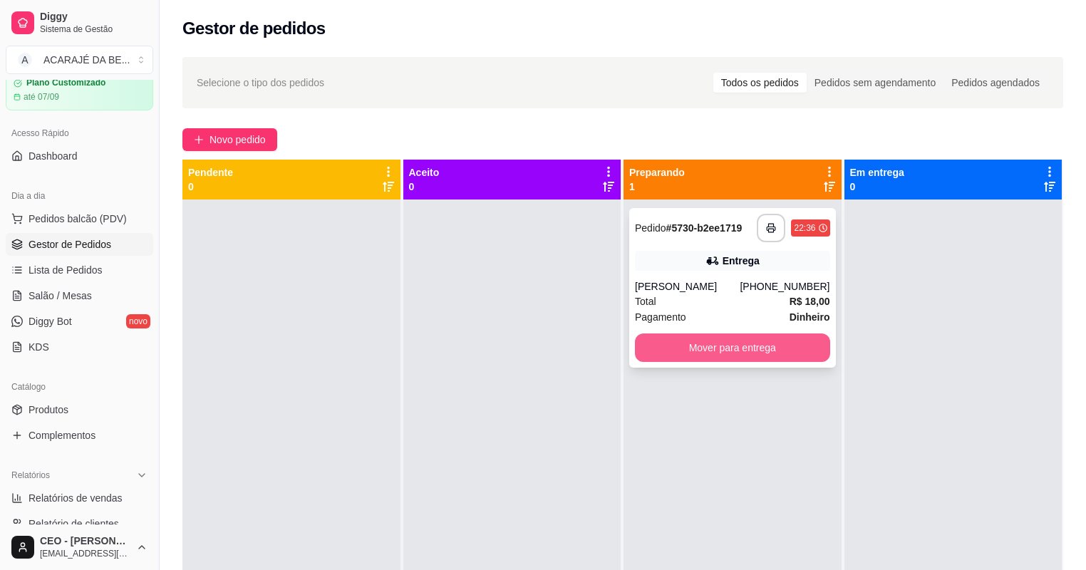
click at [699, 346] on button "Mover para entrega" at bounding box center [732, 348] width 195 height 29
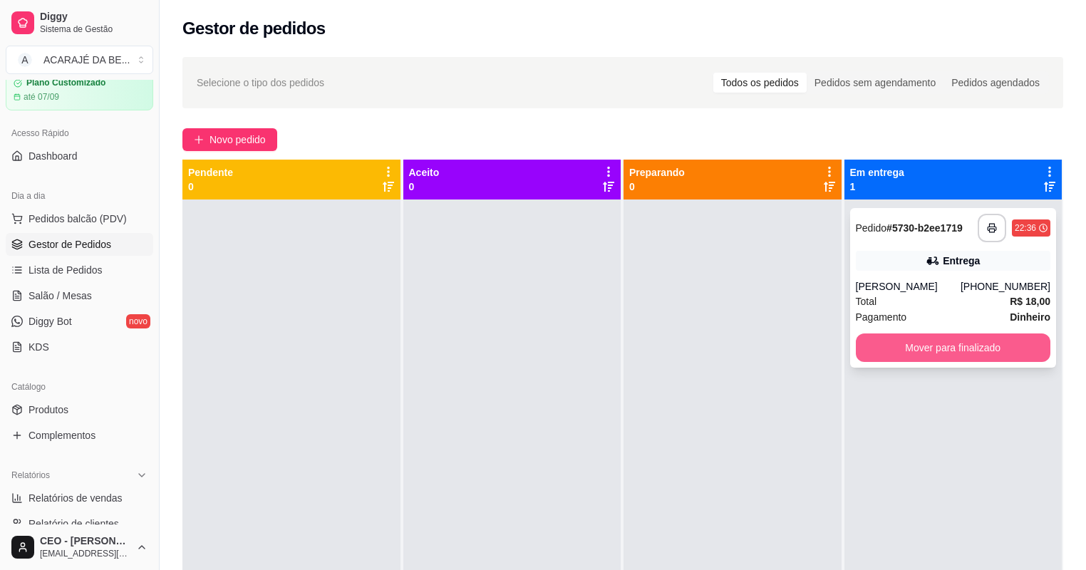
click at [925, 345] on button "Mover para finalizado" at bounding box center [953, 348] width 195 height 29
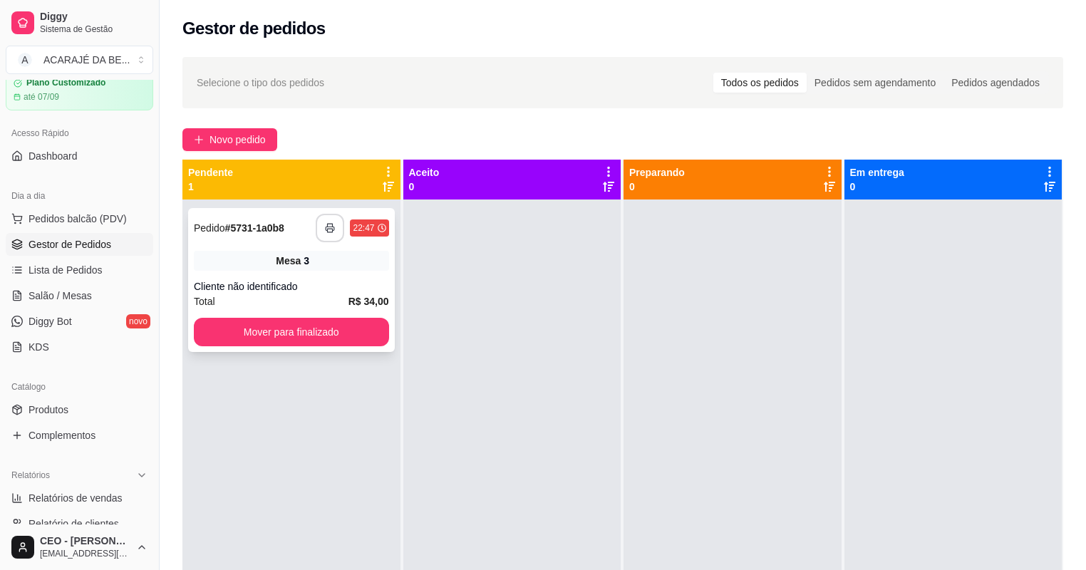
click at [324, 228] on button "button" at bounding box center [330, 228] width 29 height 29
click at [324, 230] on button "button" at bounding box center [330, 228] width 29 height 29
click at [332, 336] on button "Mover para finalizado" at bounding box center [291, 332] width 195 height 29
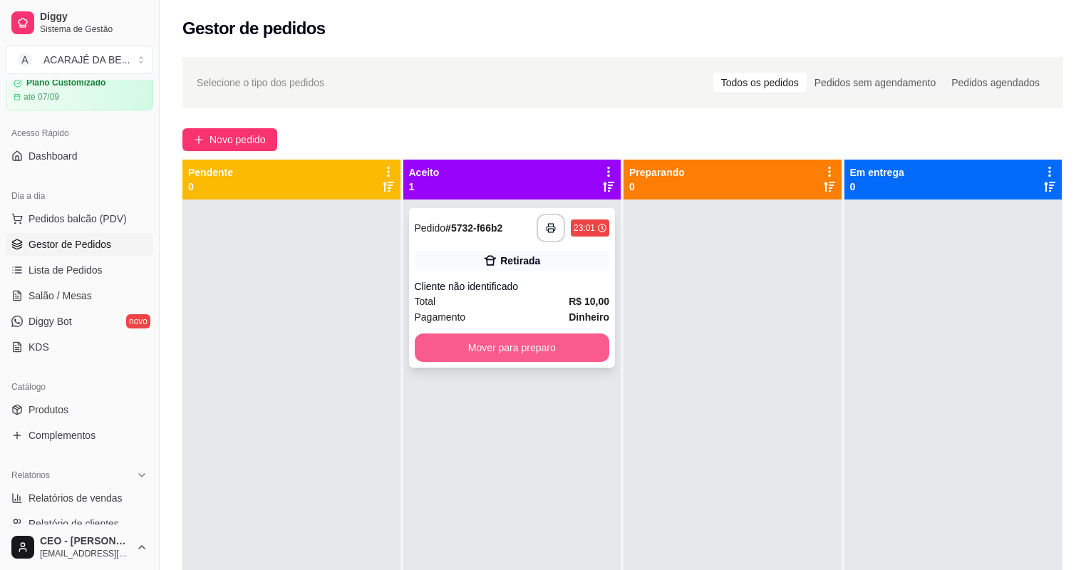
click at [542, 336] on button "Mover para preparo" at bounding box center [512, 348] width 195 height 29
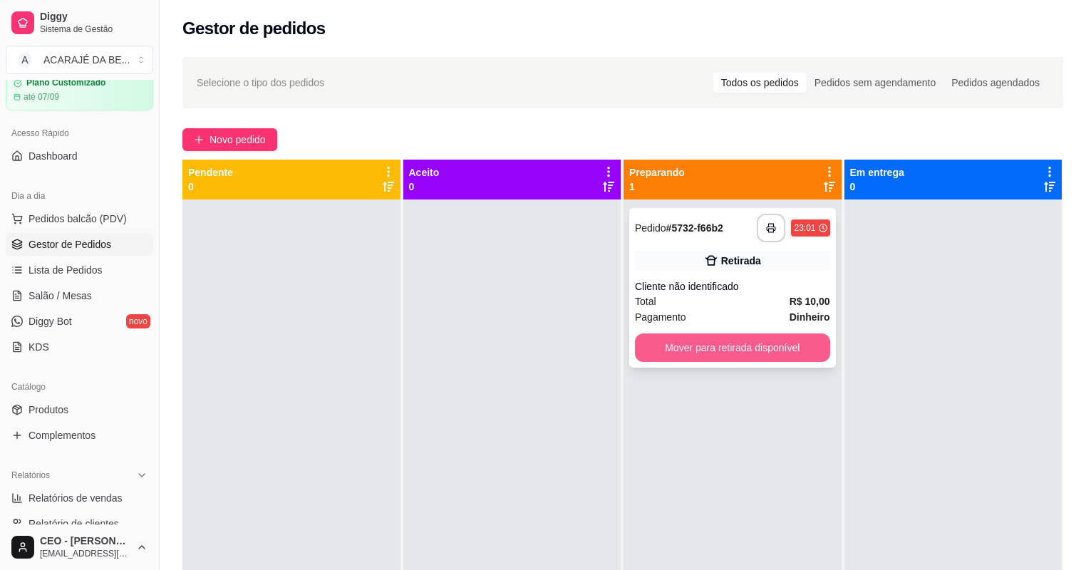
click at [773, 339] on button "Mover para retirada disponível" at bounding box center [732, 348] width 195 height 29
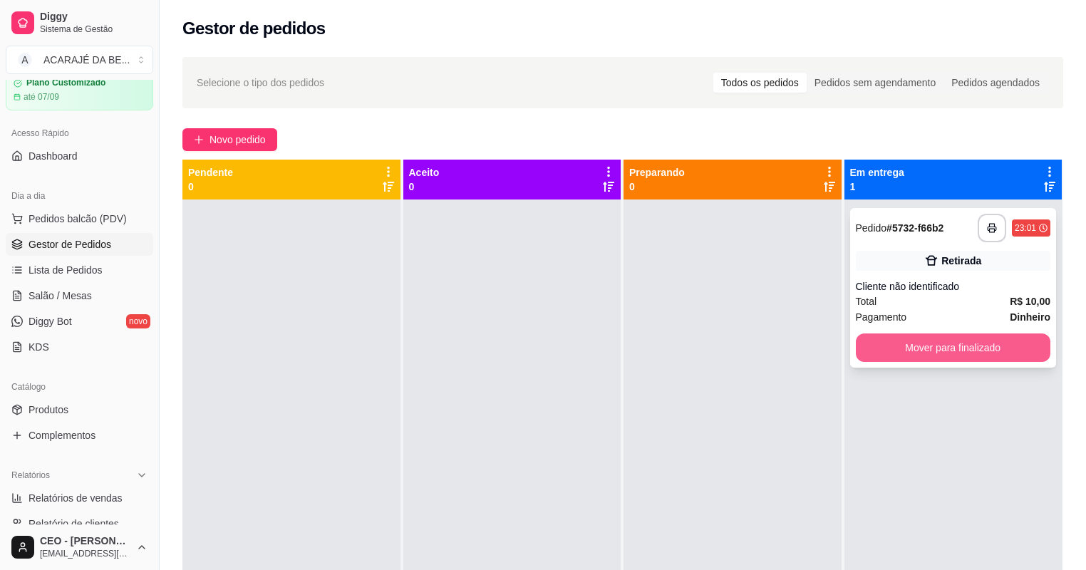
click at [867, 347] on button "Mover para finalizado" at bounding box center [953, 348] width 195 height 29
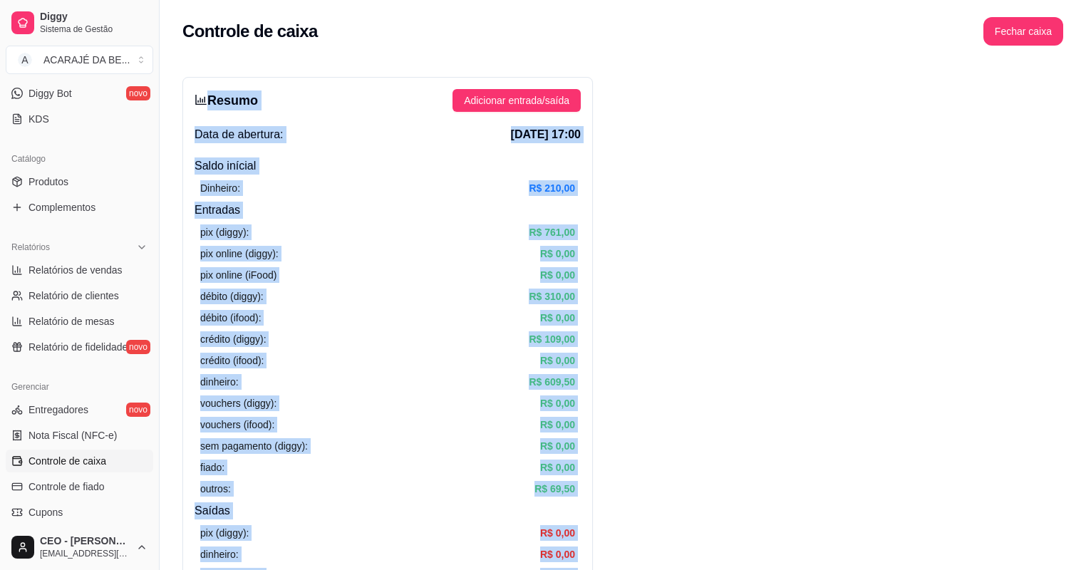
drag, startPoint x: 915, startPoint y: 417, endPoint x: 208, endPoint y: 100, distance: 774.9
drag, startPoint x: 208, startPoint y: 100, endPoint x: 239, endPoint y: 135, distance: 46.5
click at [268, 197] on div "Dinheiro: R$ 210,00" at bounding box center [388, 188] width 386 height 27
drag, startPoint x: 921, startPoint y: 421, endPoint x: 212, endPoint y: 98, distance: 779.5
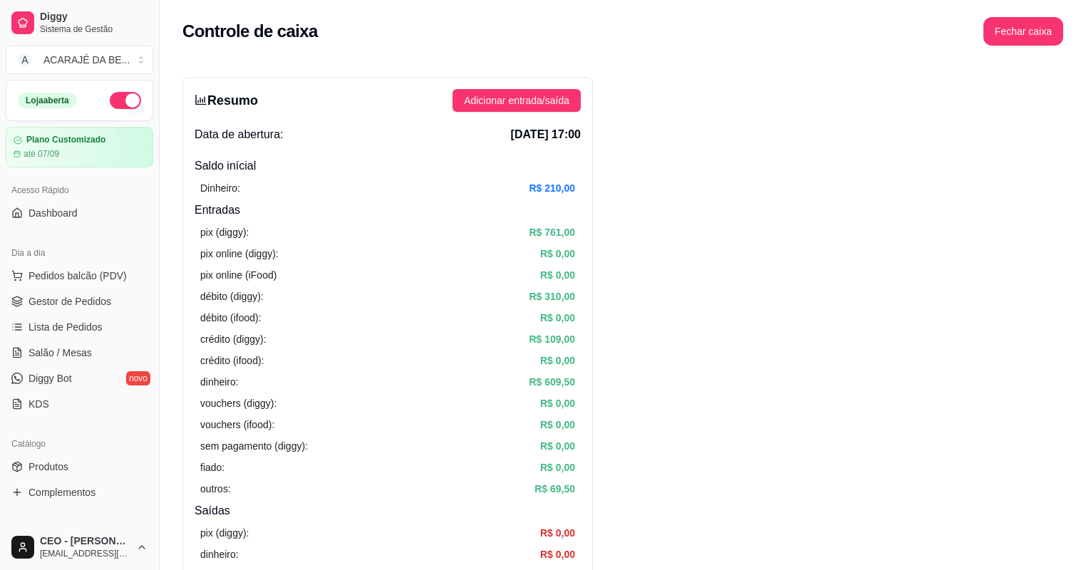
click at [114, 102] on button "button" at bounding box center [125, 100] width 31 height 17
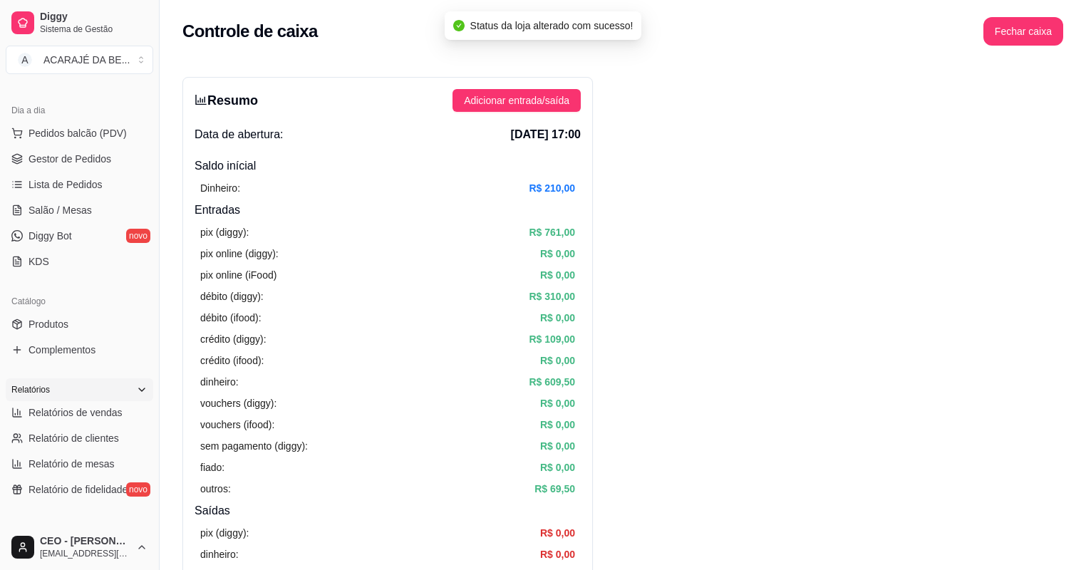
scroll to position [114, 0]
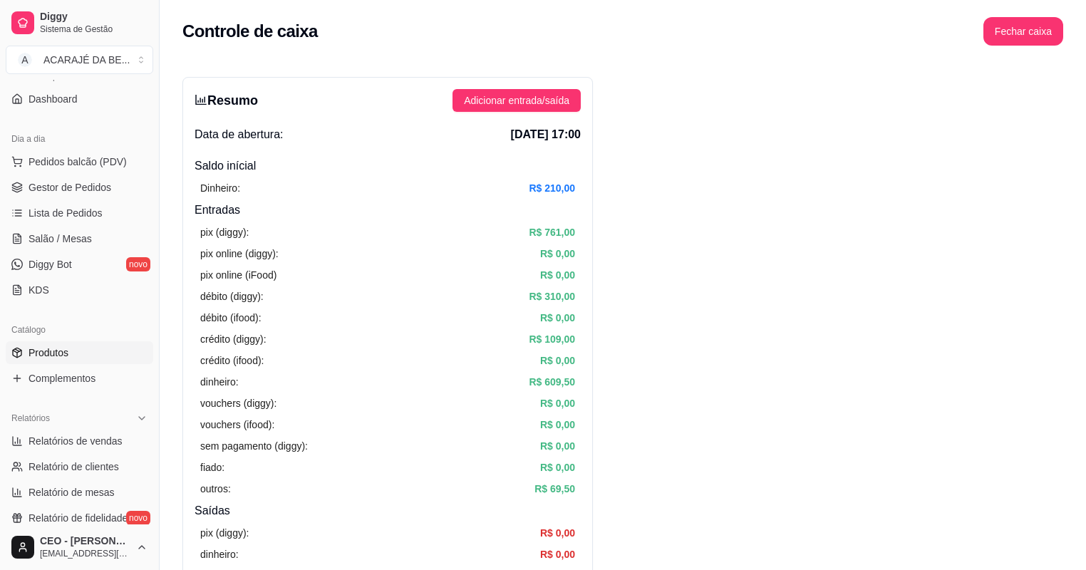
click at [41, 353] on span "Produtos" at bounding box center [49, 353] width 40 height 14
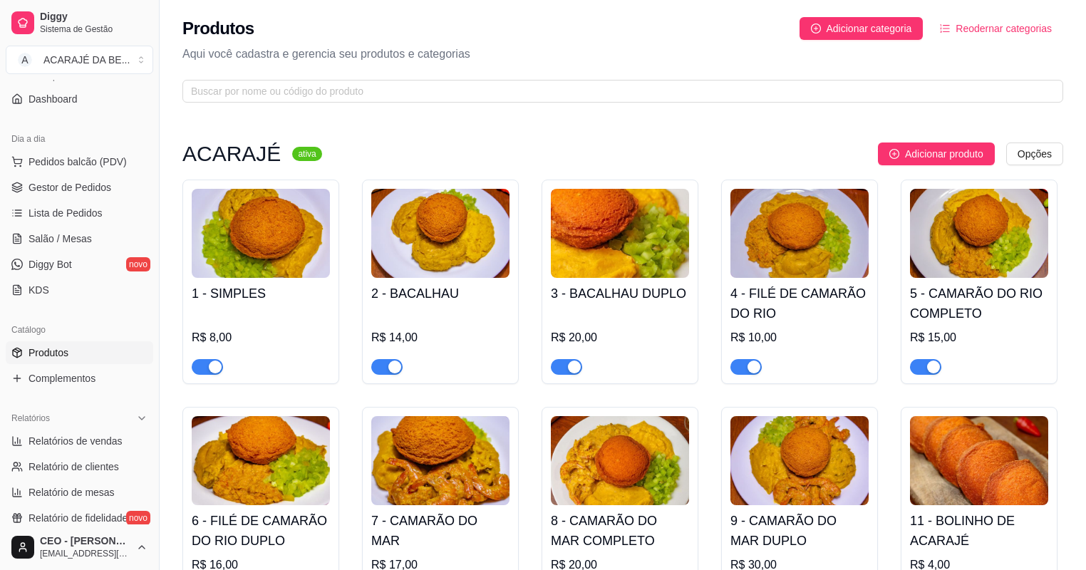
click at [211, 366] on div "button" at bounding box center [215, 367] width 13 height 13
click at [379, 372] on span "button" at bounding box center [386, 367] width 31 height 16
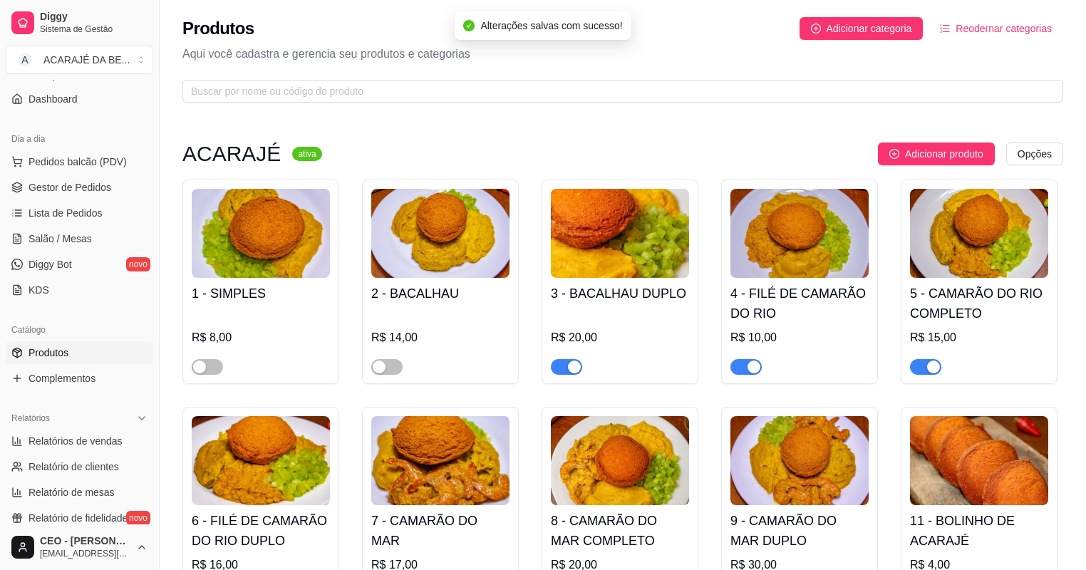
click at [576, 370] on div "button" at bounding box center [574, 367] width 13 height 13
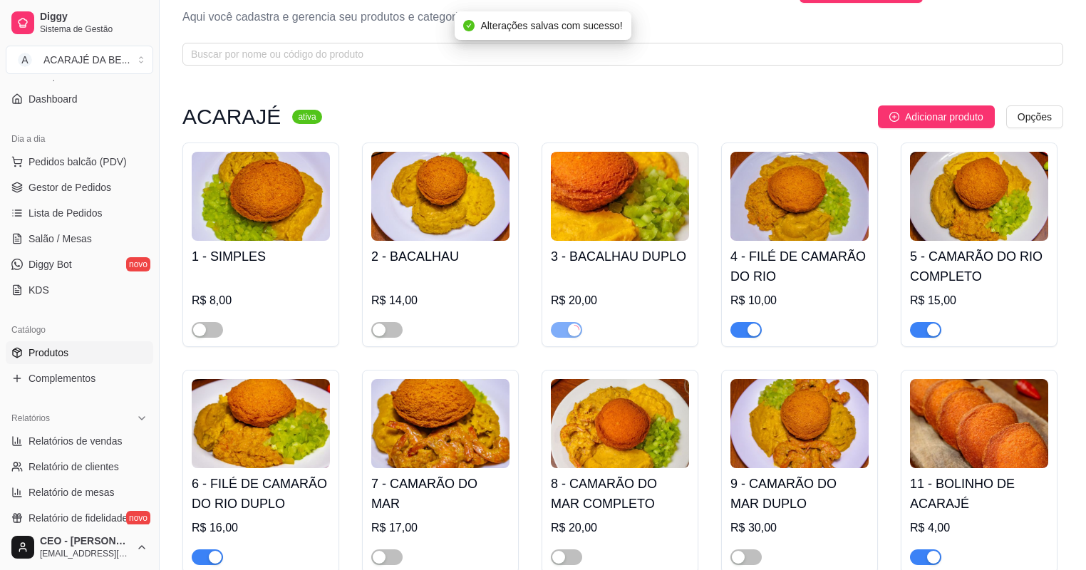
scroll to position [57, 0]
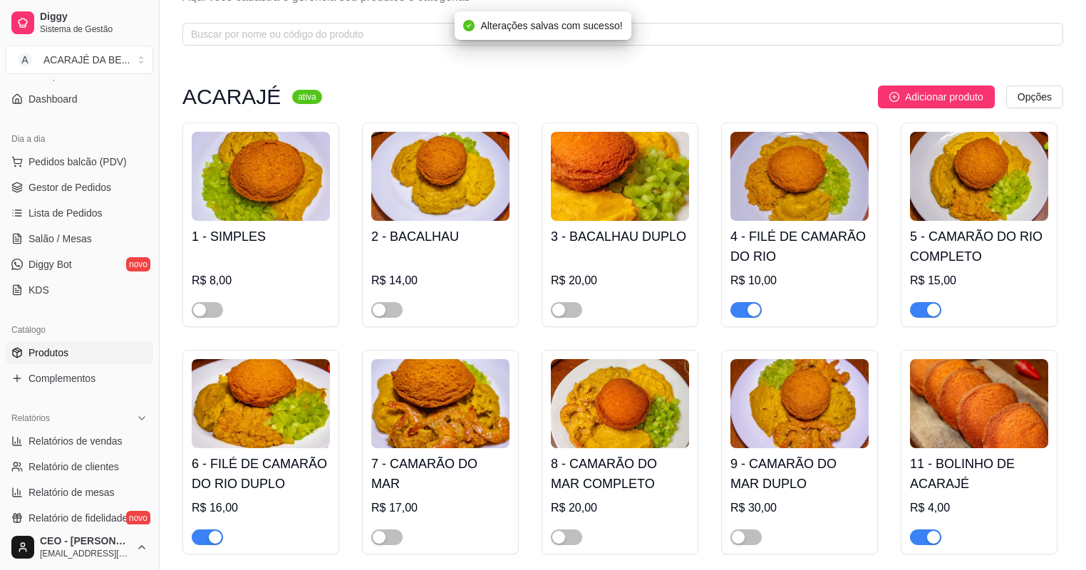
click at [750, 307] on div "button" at bounding box center [754, 310] width 13 height 13
click at [931, 309] on div "button" at bounding box center [933, 310] width 13 height 13
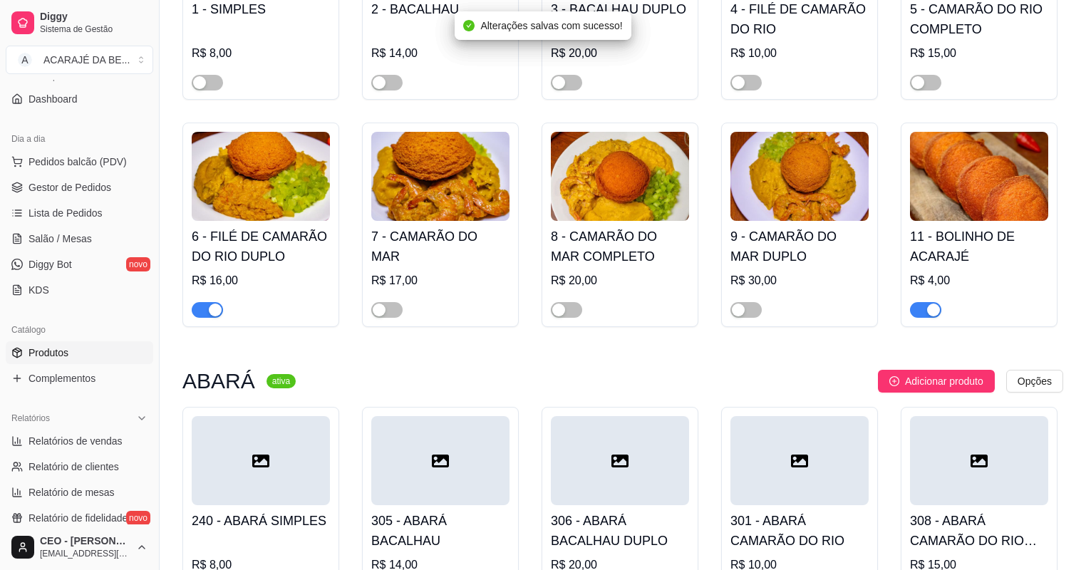
scroll to position [285, 0]
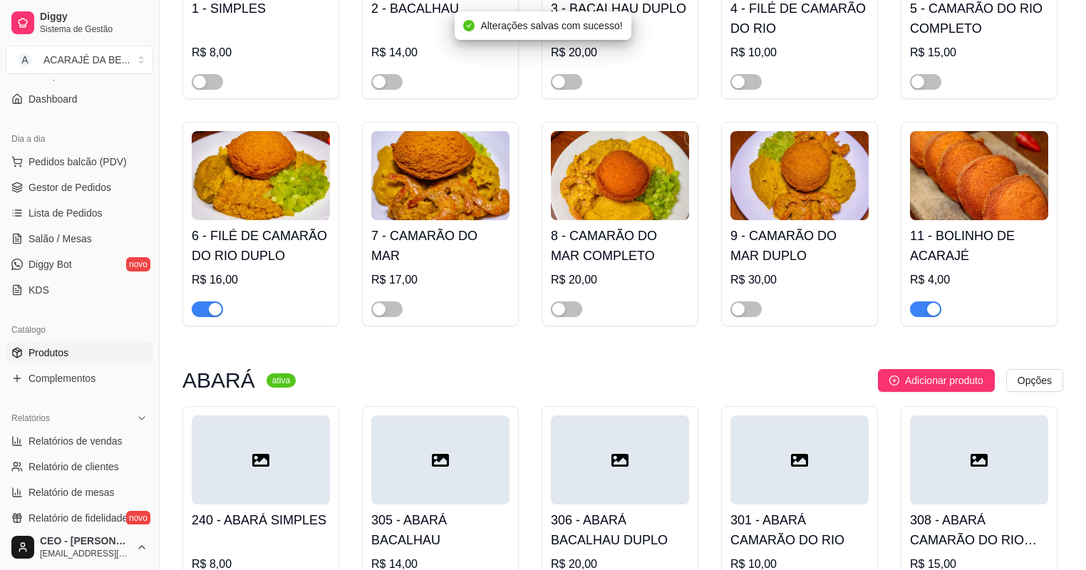
click at [929, 309] on div "button" at bounding box center [933, 309] width 13 height 13
click at [209, 310] on div "button" at bounding box center [215, 309] width 13 height 13
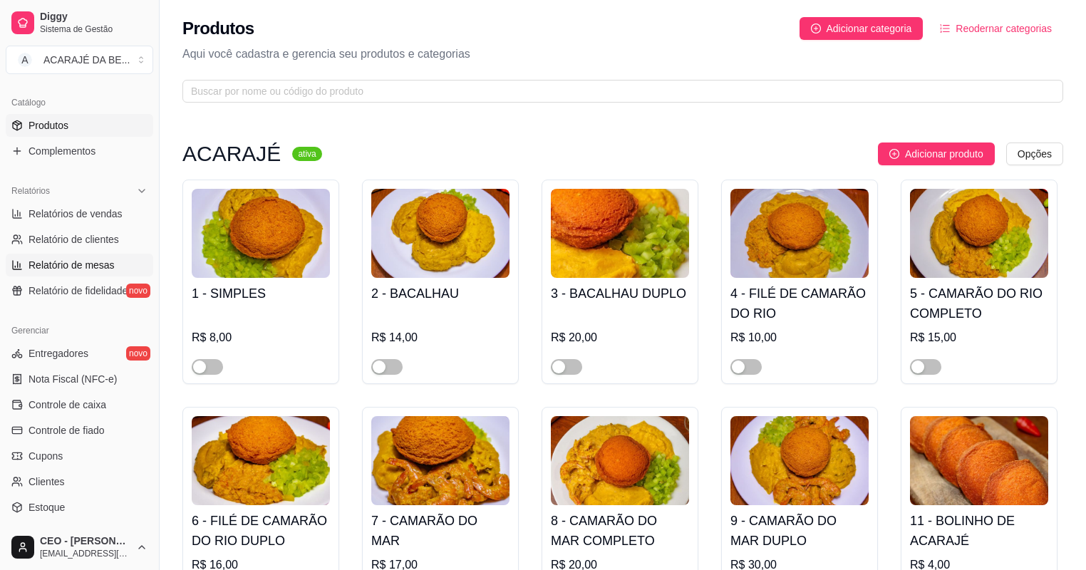
scroll to position [342, 0]
click at [81, 408] on span "Controle de caixa" at bounding box center [68, 404] width 78 height 14
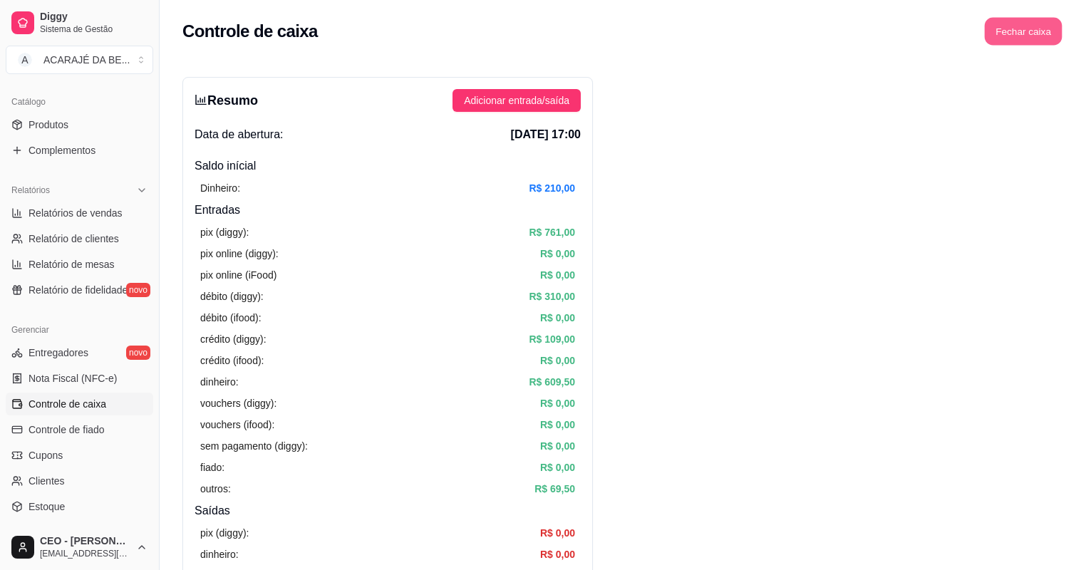
click at [996, 36] on button "Fechar caixa" at bounding box center [1024, 32] width 78 height 28
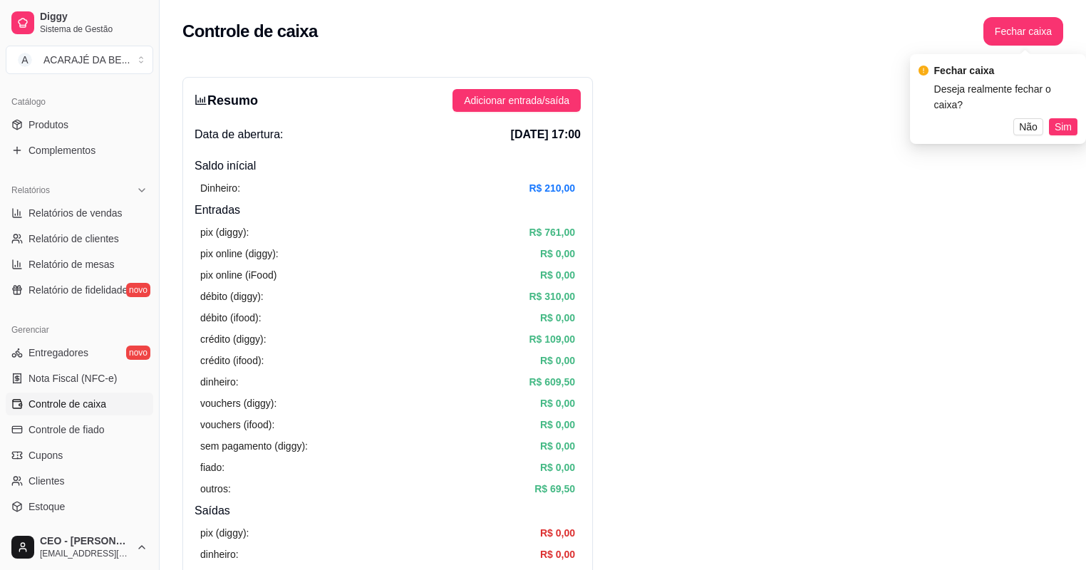
click at [1060, 119] on span "Sim" at bounding box center [1063, 127] width 17 height 16
